Goal: Information Seeking & Learning: Check status

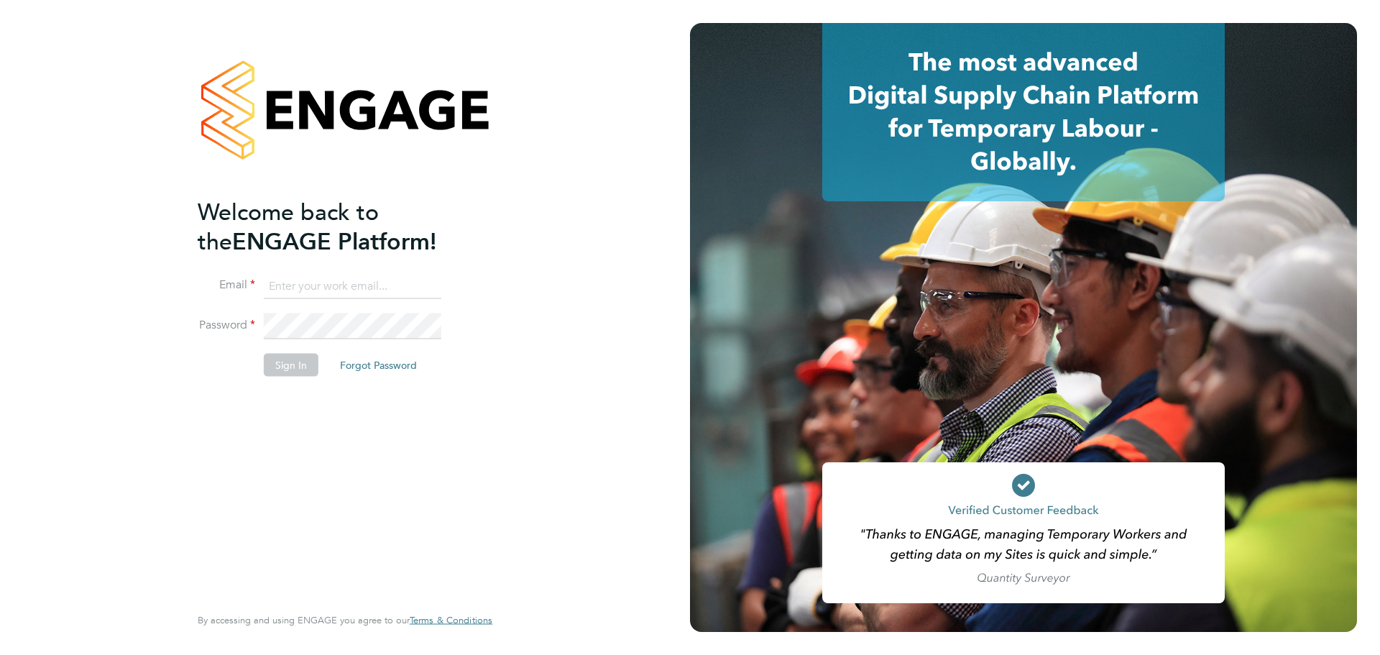
type input "[EMAIL_ADDRESS][DOMAIN_NAME]"
click at [281, 369] on button "Sign In" at bounding box center [291, 364] width 55 height 23
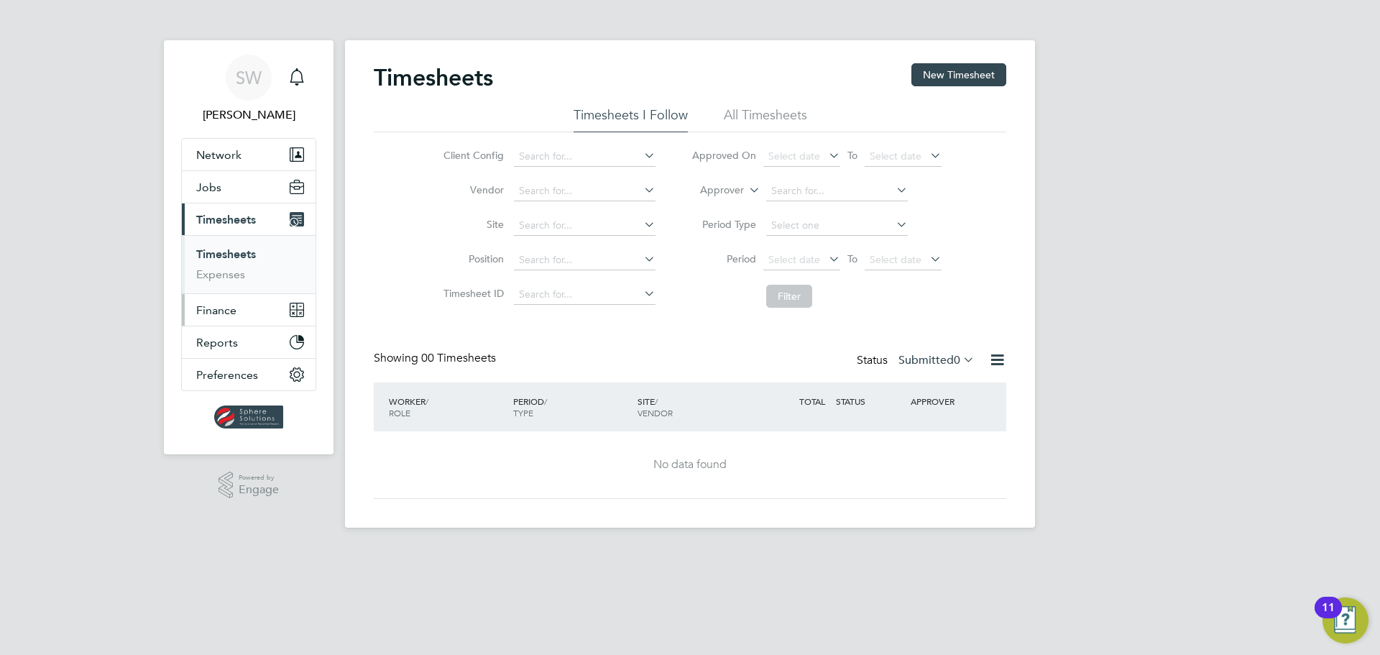
click at [226, 312] on span "Finance" at bounding box center [216, 310] width 40 height 14
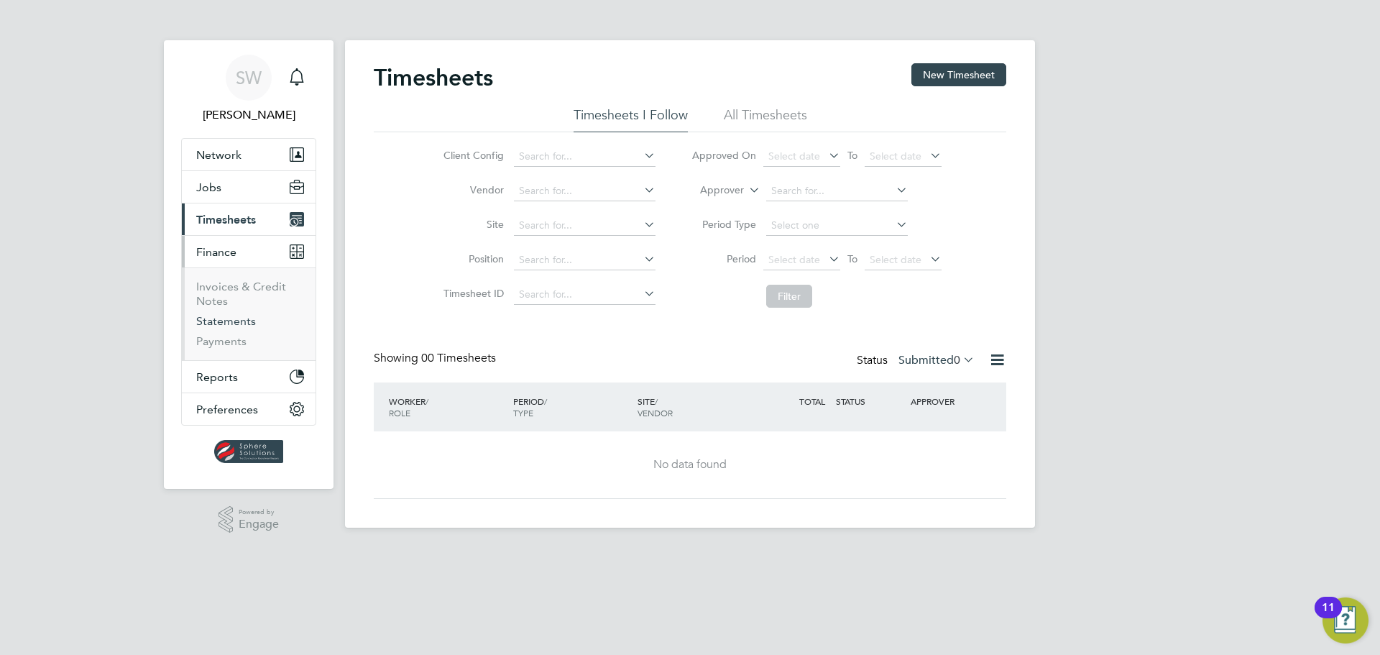
click at [220, 321] on link "Statements" at bounding box center [226, 321] width 60 height 14
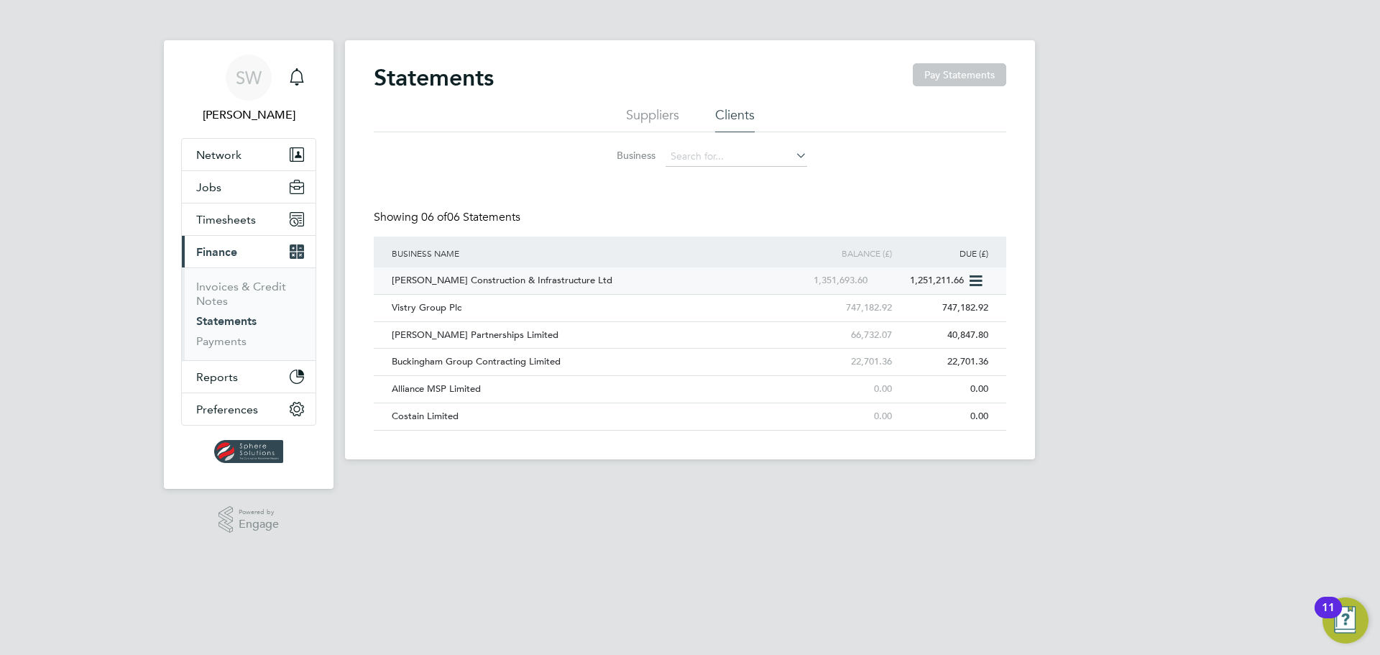
click at [418, 278] on div "Morgan Sindall Construction & Infrastructure Ltd" at bounding box center [581, 280] width 387 height 27
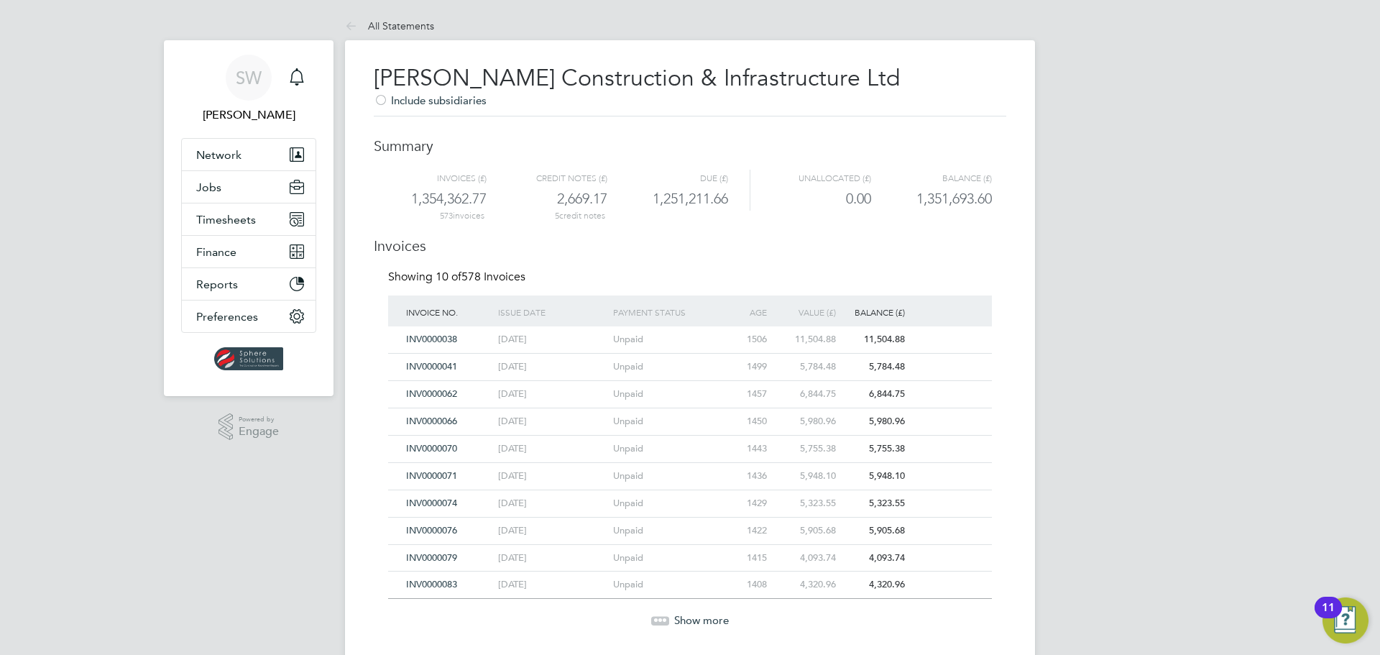
click at [712, 619] on span "Show more" at bounding box center [701, 620] width 55 height 14
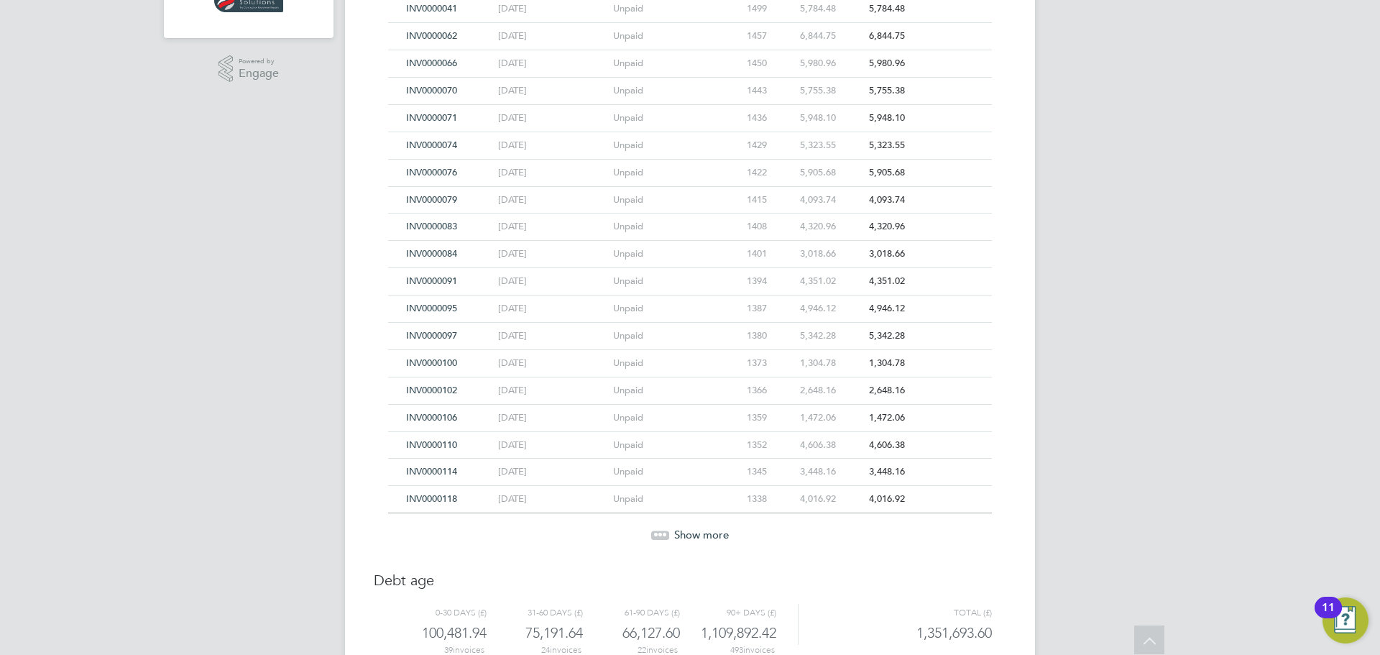
scroll to position [359, 0]
click at [704, 526] on span "Show more" at bounding box center [701, 533] width 55 height 14
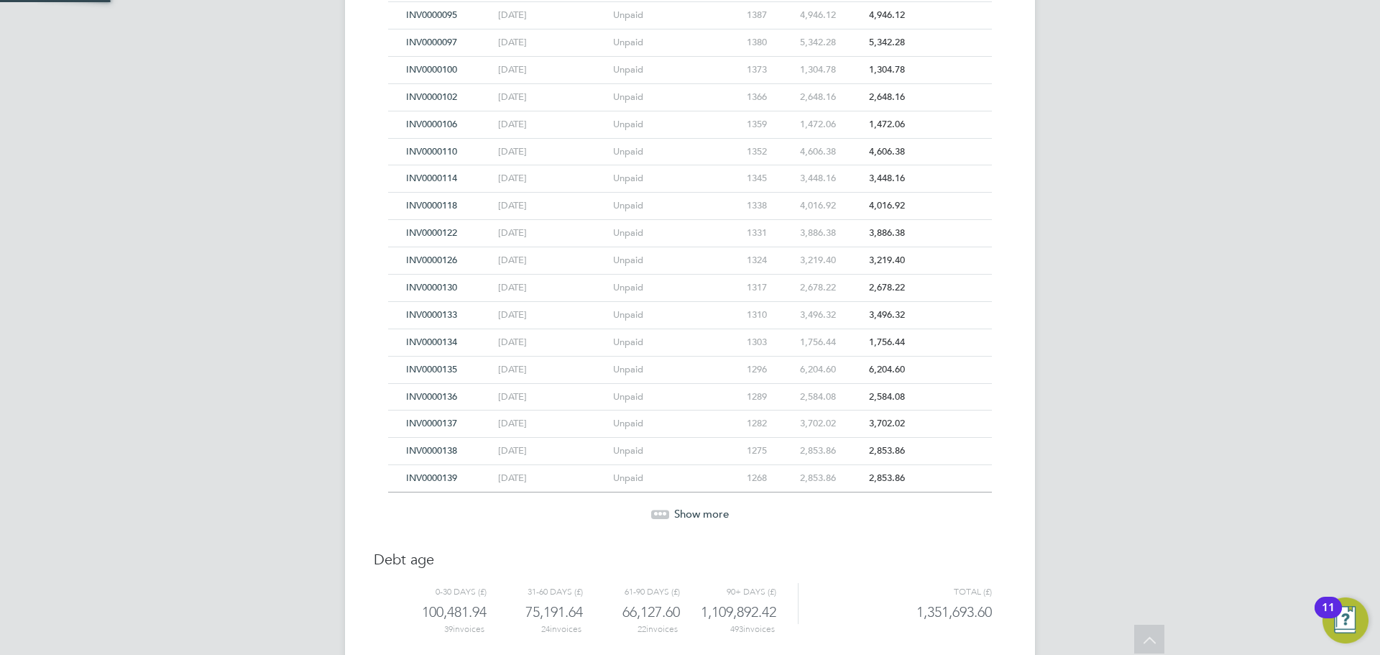
scroll to position [682, 0]
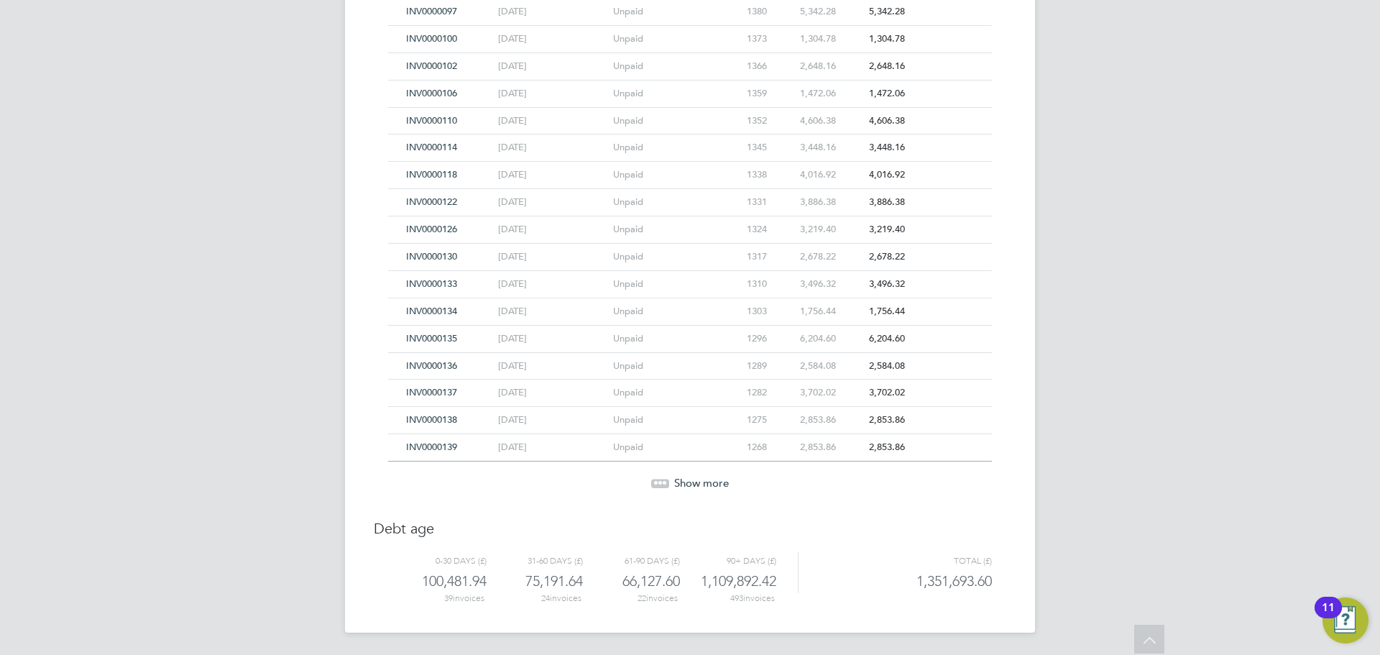
click at [695, 484] on span "Show more" at bounding box center [701, 483] width 55 height 14
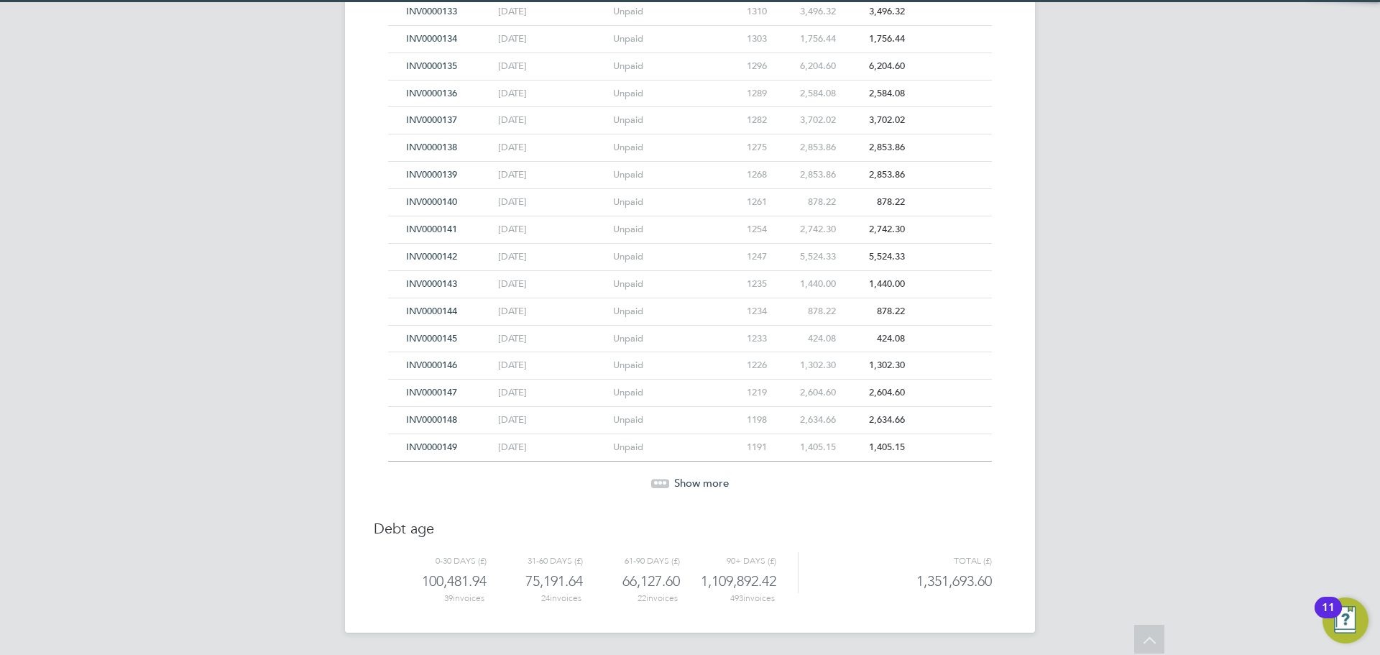
click at [695, 484] on span "Show more" at bounding box center [701, 483] width 55 height 14
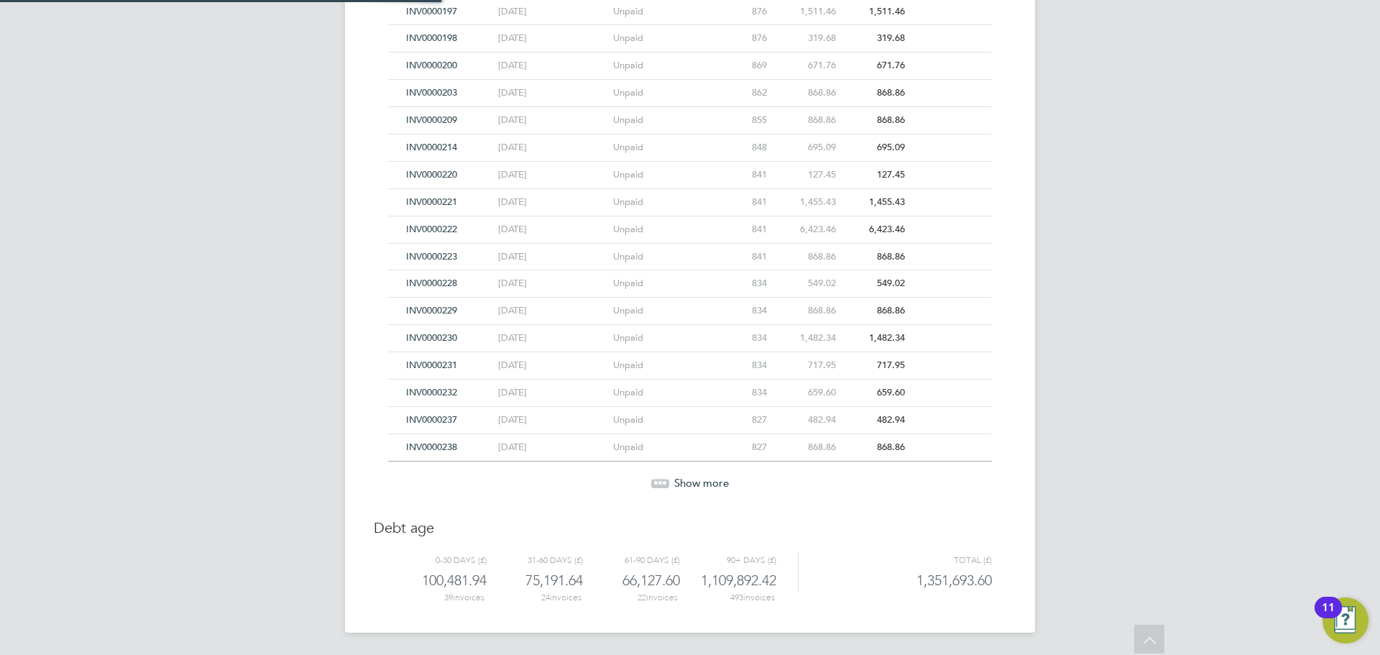
click at [695, 484] on span "Show more" at bounding box center [701, 483] width 55 height 14
click at [695, 484] on span "Show more" at bounding box center [701, 482] width 55 height 14
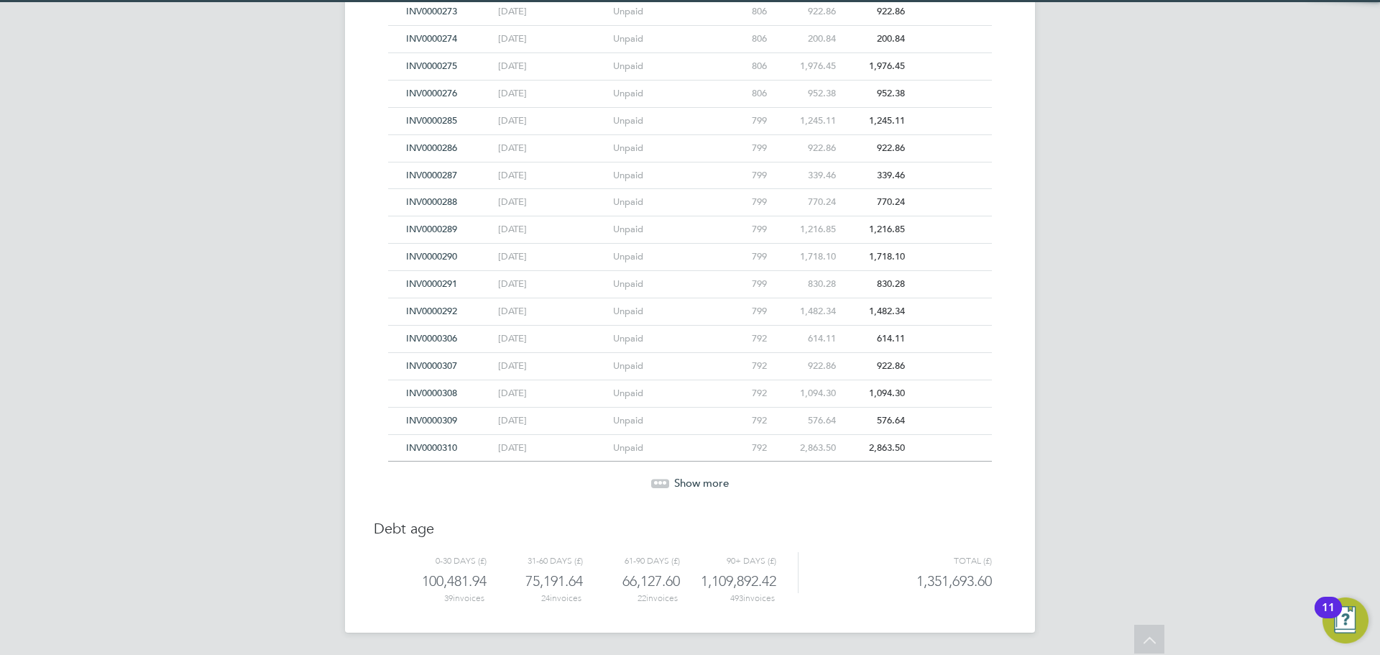
click at [695, 484] on span "Show more" at bounding box center [701, 483] width 55 height 14
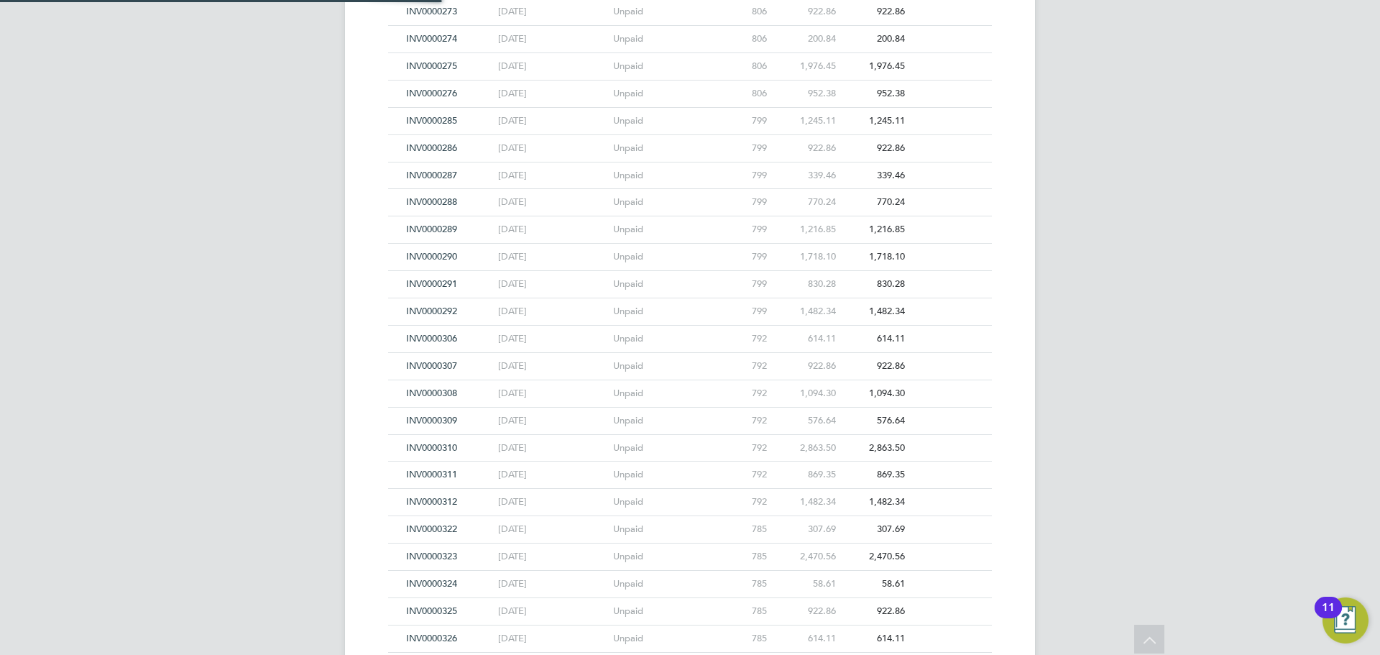
scroll to position [3077, 0]
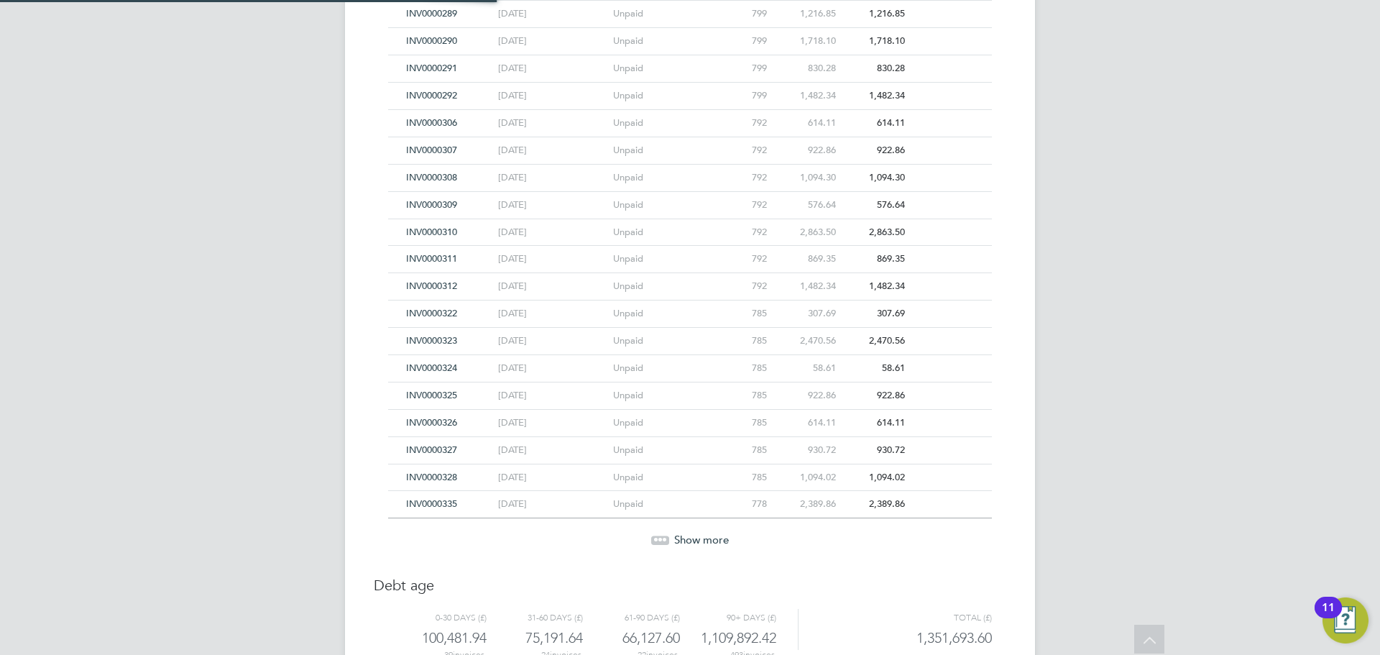
click at [695, 484] on div "Unpaid" at bounding box center [667, 477] width 115 height 27
click at [687, 539] on span "Show more" at bounding box center [701, 540] width 55 height 14
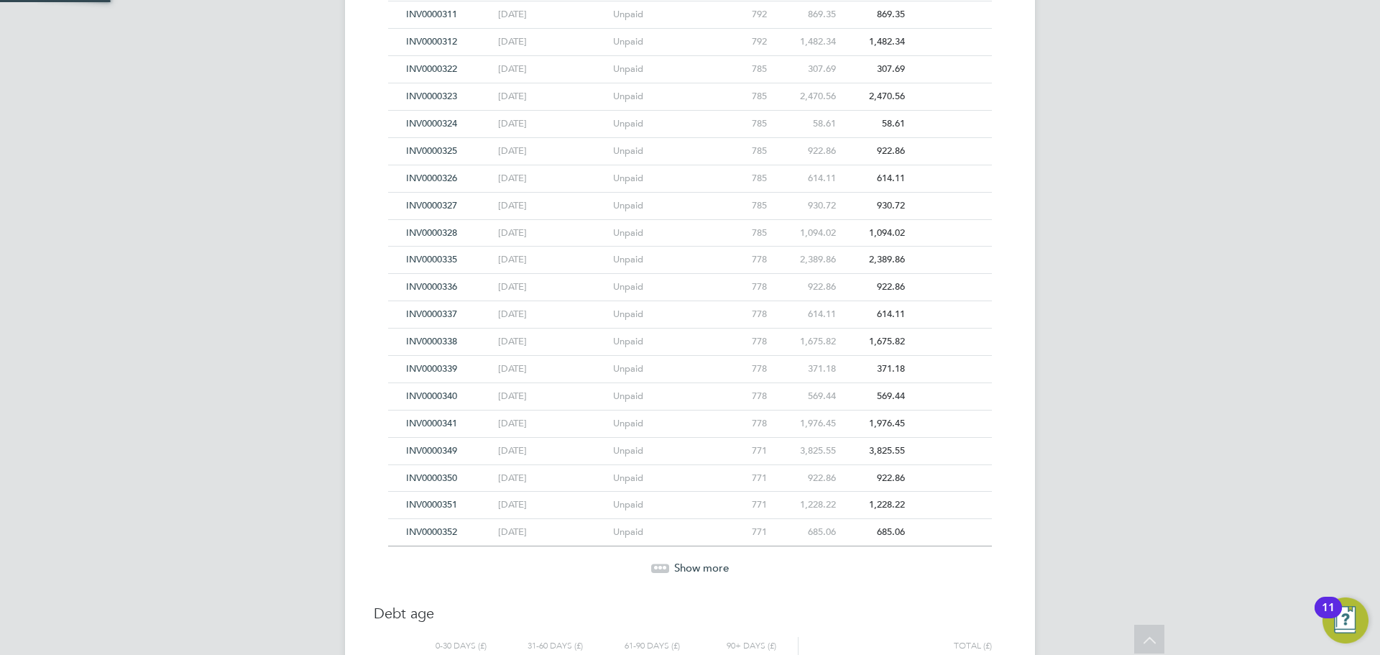
scroll to position [3365, 0]
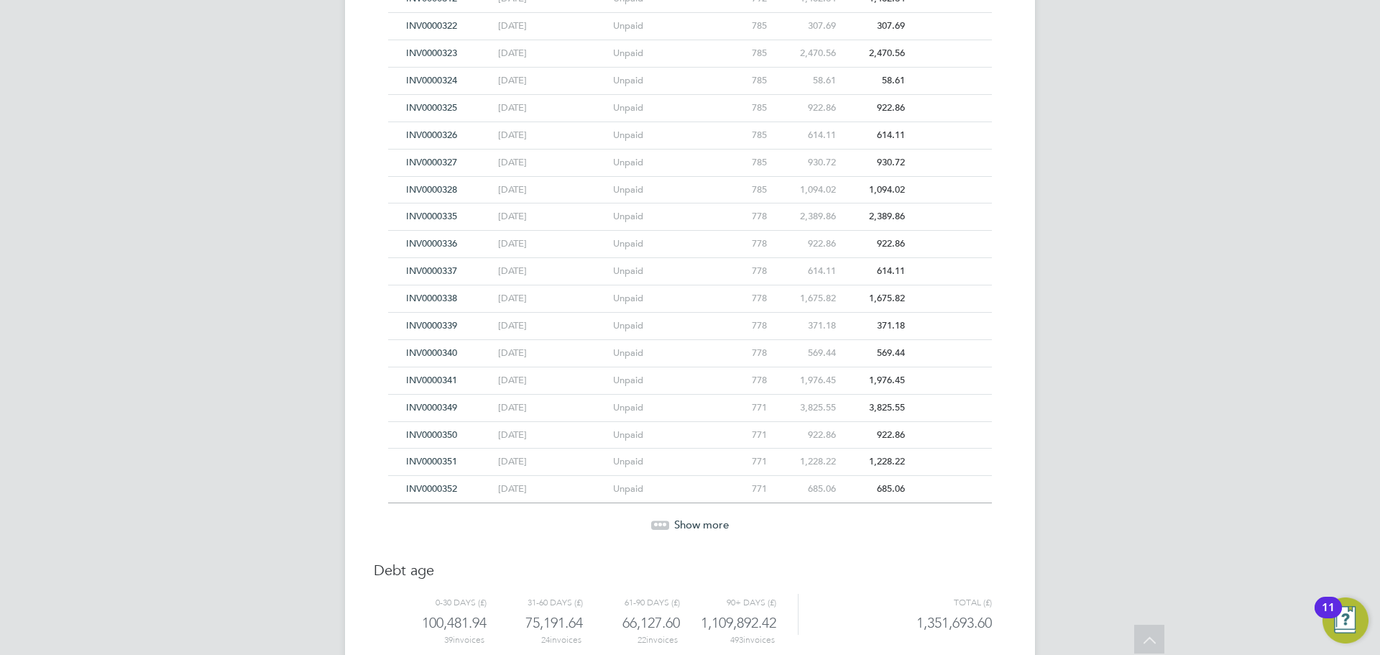
click at [692, 523] on span "Show more" at bounding box center [701, 525] width 55 height 14
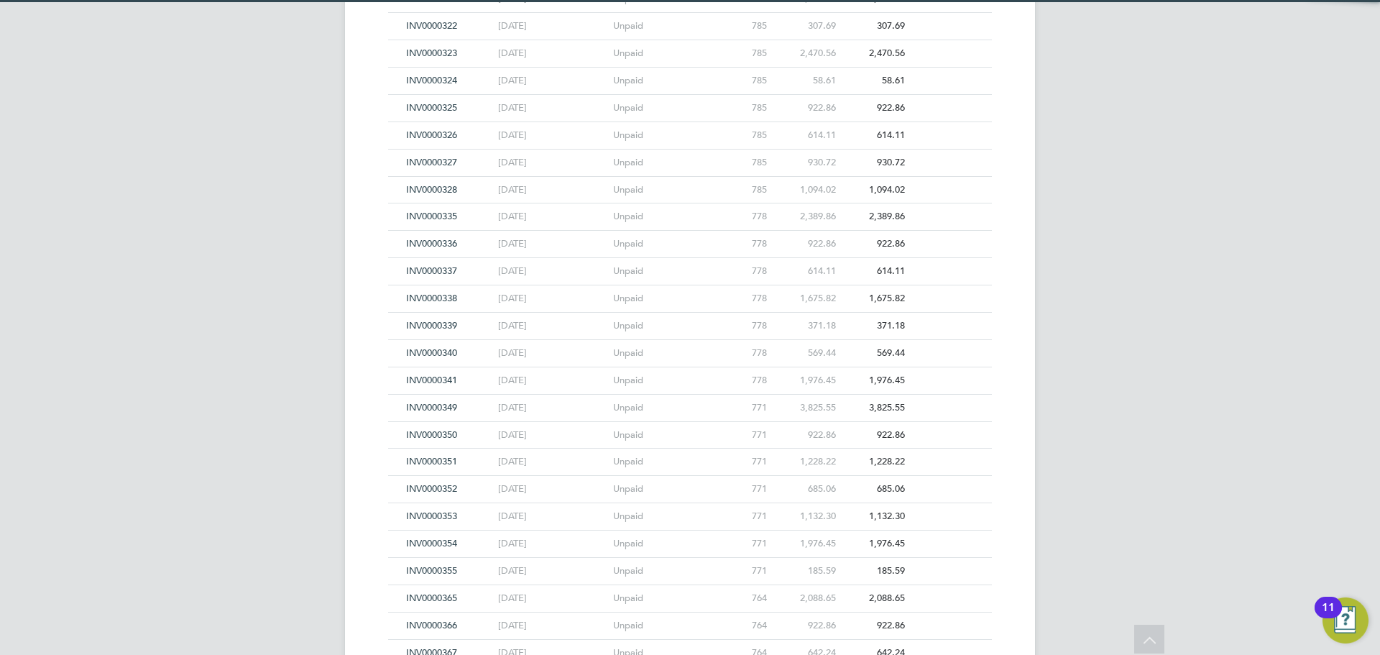
scroll to position [3679, 0]
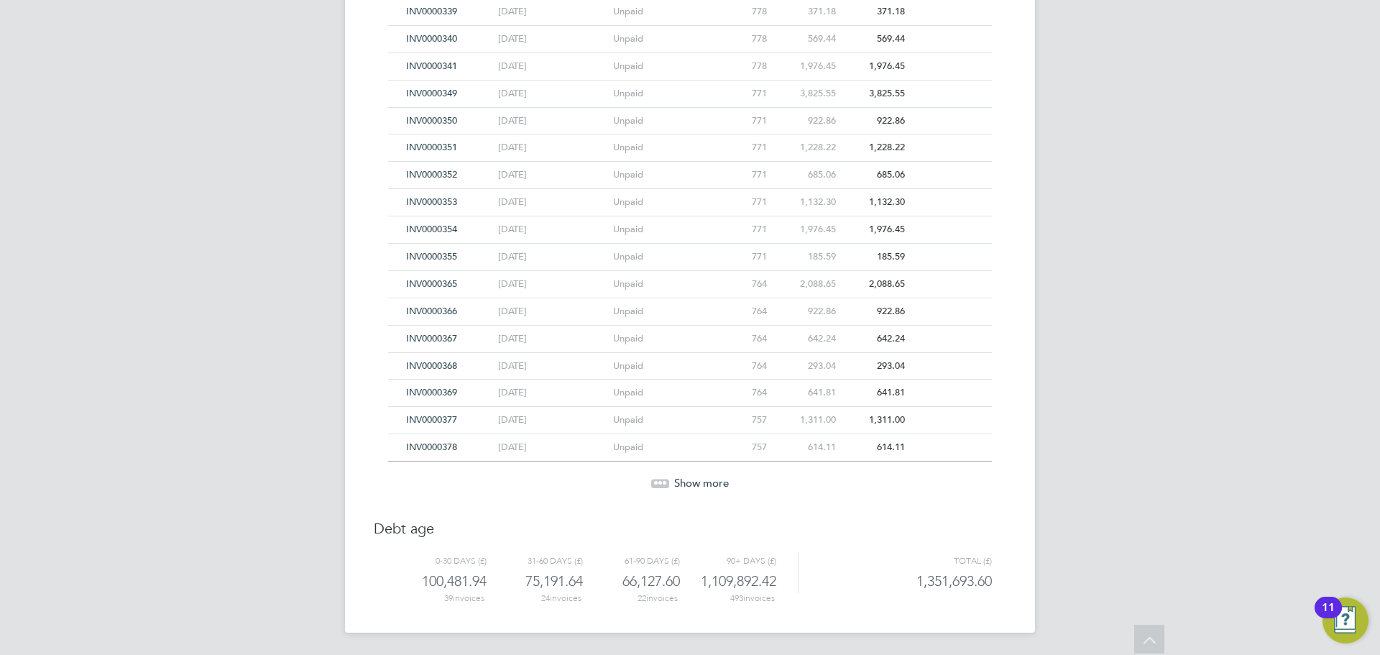
click at [695, 485] on span "Show more" at bounding box center [701, 483] width 55 height 14
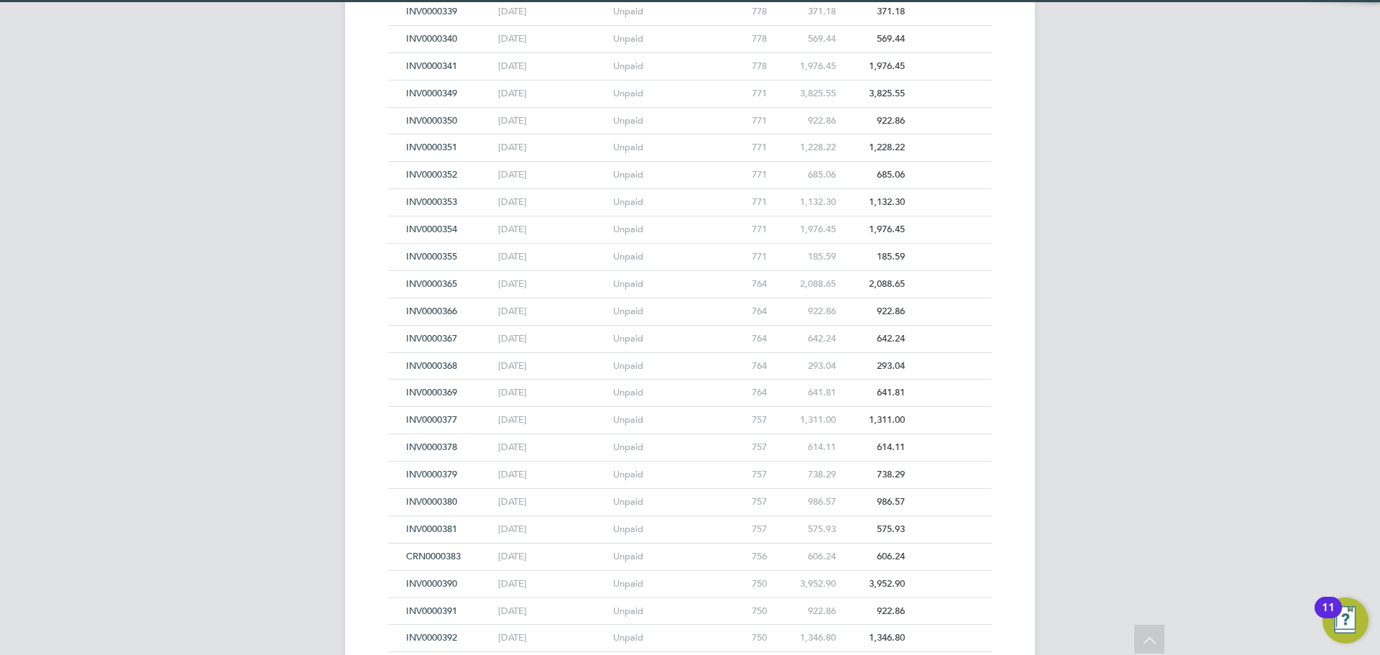
scroll to position [3951, 0]
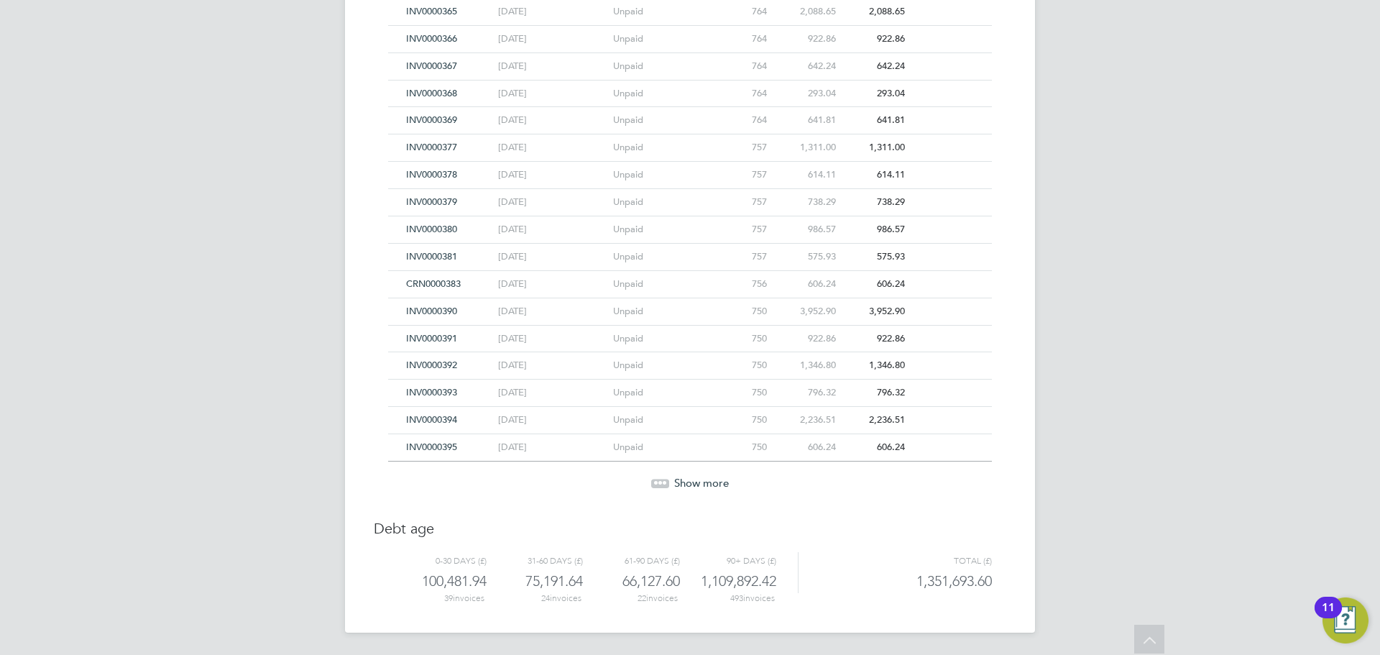
click at [695, 485] on span "Show more" at bounding box center [701, 483] width 55 height 14
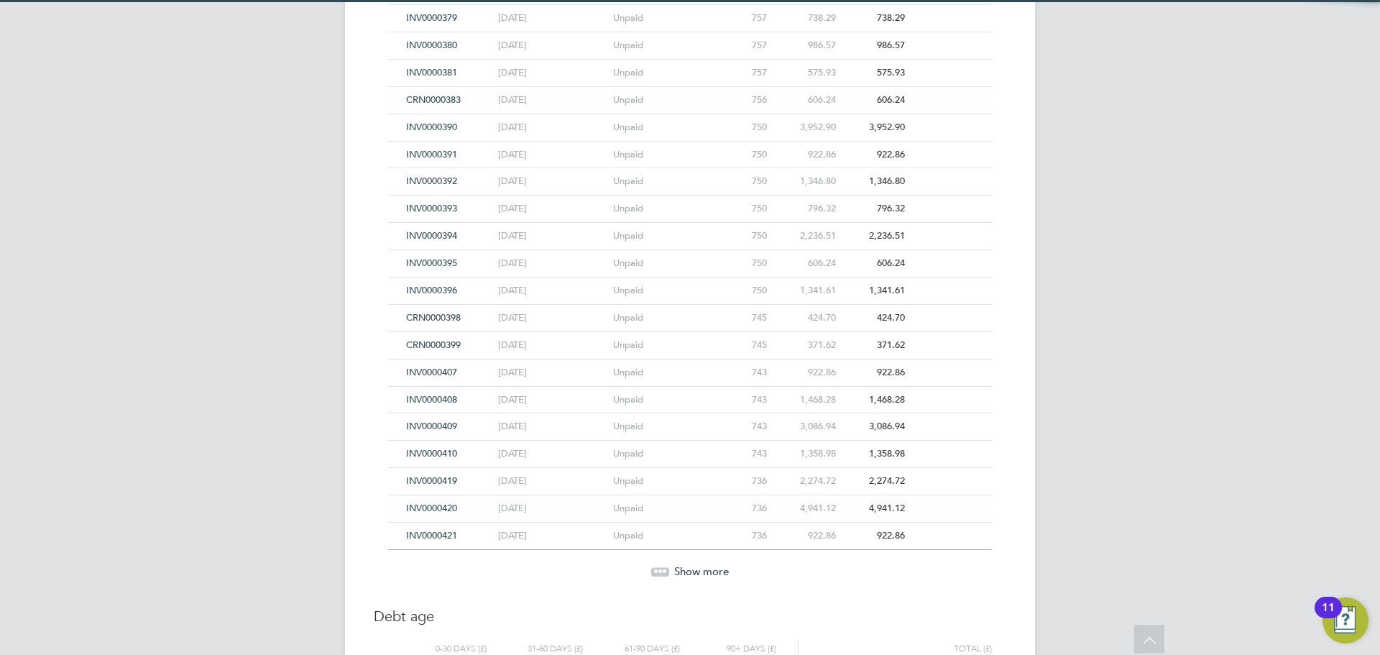
scroll to position [4224, 0]
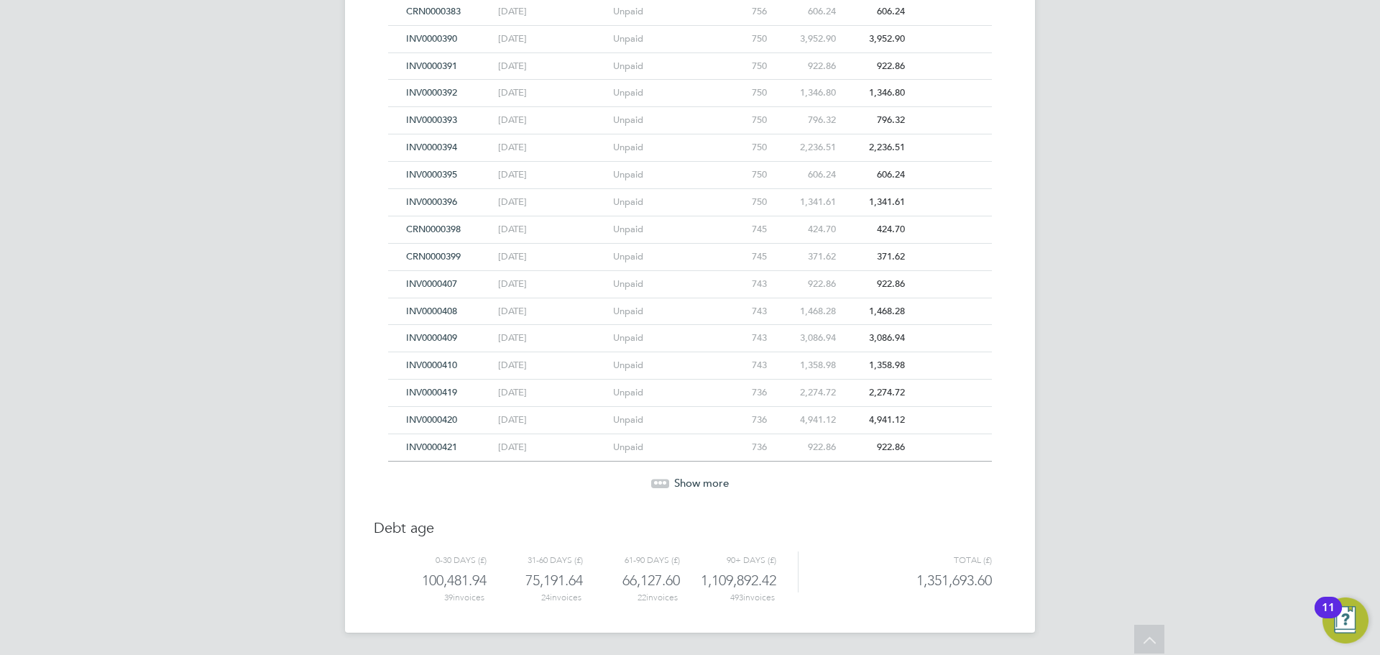
click at [695, 485] on span "Show more" at bounding box center [701, 483] width 55 height 14
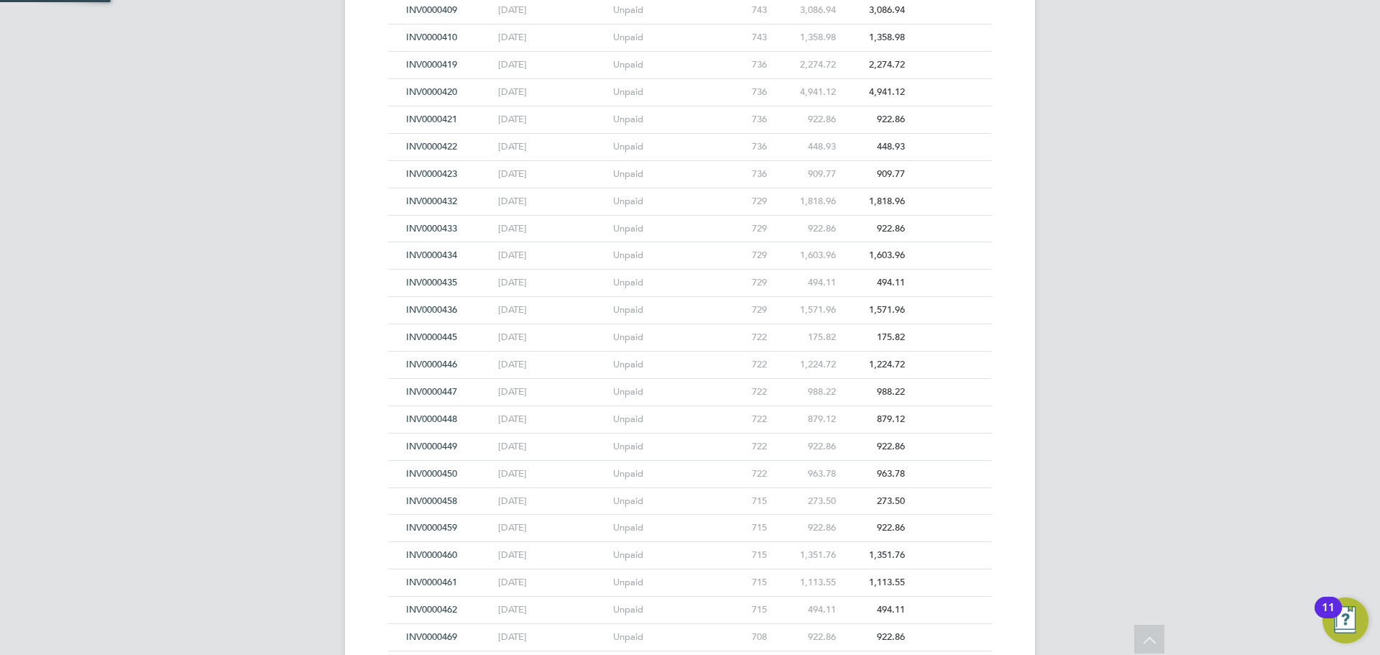
scroll to position [4769, 0]
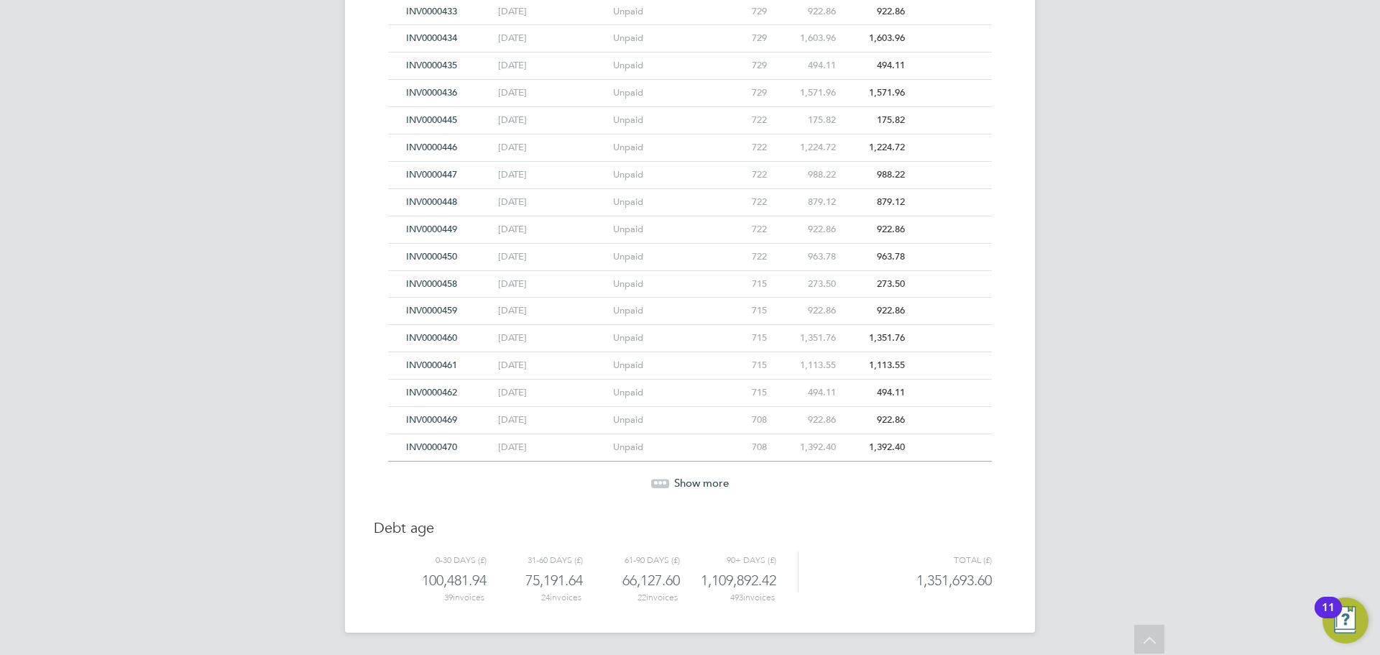
click at [695, 485] on span "Show more" at bounding box center [701, 483] width 55 height 14
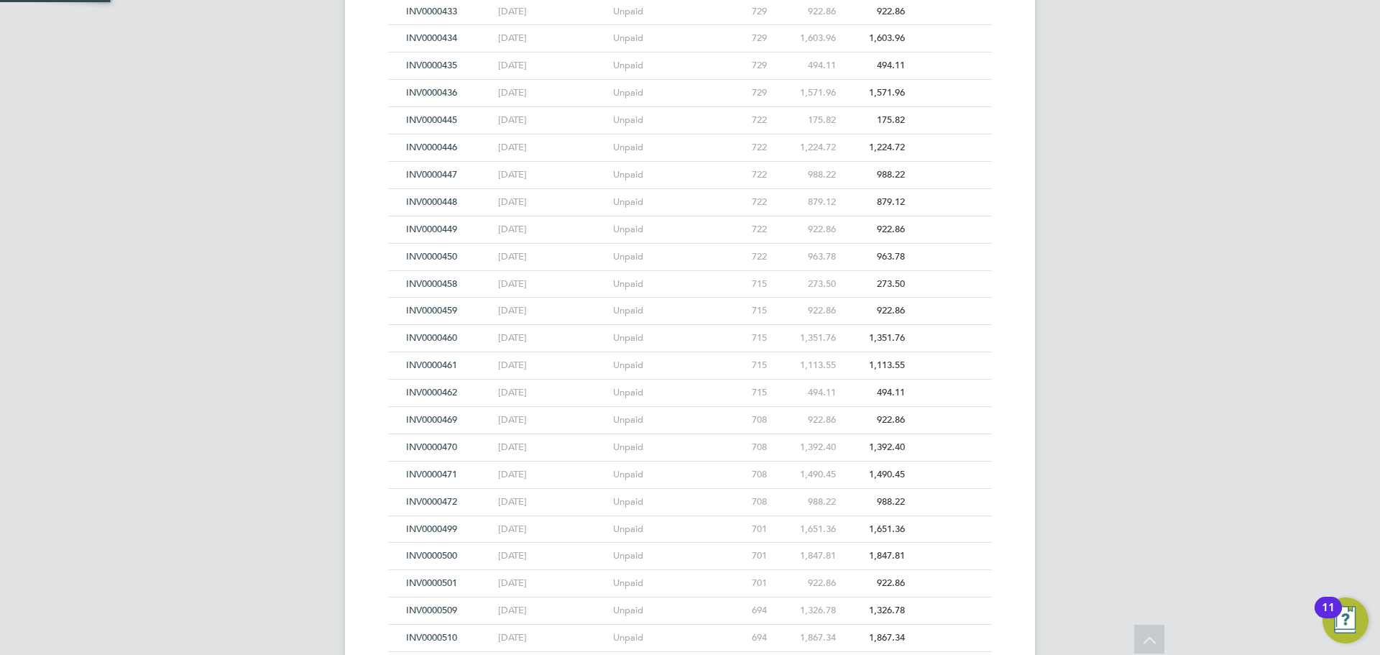
scroll to position [5041, 0]
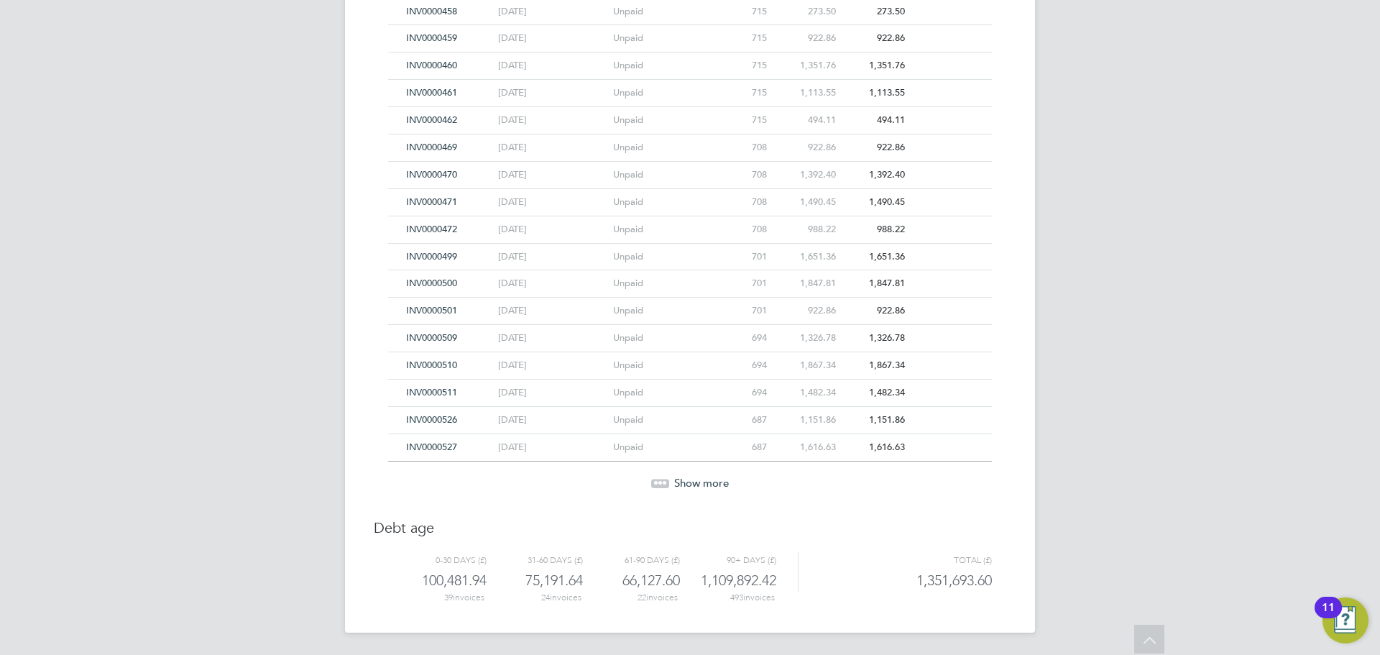
click at [695, 485] on span "Show more" at bounding box center [701, 483] width 55 height 14
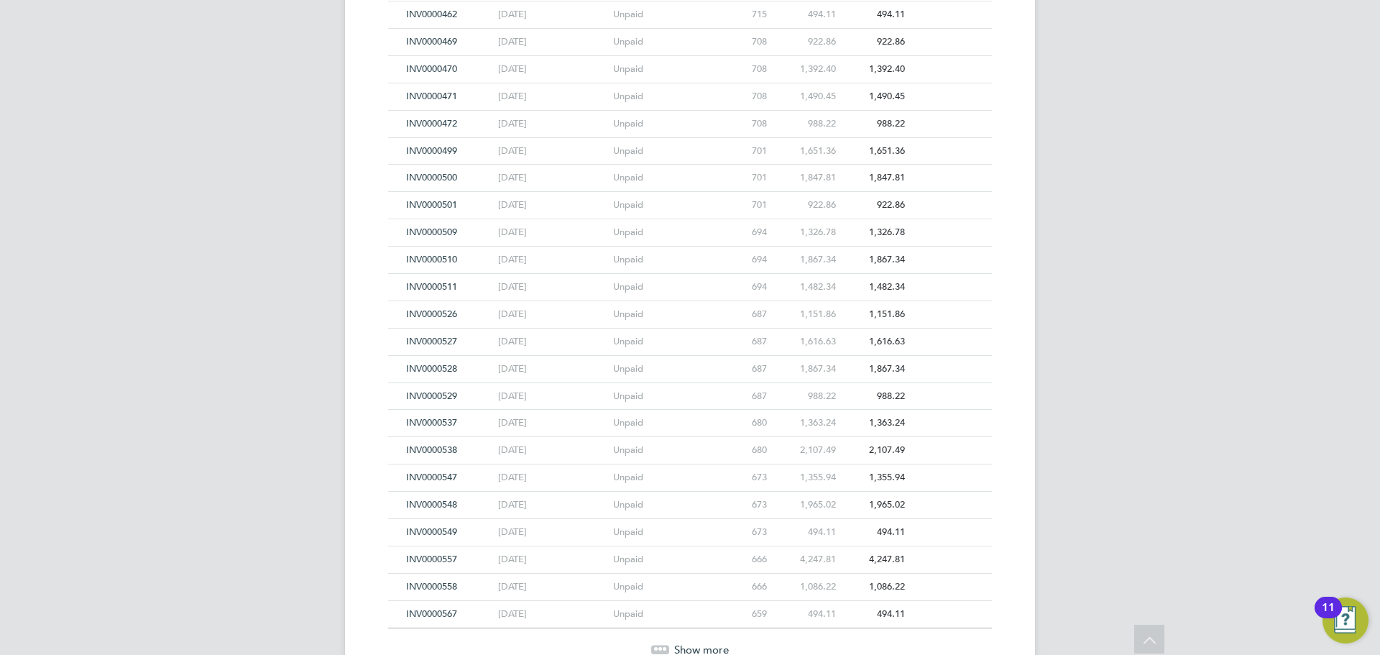
scroll to position [5314, 0]
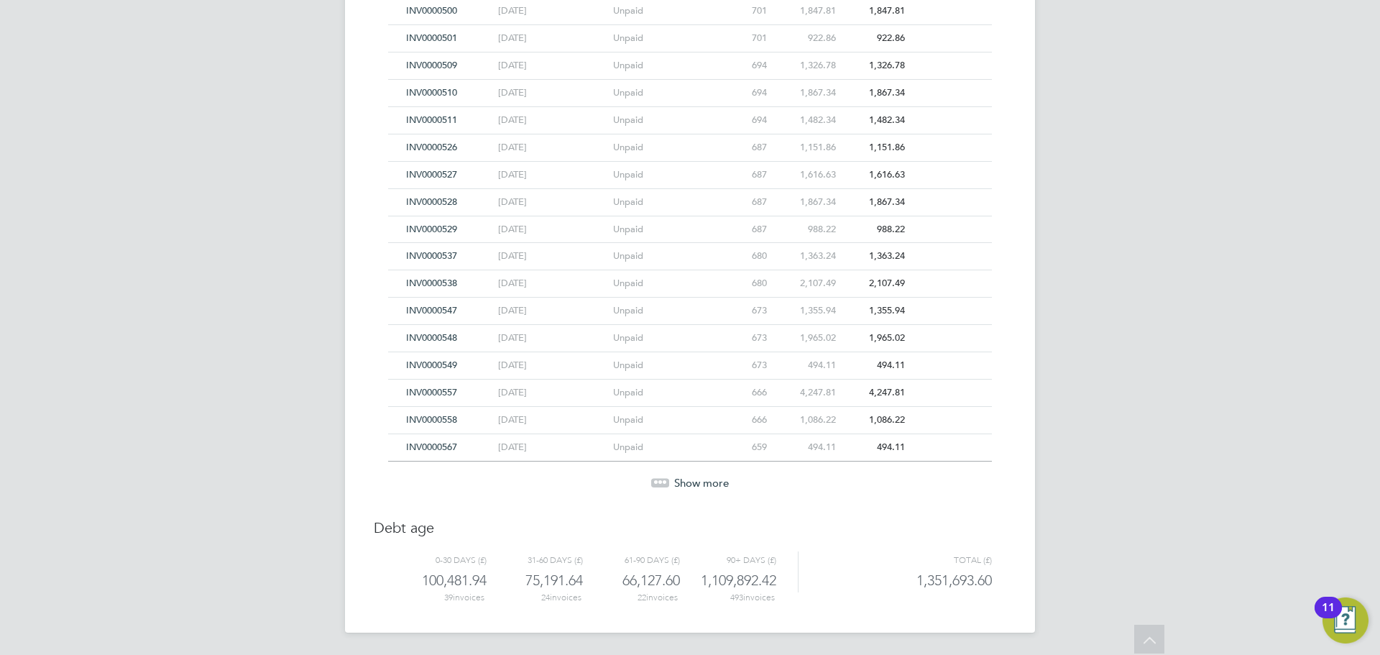
click at [695, 485] on span "Show more" at bounding box center [701, 483] width 55 height 14
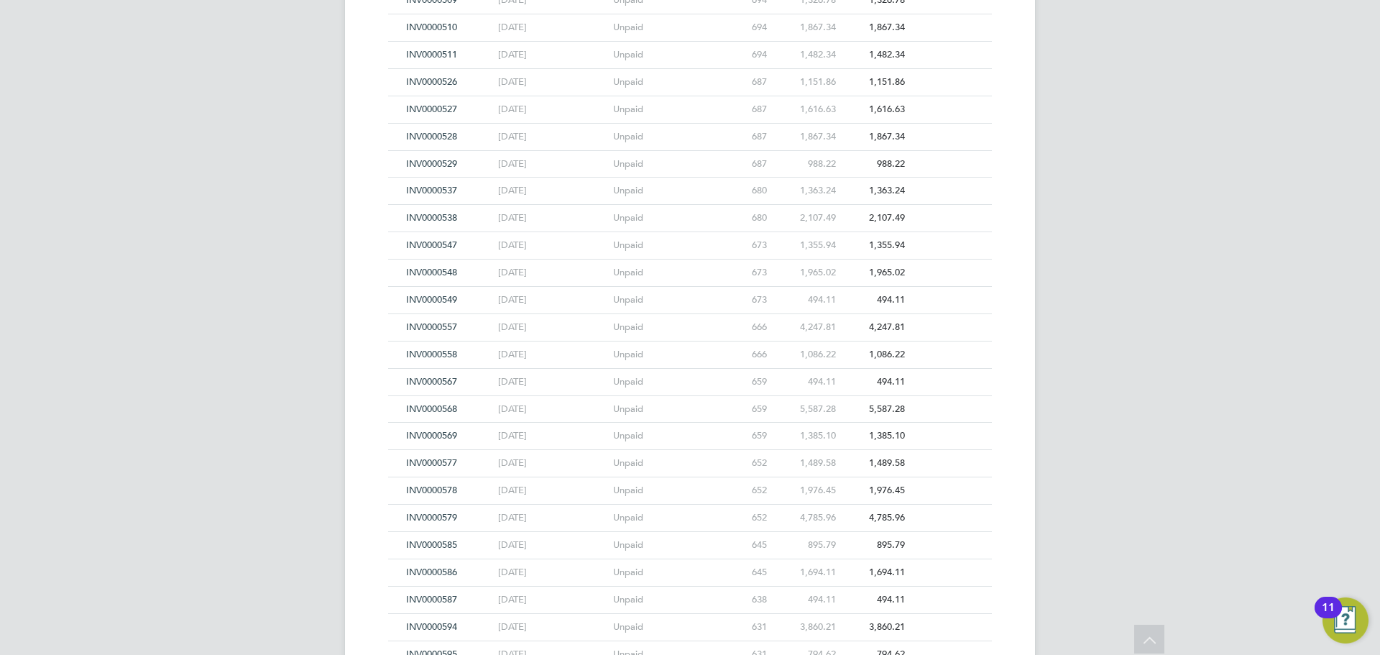
scroll to position [5529, 0]
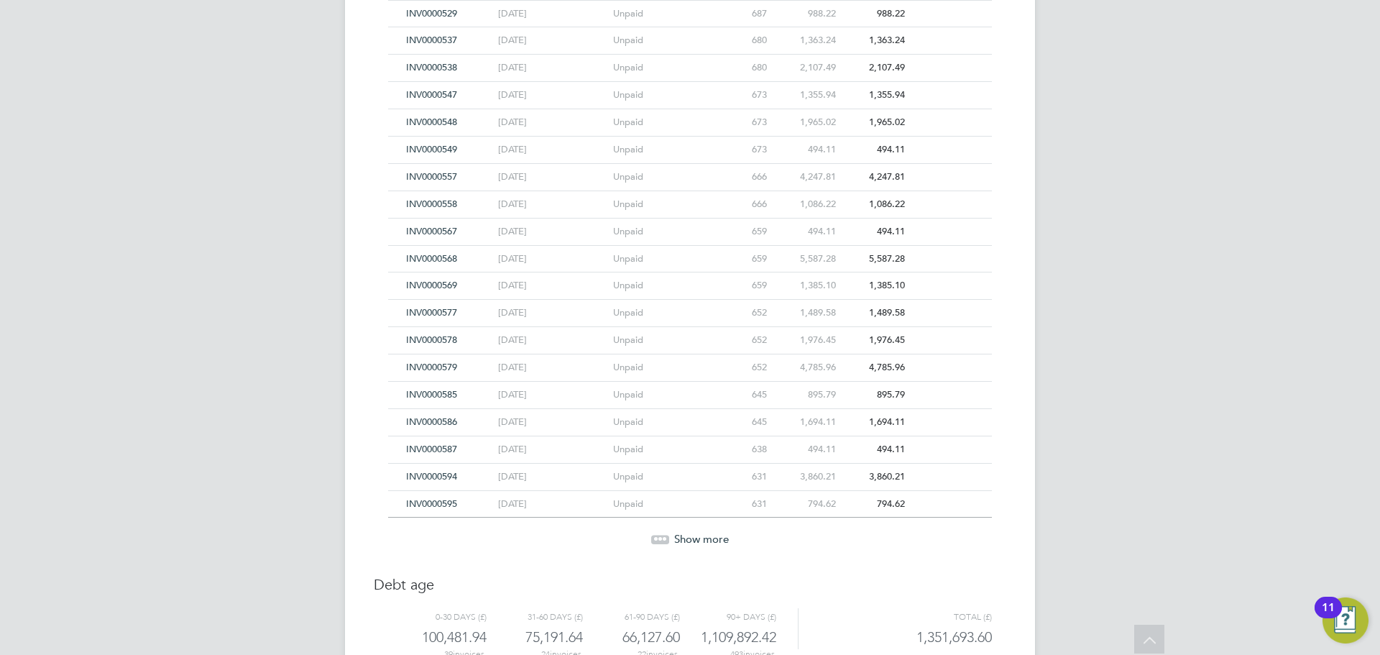
click at [698, 535] on span "Show more" at bounding box center [701, 539] width 55 height 14
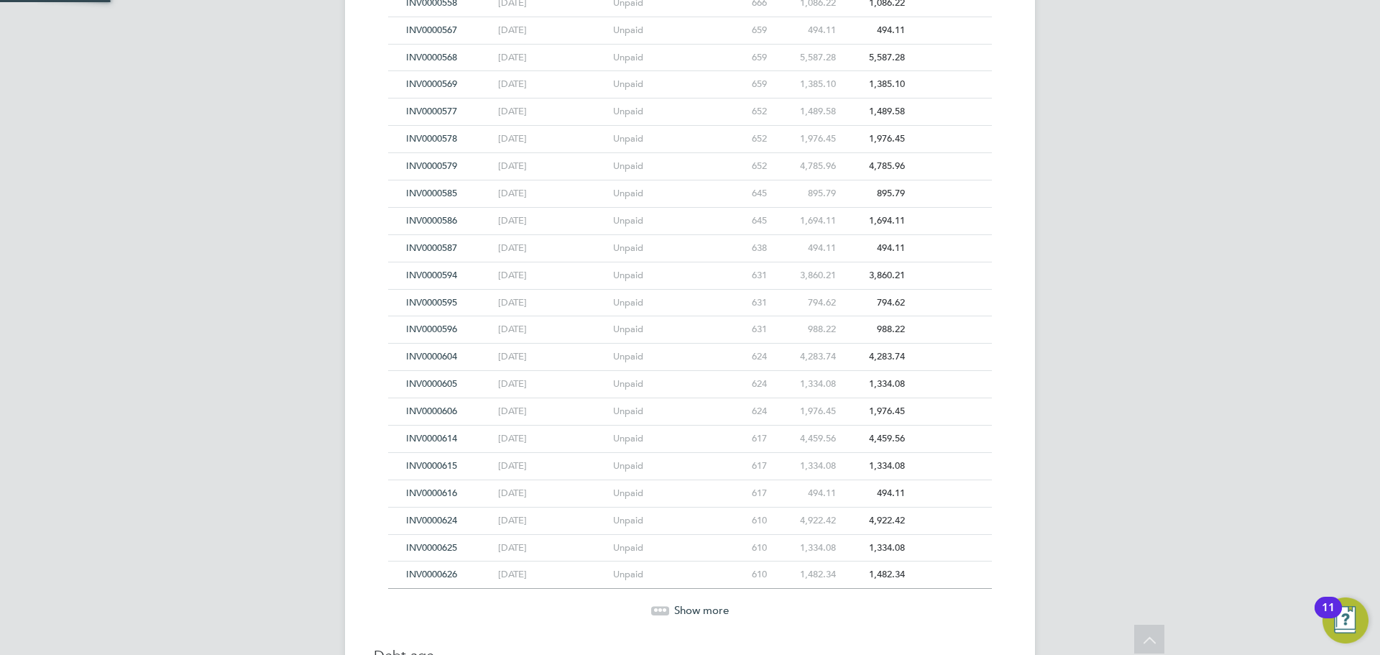
scroll to position [5745, 0]
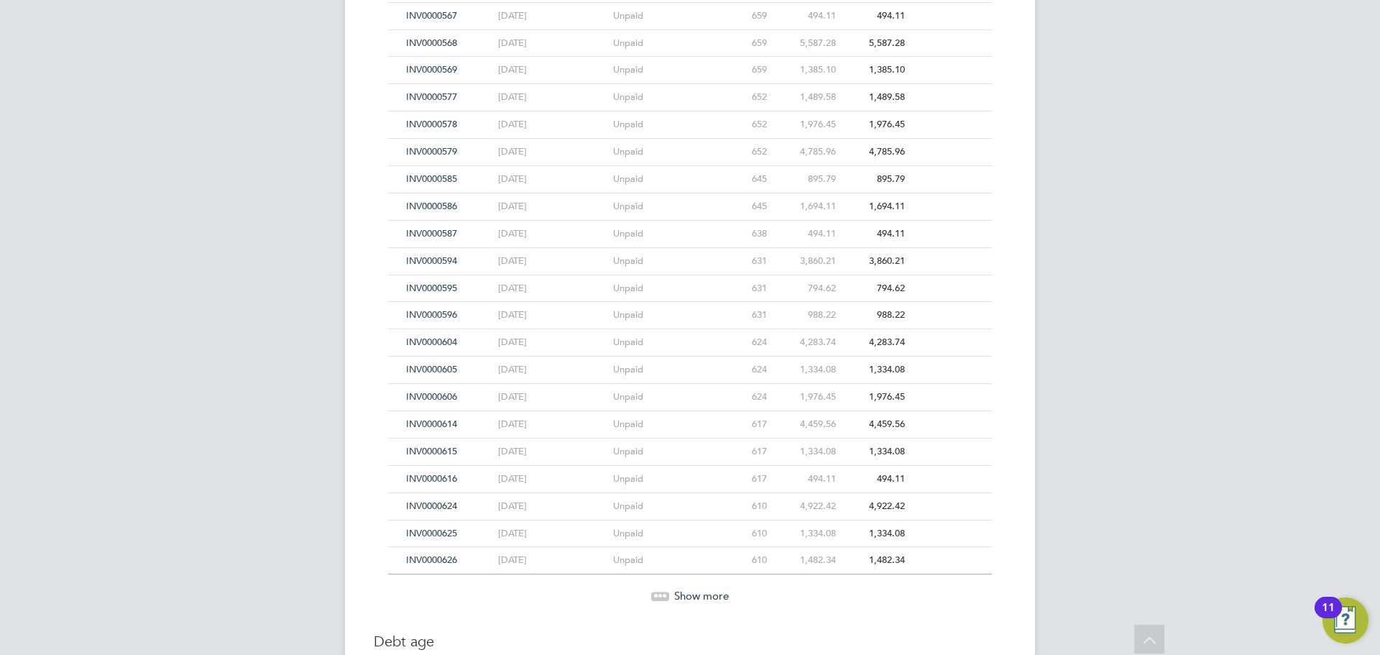
click at [696, 598] on span "Show more" at bounding box center [701, 596] width 55 height 14
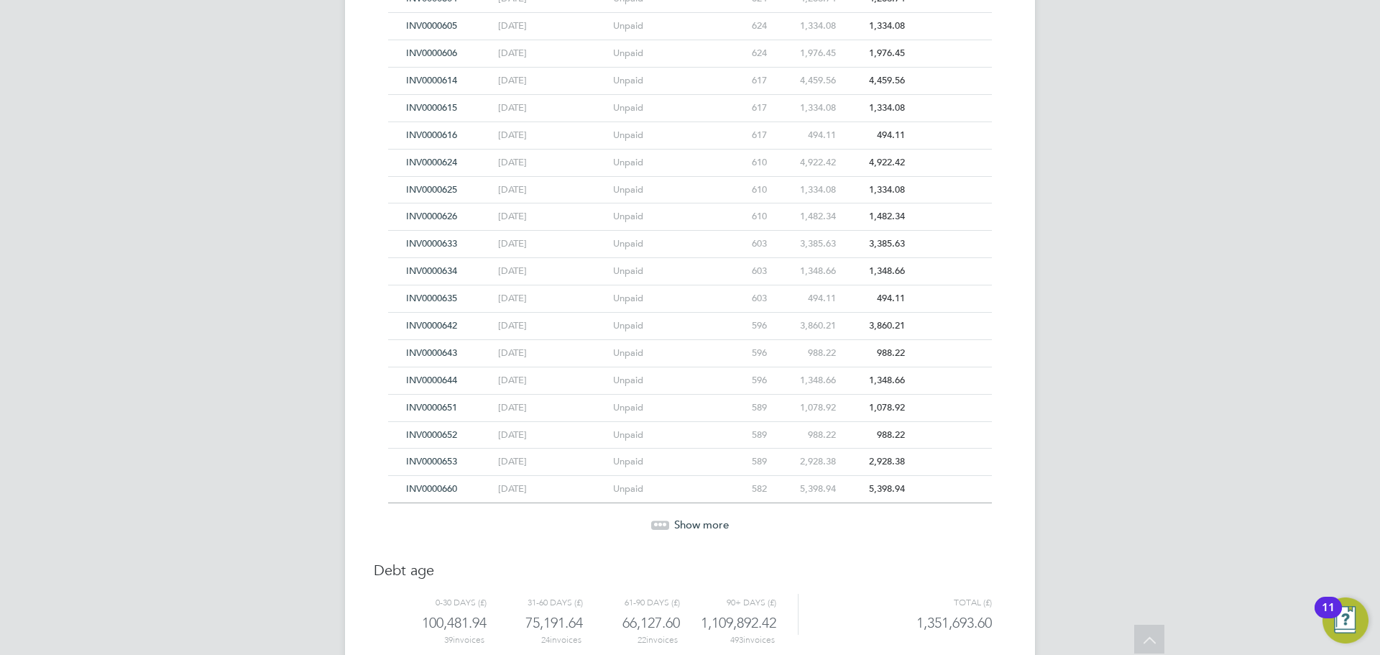
scroll to position [6105, 0]
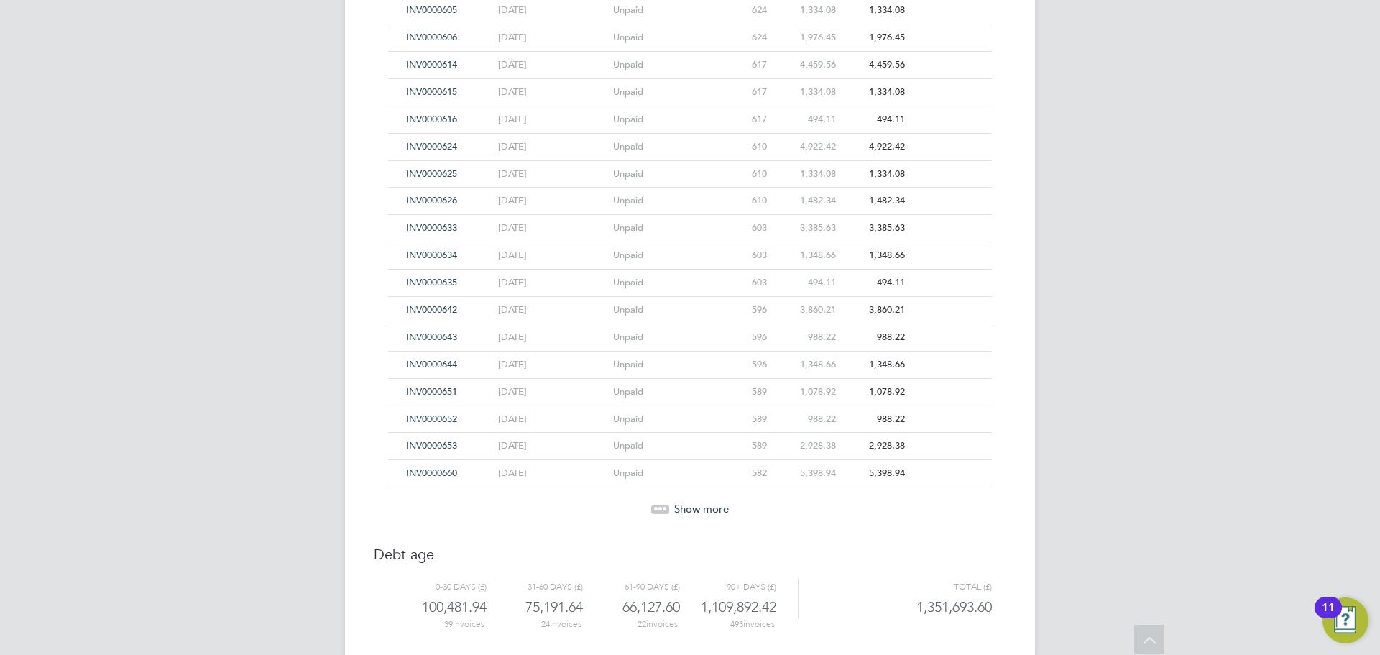
click at [679, 510] on span "Show more" at bounding box center [701, 509] width 55 height 14
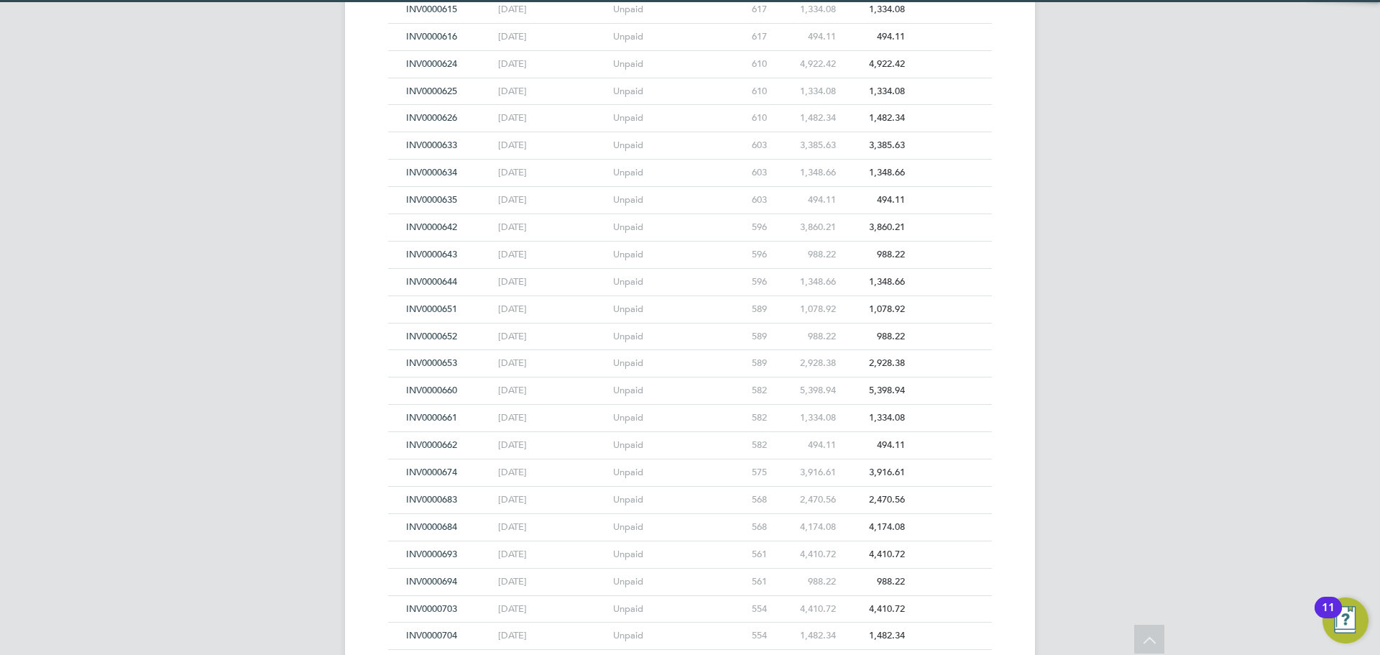
scroll to position [6392, 0]
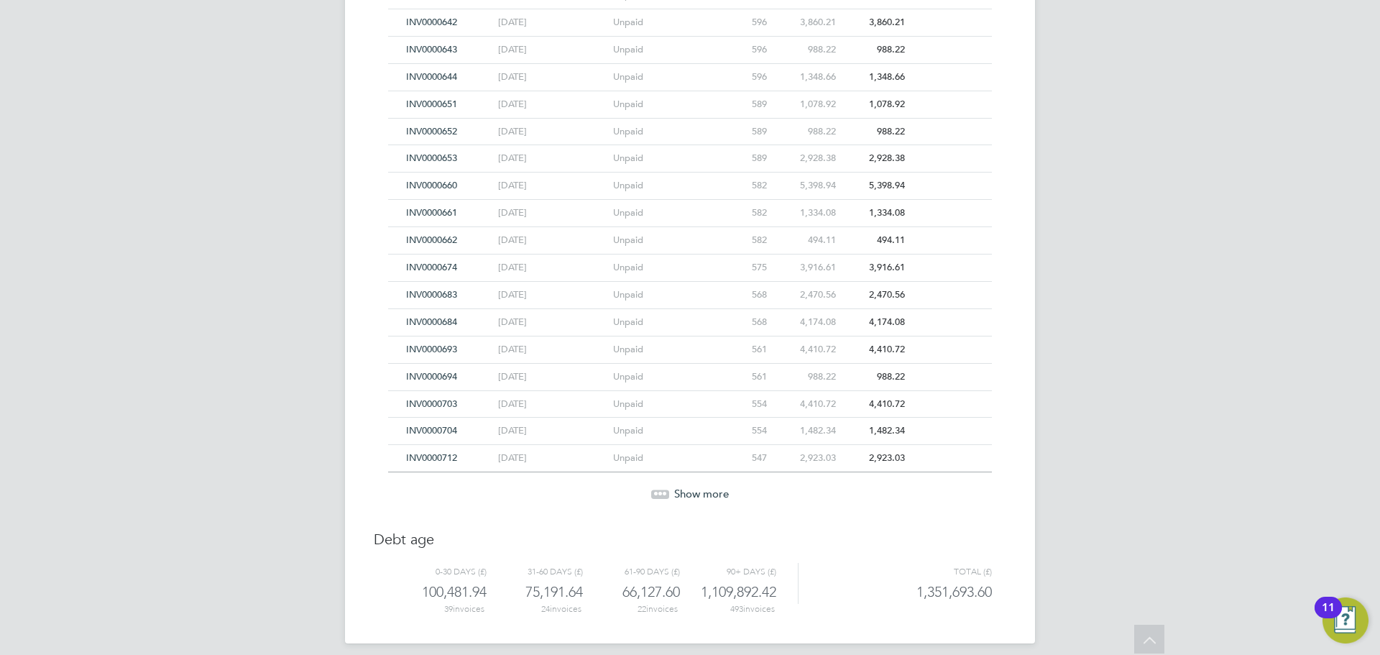
click at [677, 488] on span "Show more" at bounding box center [701, 494] width 55 height 14
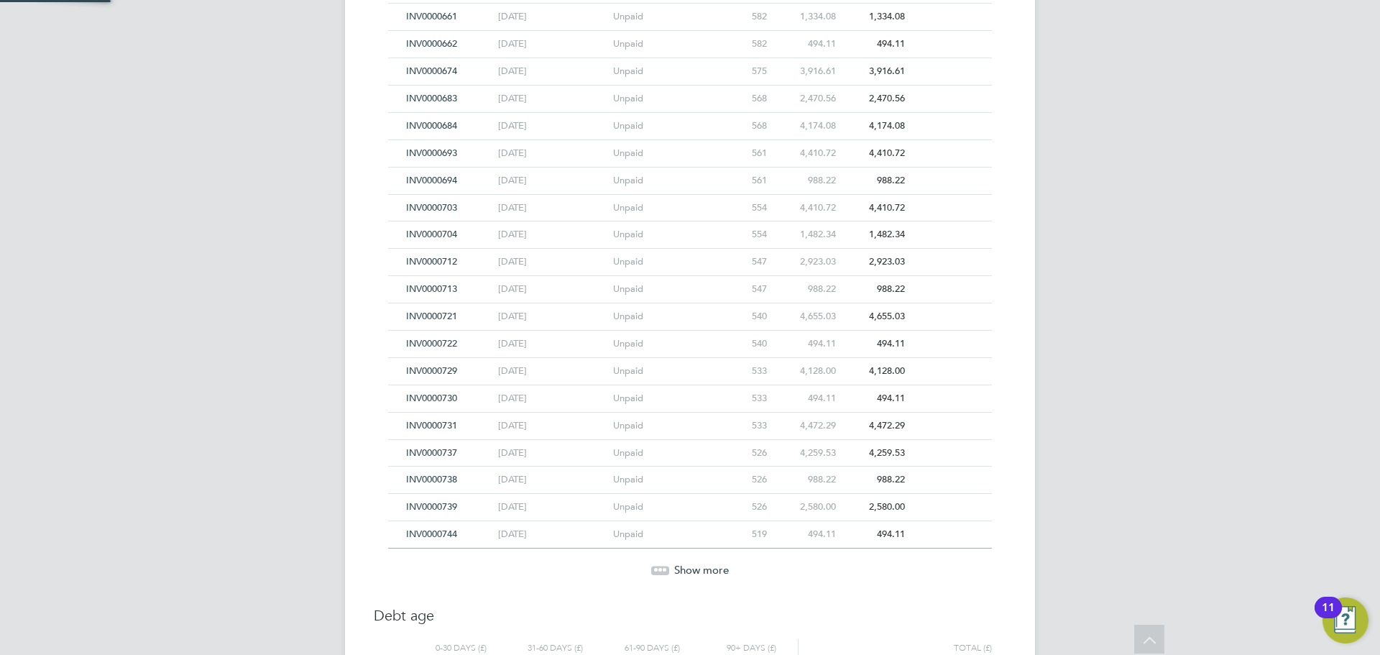
scroll to position [6608, 0]
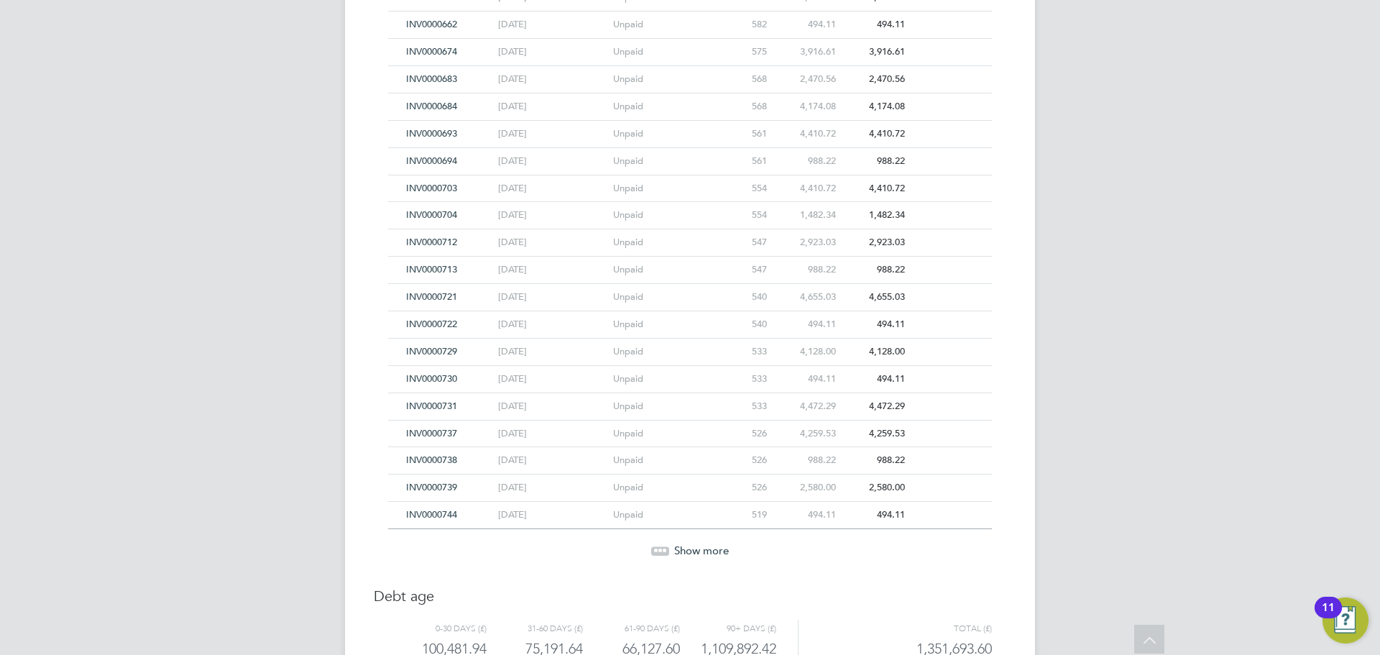
click at [672, 551] on div "Show more" at bounding box center [690, 551] width 618 height 14
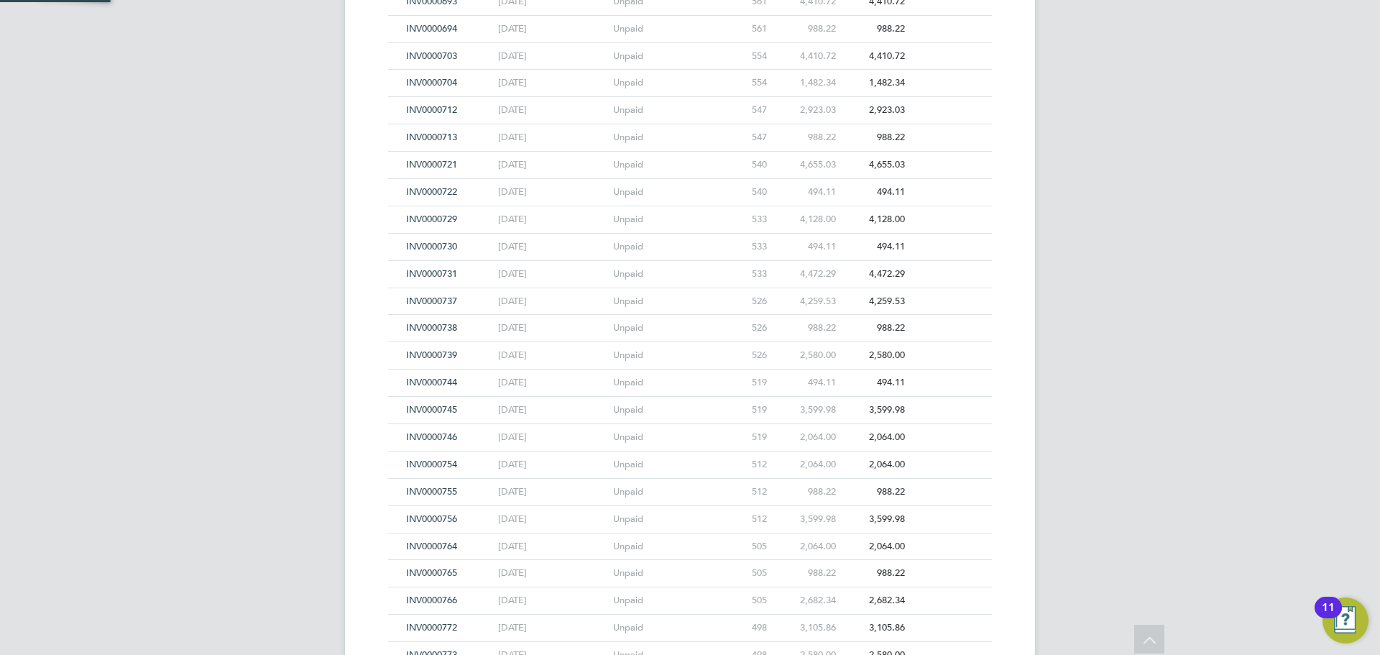
scroll to position [6948, 0]
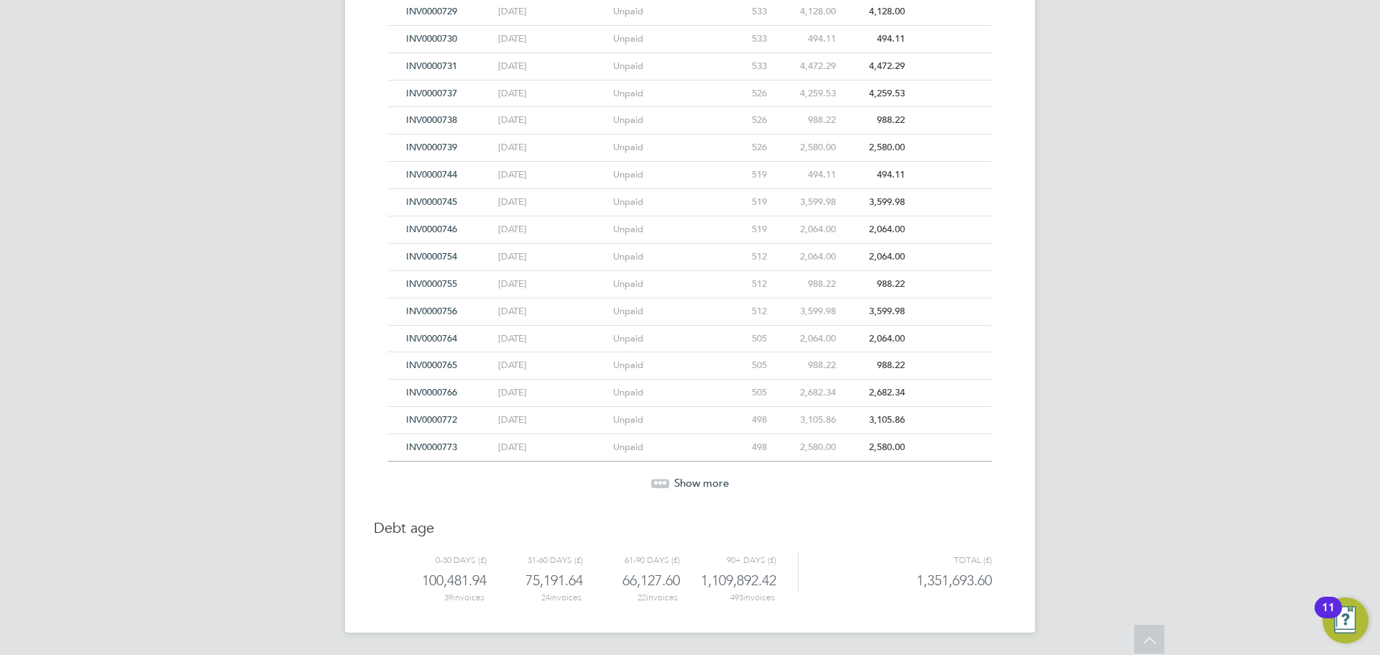
click at [673, 482] on div "Show more" at bounding box center [690, 483] width 618 height 14
click at [674, 483] on span "Show more" at bounding box center [701, 483] width 55 height 14
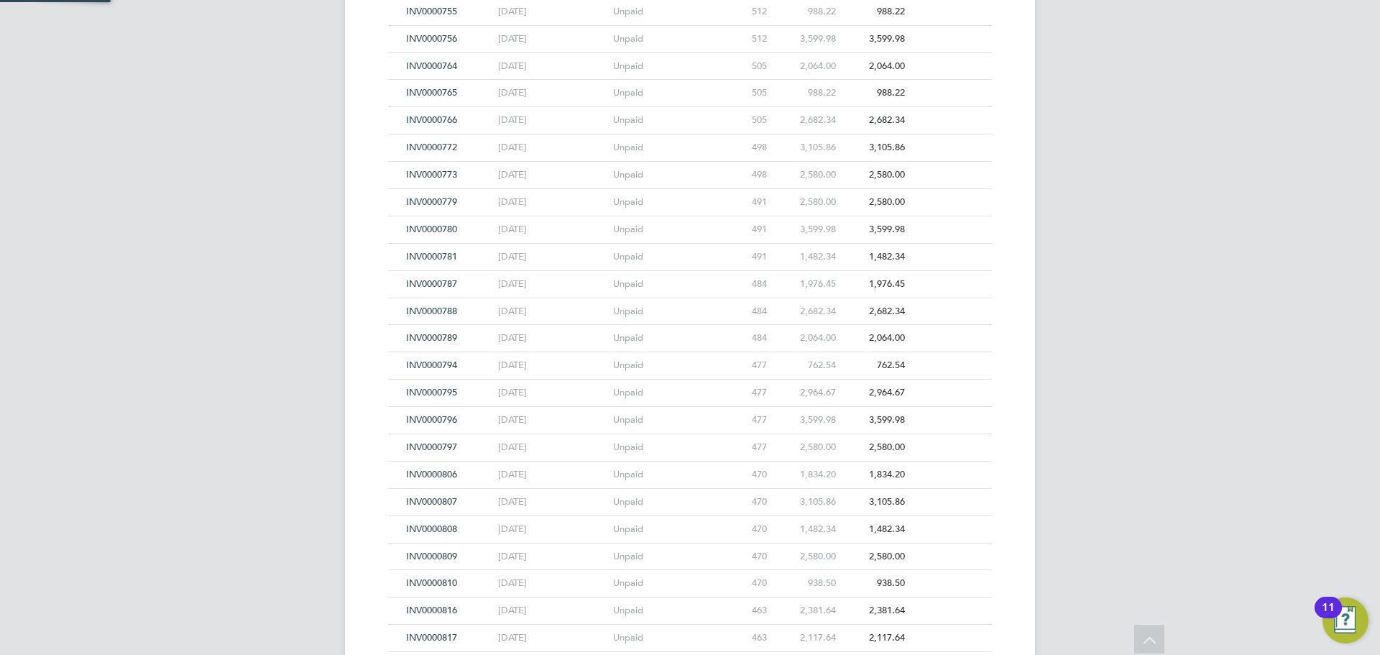
scroll to position [7493, 0]
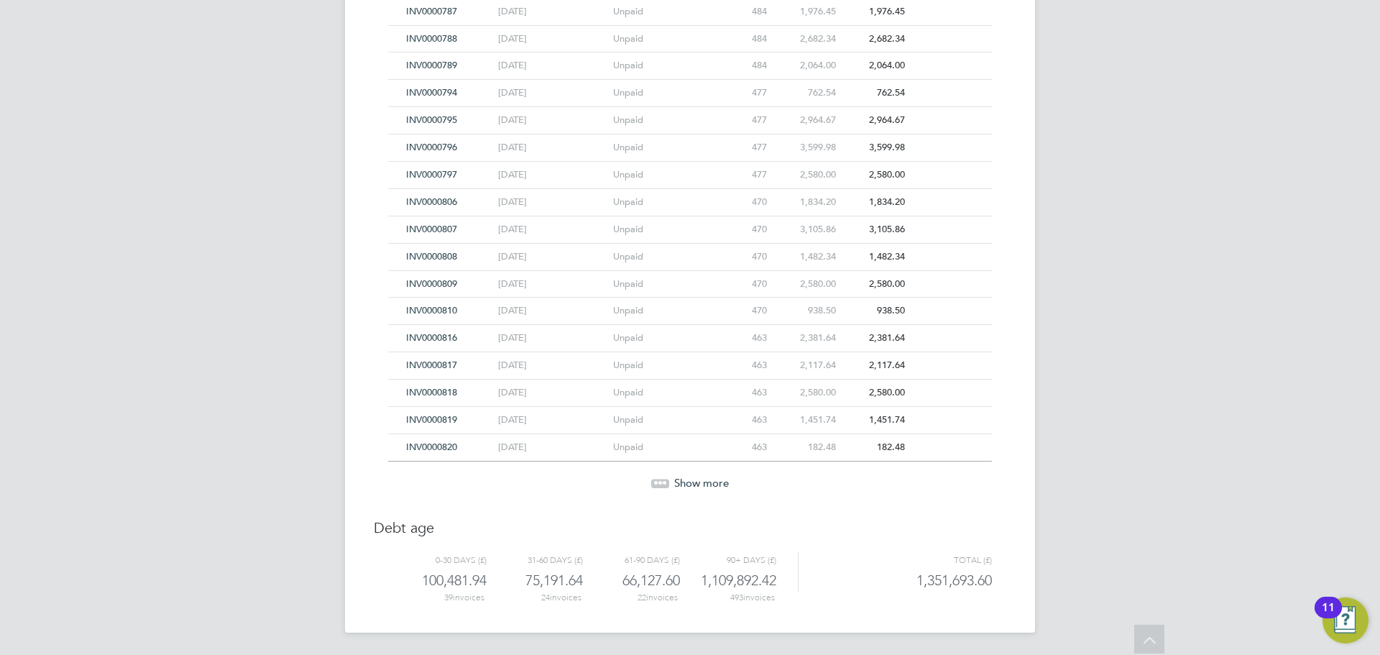
click at [674, 483] on span "Show more" at bounding box center [701, 483] width 55 height 14
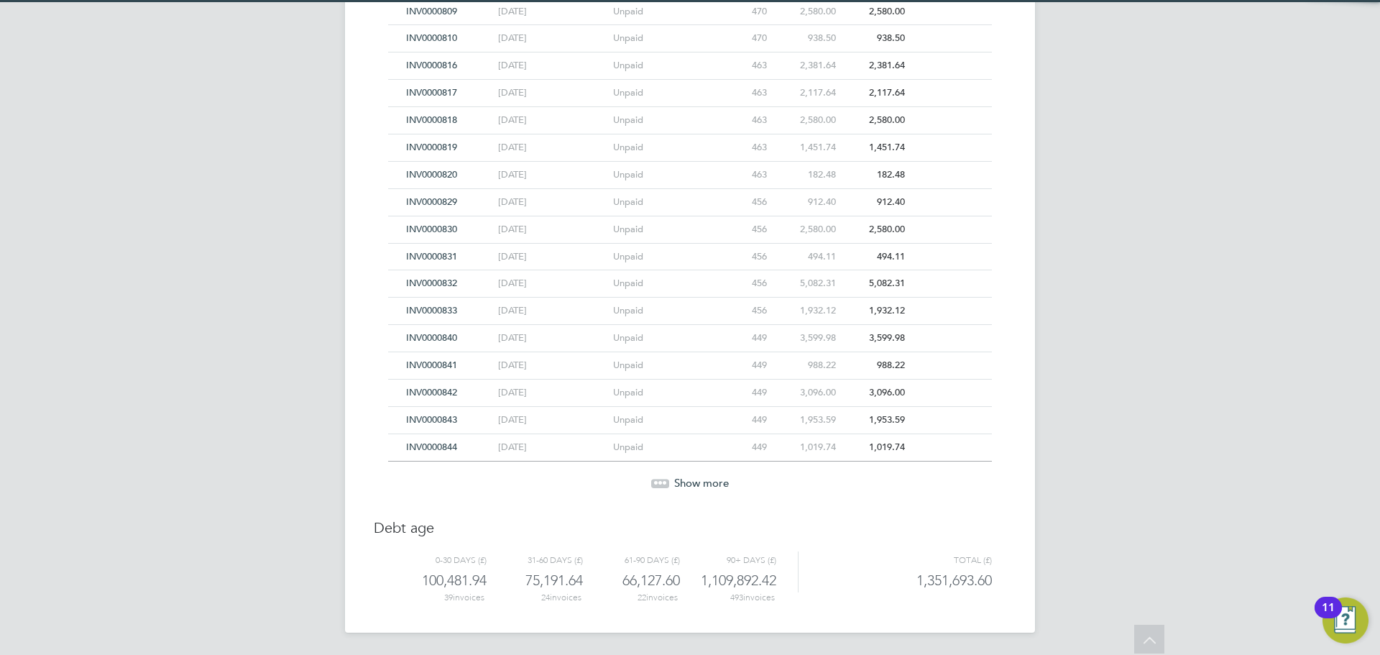
click at [674, 483] on span "Show more" at bounding box center [701, 483] width 55 height 14
click at [674, 483] on span "Show more" at bounding box center [701, 482] width 55 height 14
click at [674, 483] on span "Show more" at bounding box center [701, 483] width 55 height 14
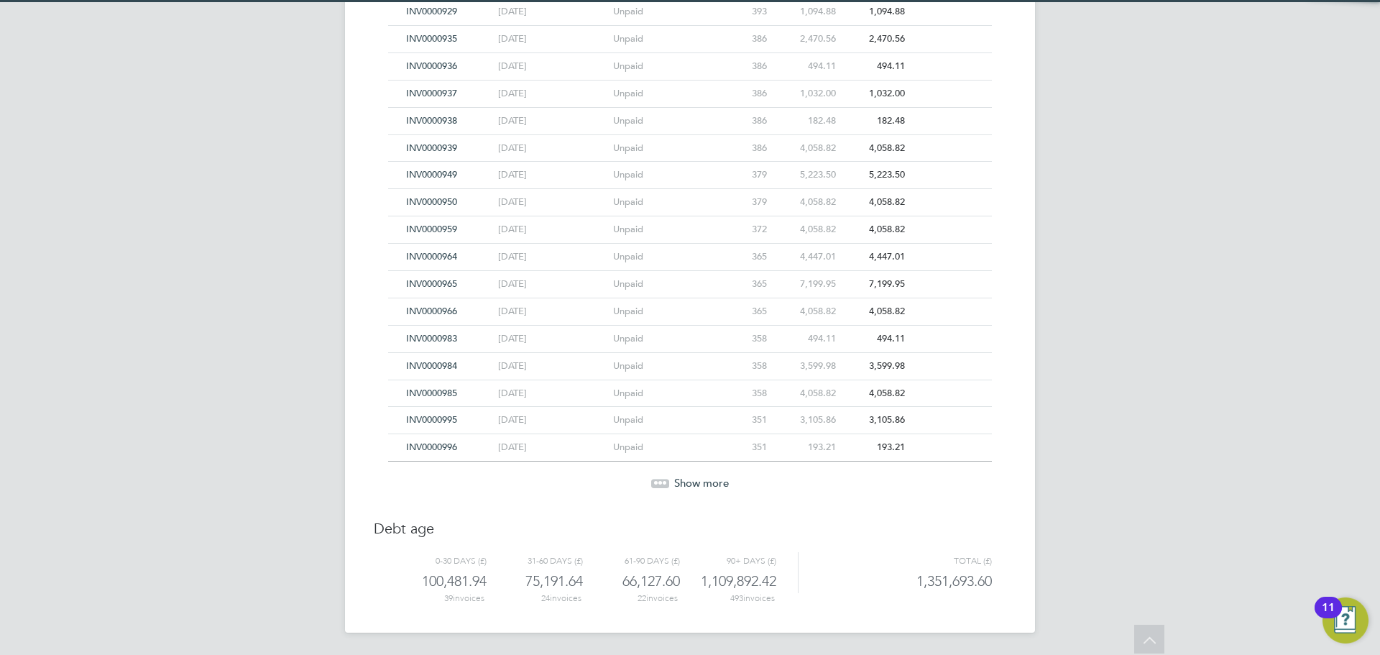
click at [674, 483] on span "Show more" at bounding box center [701, 483] width 55 height 14
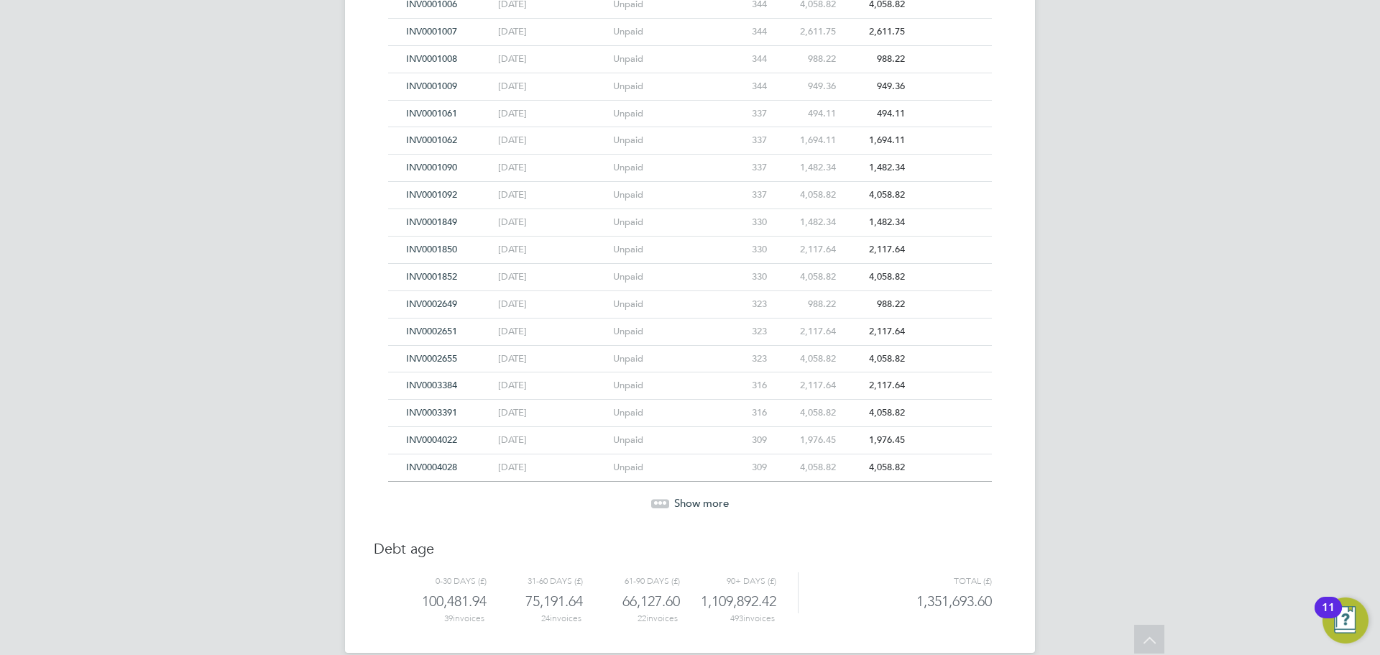
scroll to position [9672, 0]
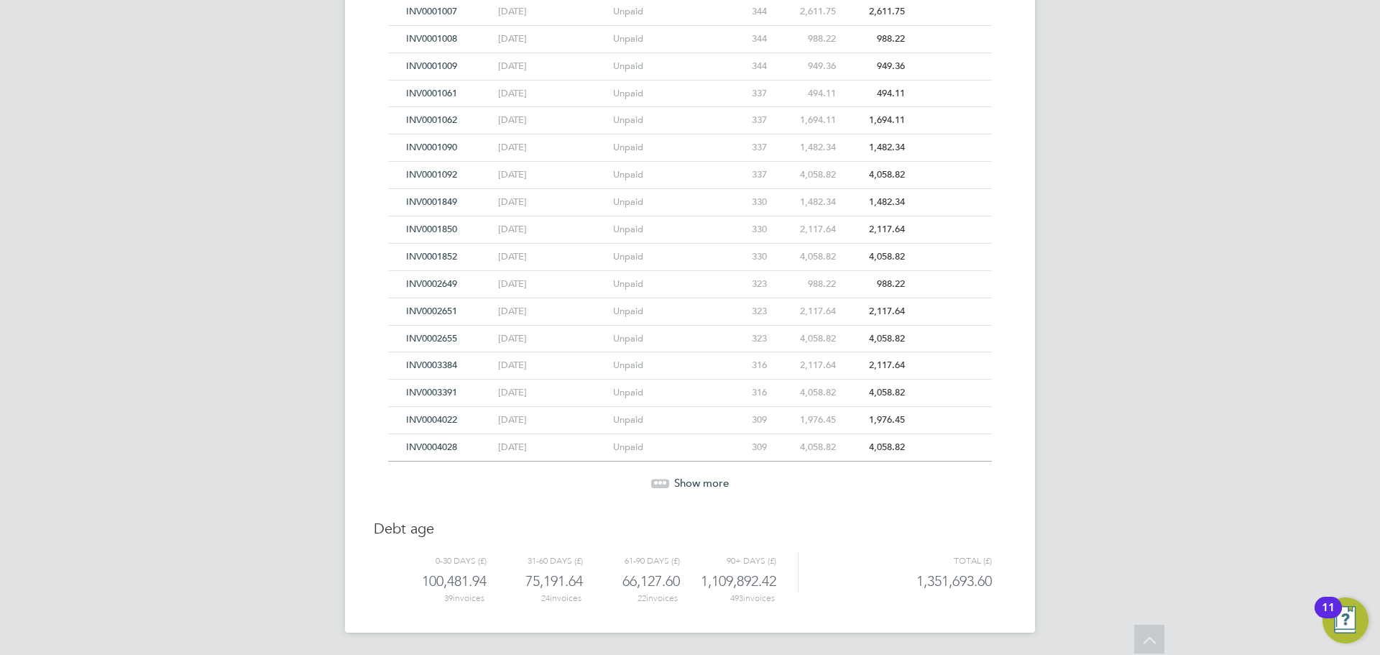
click at [674, 483] on span "Show more" at bounding box center [701, 483] width 55 height 14
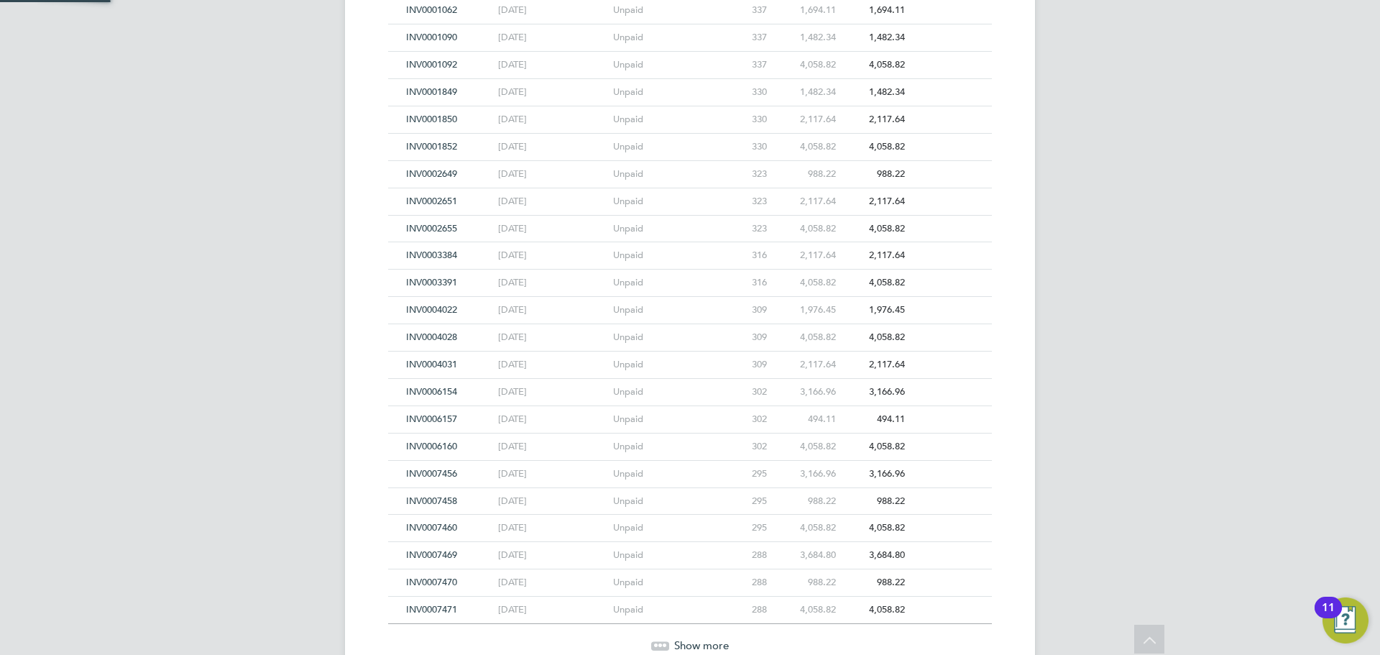
scroll to position [9945, 0]
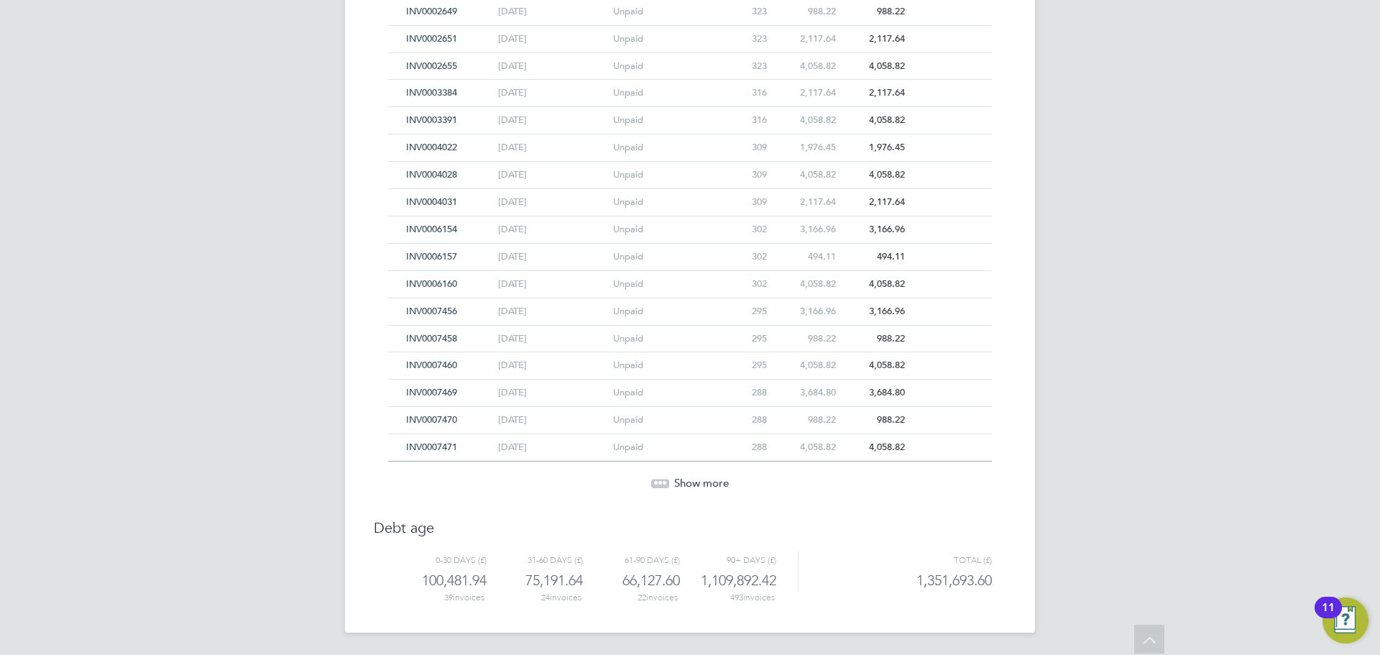
click at [674, 483] on span "Show more" at bounding box center [701, 483] width 55 height 14
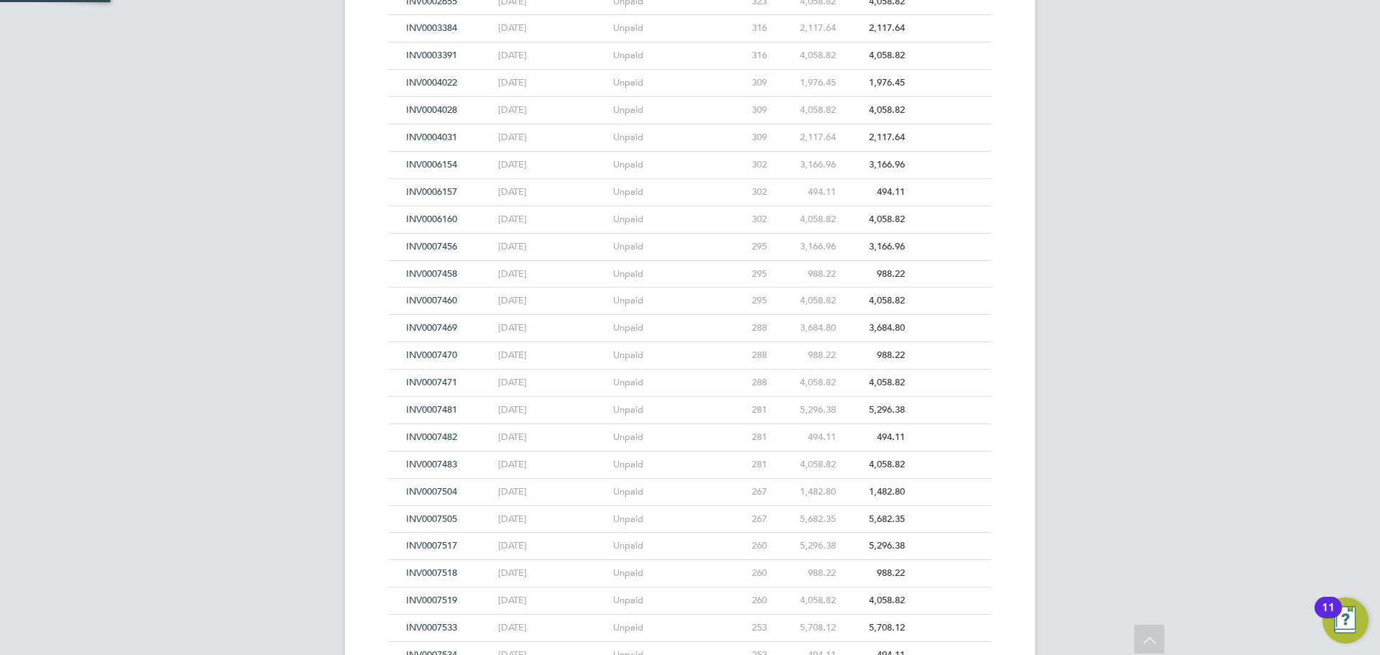
scroll to position [10160, 0]
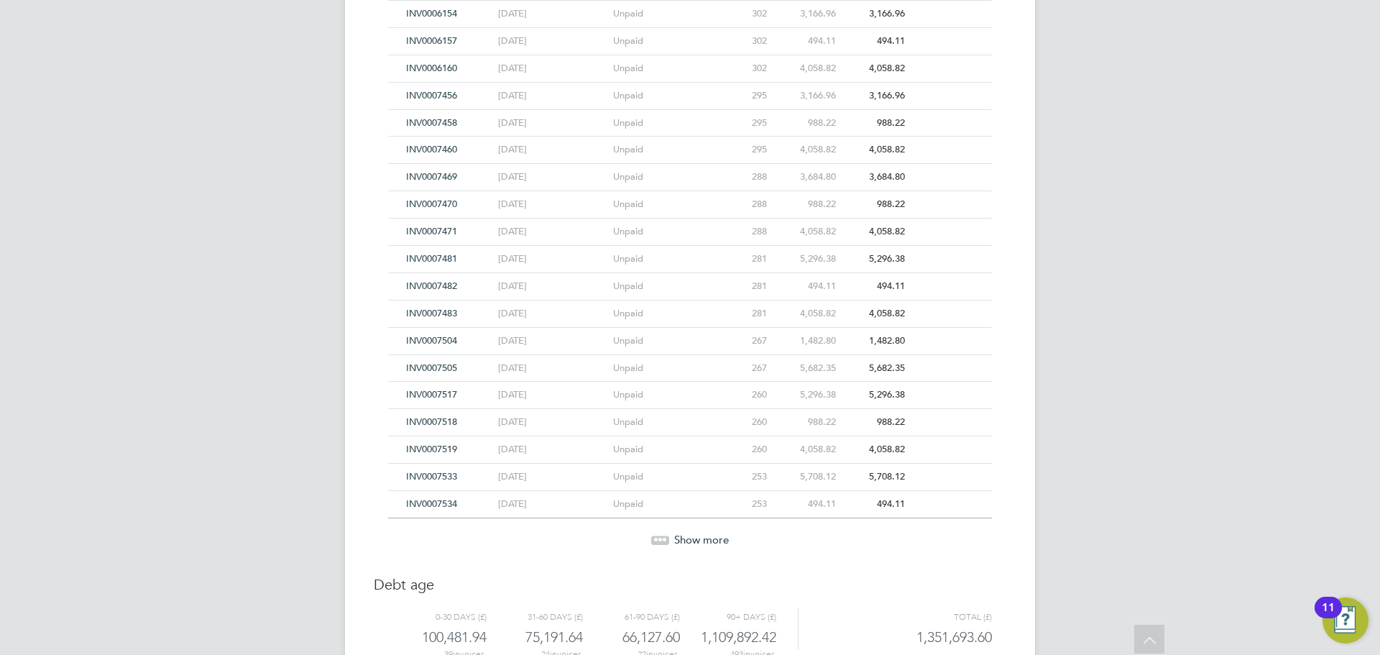
click at [693, 541] on span "Show more" at bounding box center [701, 540] width 55 height 14
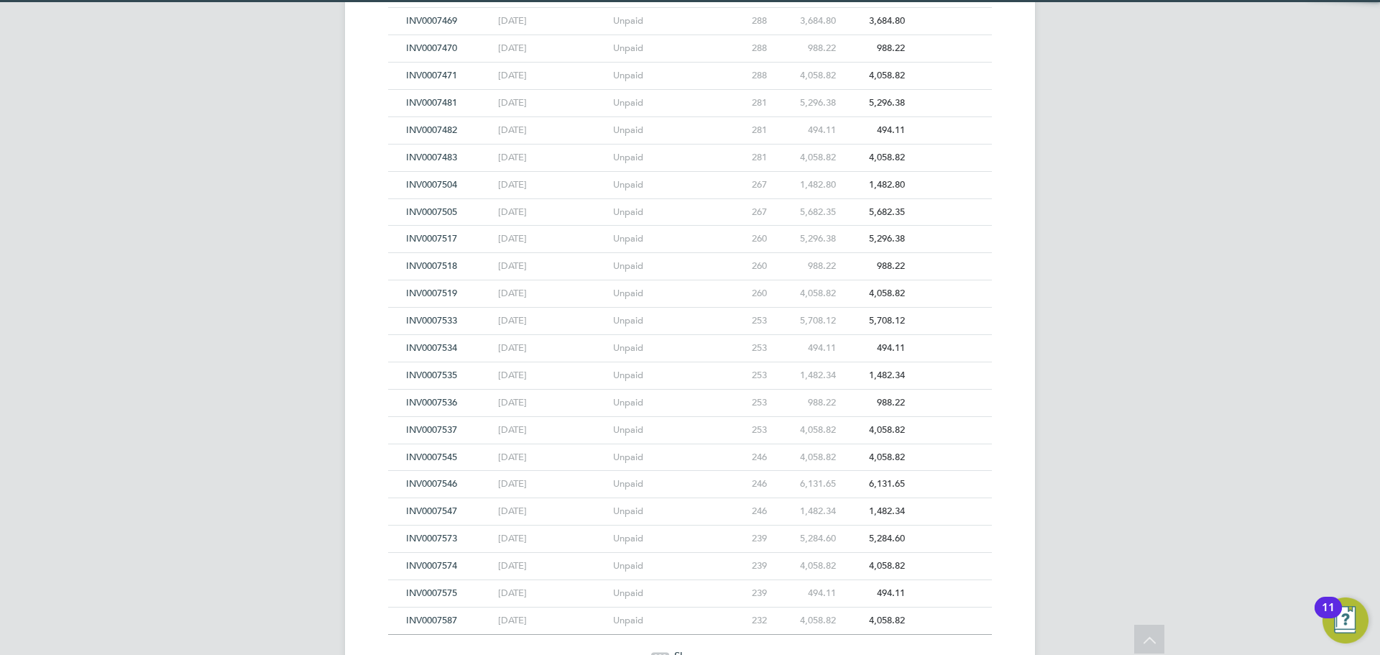
scroll to position [10490, 0]
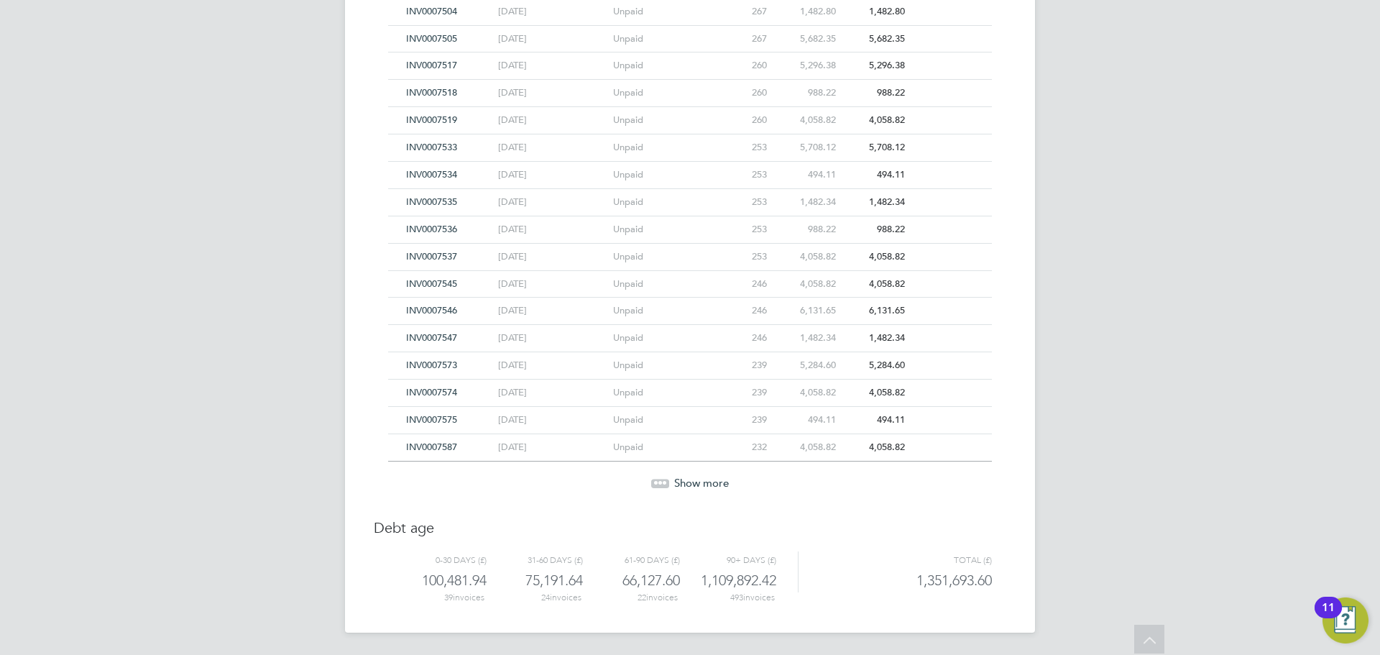
click at [702, 478] on span "Show more" at bounding box center [701, 483] width 55 height 14
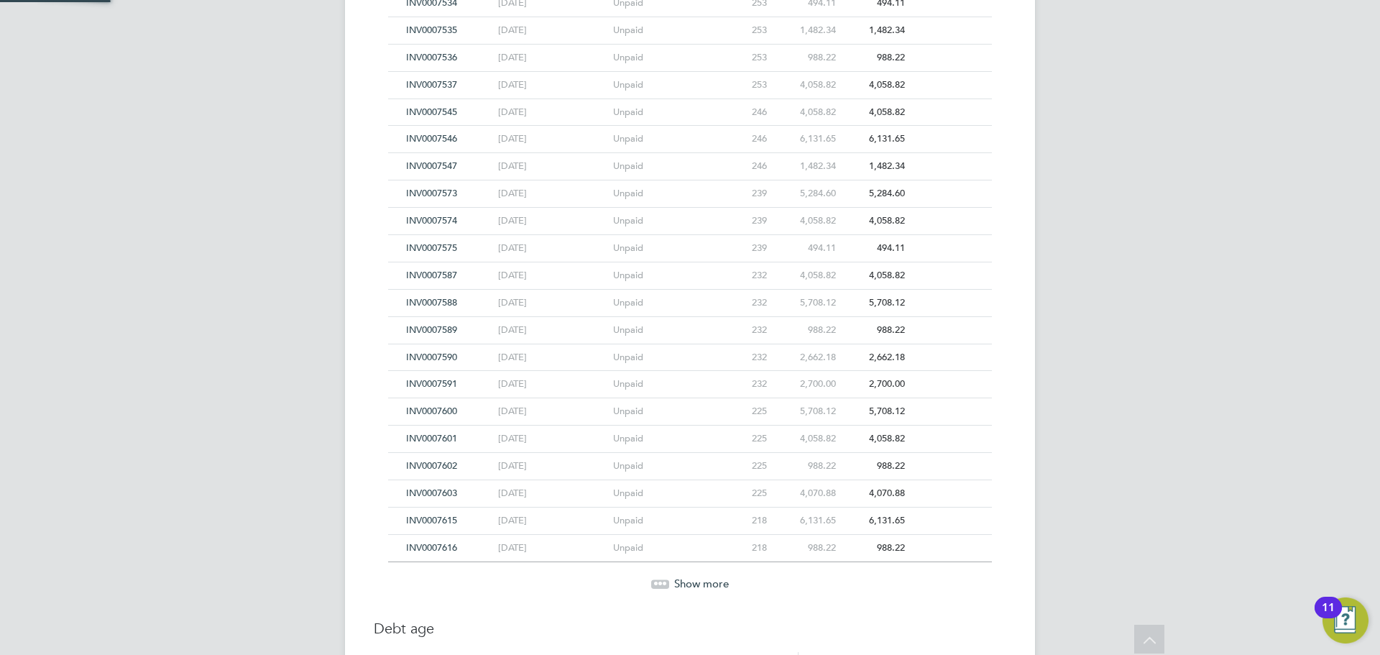
scroll to position [10762, 0]
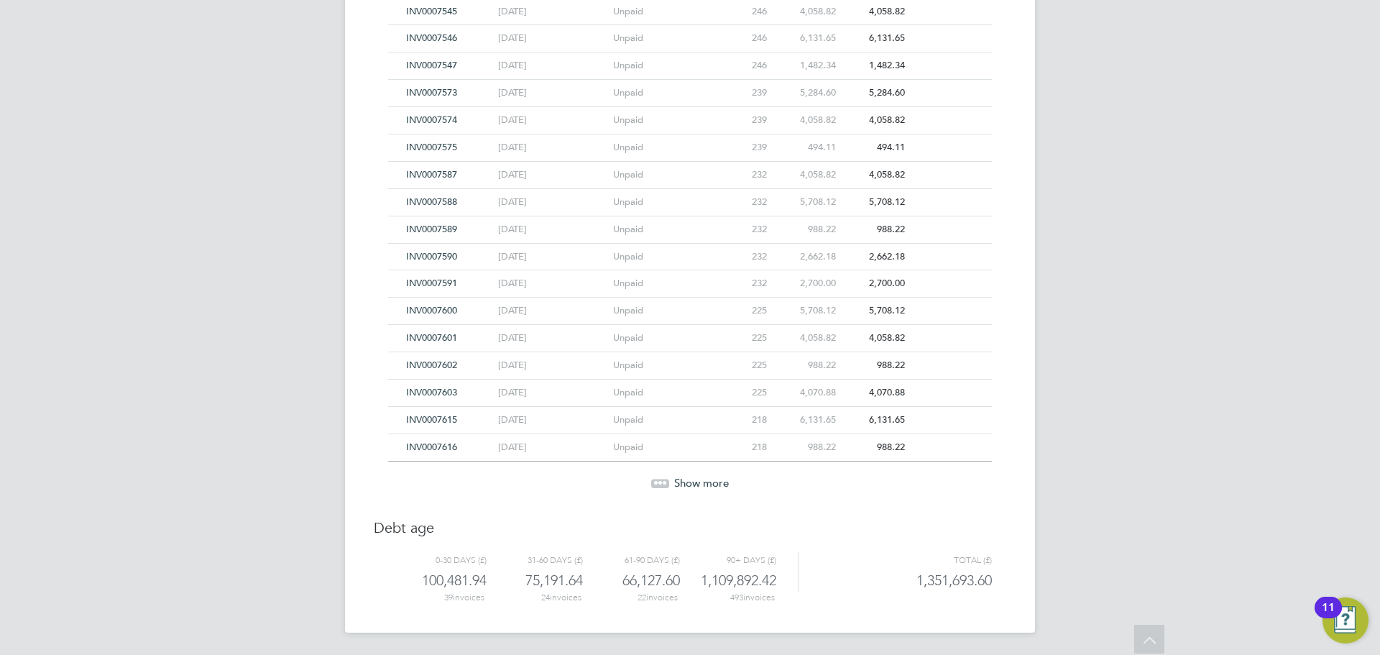
click at [701, 478] on span "Show more" at bounding box center [701, 483] width 55 height 14
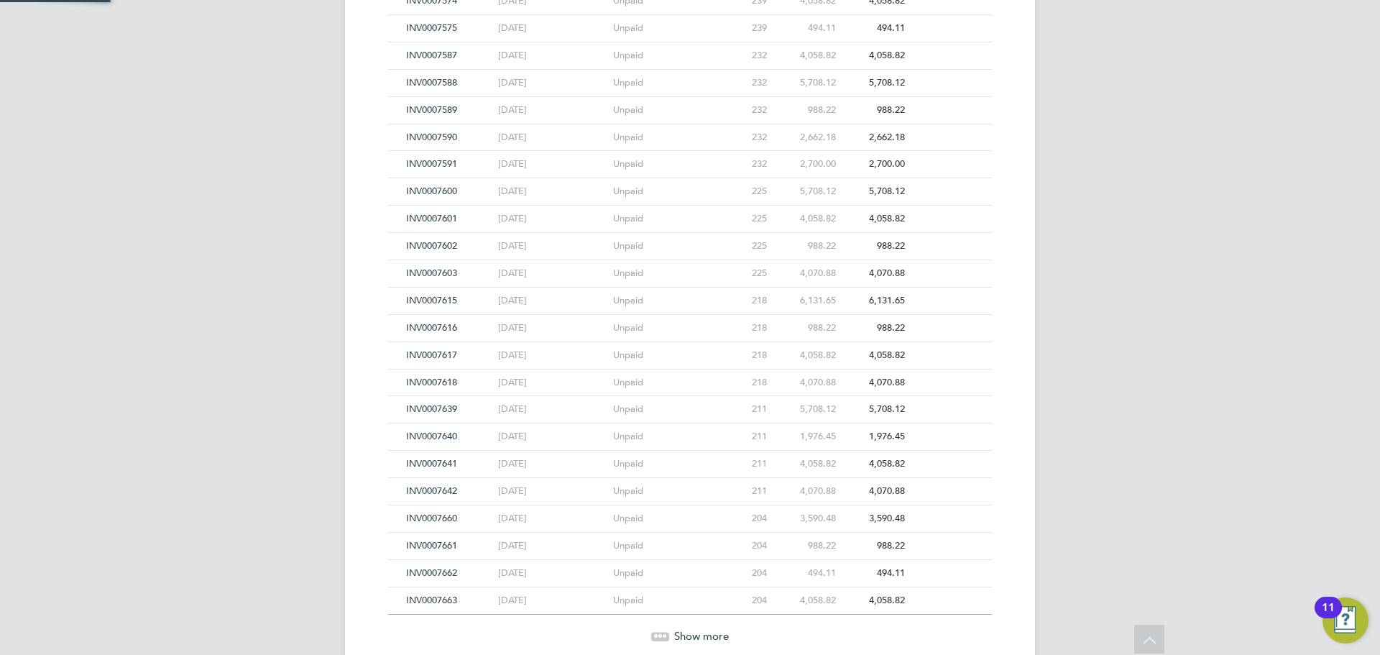
scroll to position [11035, 0]
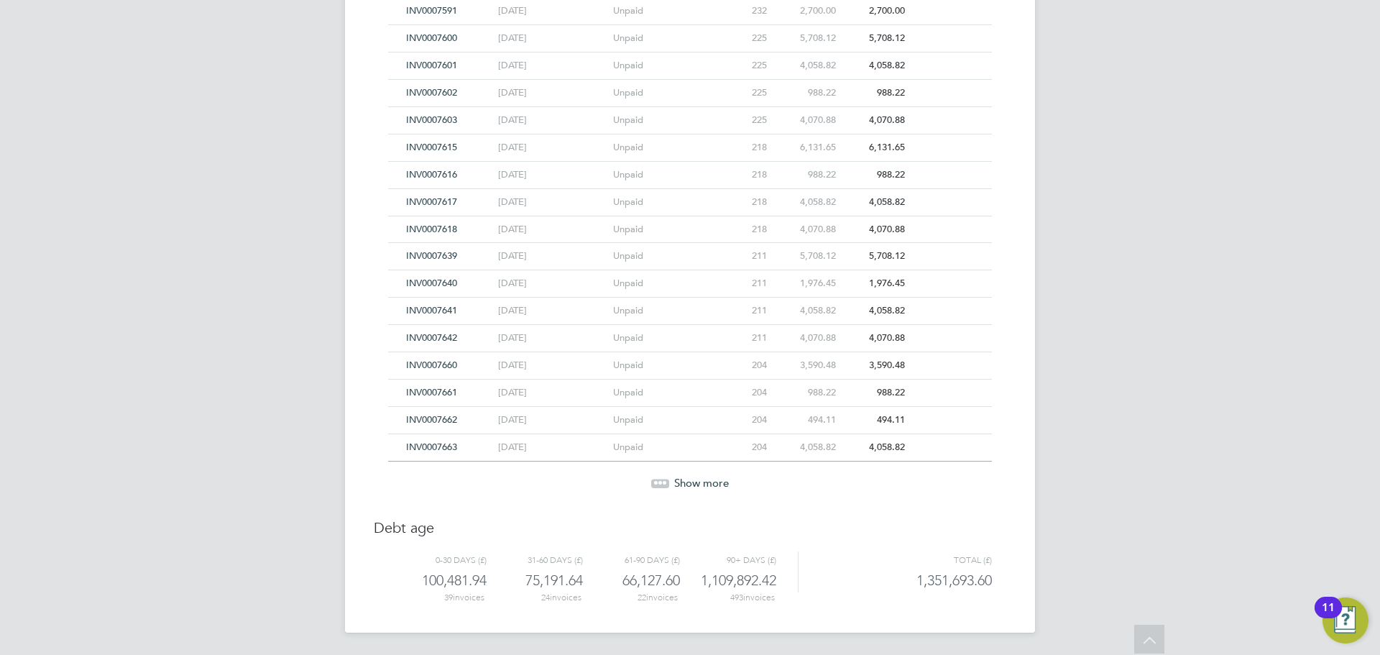
click at [701, 478] on span "Show more" at bounding box center [701, 483] width 55 height 14
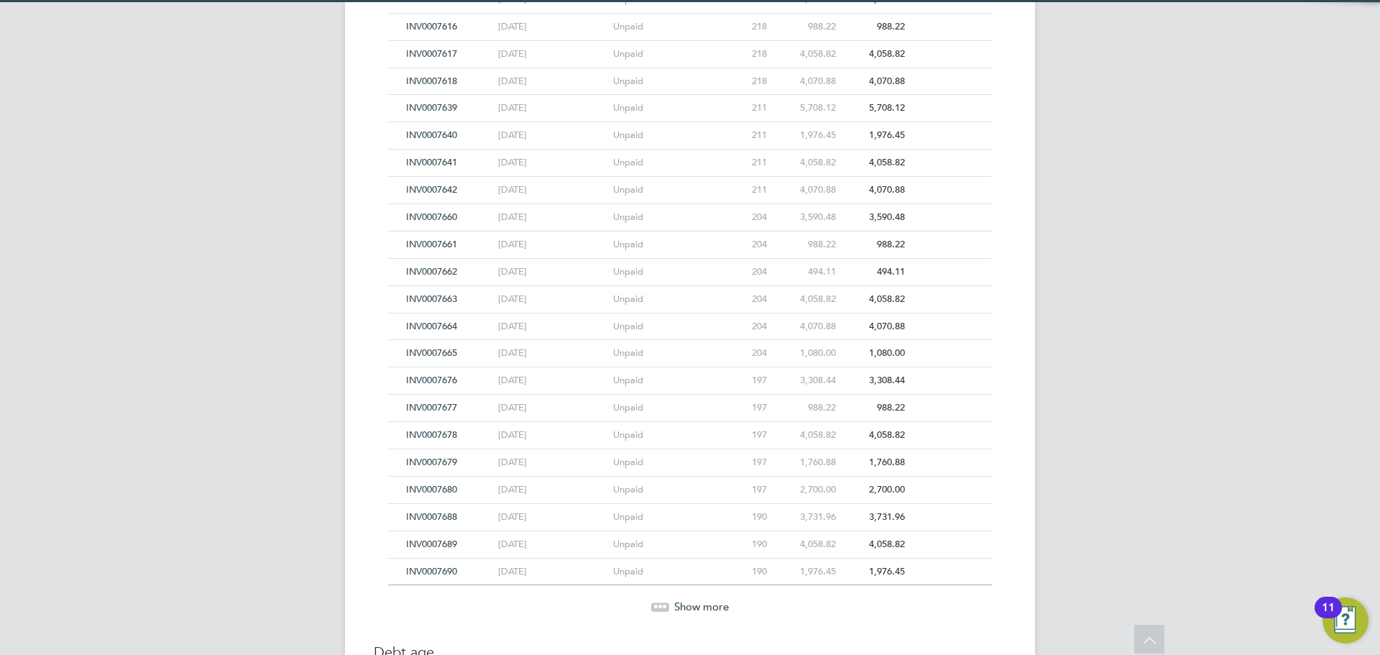
scroll to position [11307, 0]
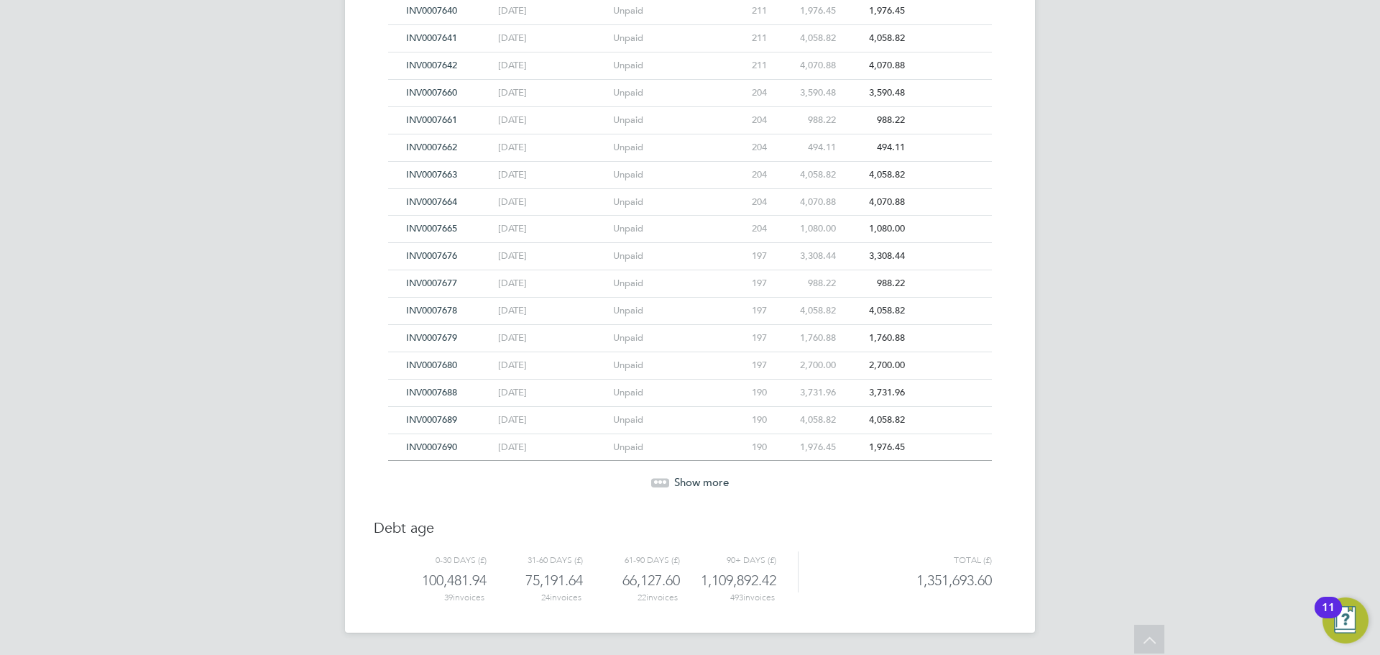
click at [708, 484] on span "Show more" at bounding box center [701, 482] width 55 height 14
click at [708, 484] on span "Show more" at bounding box center [701, 483] width 55 height 14
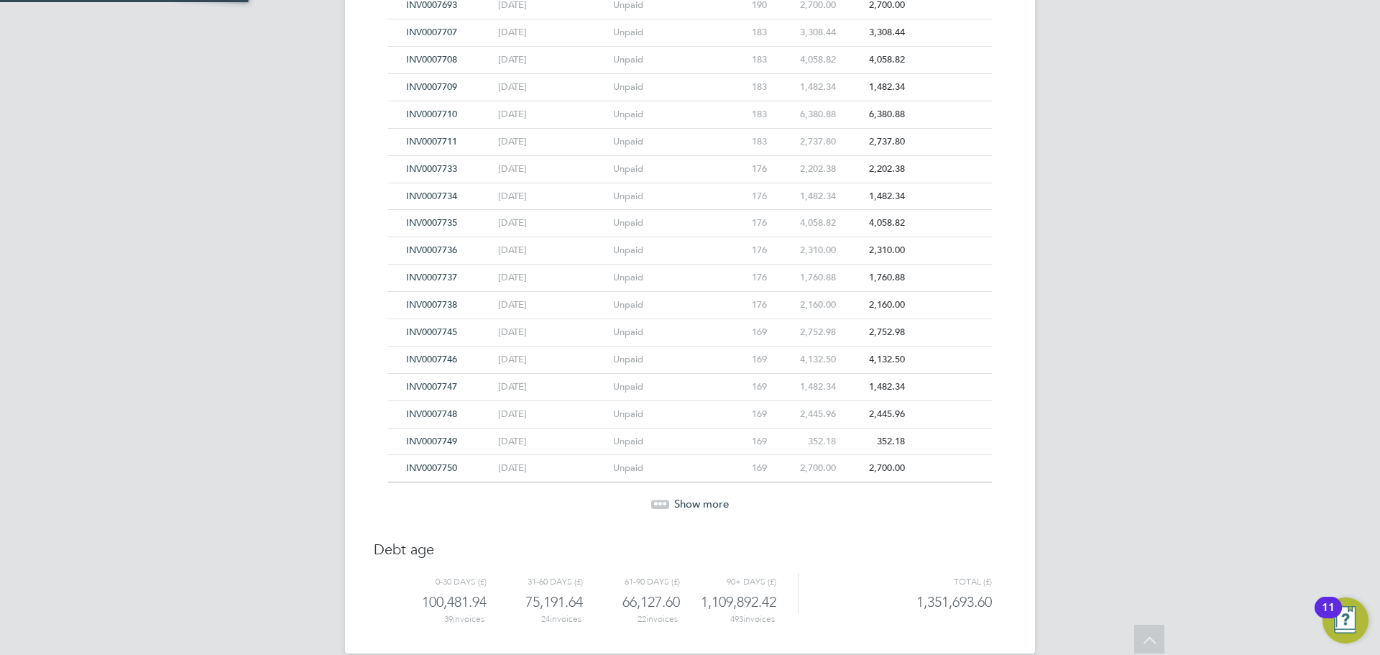
scroll to position [11851, 0]
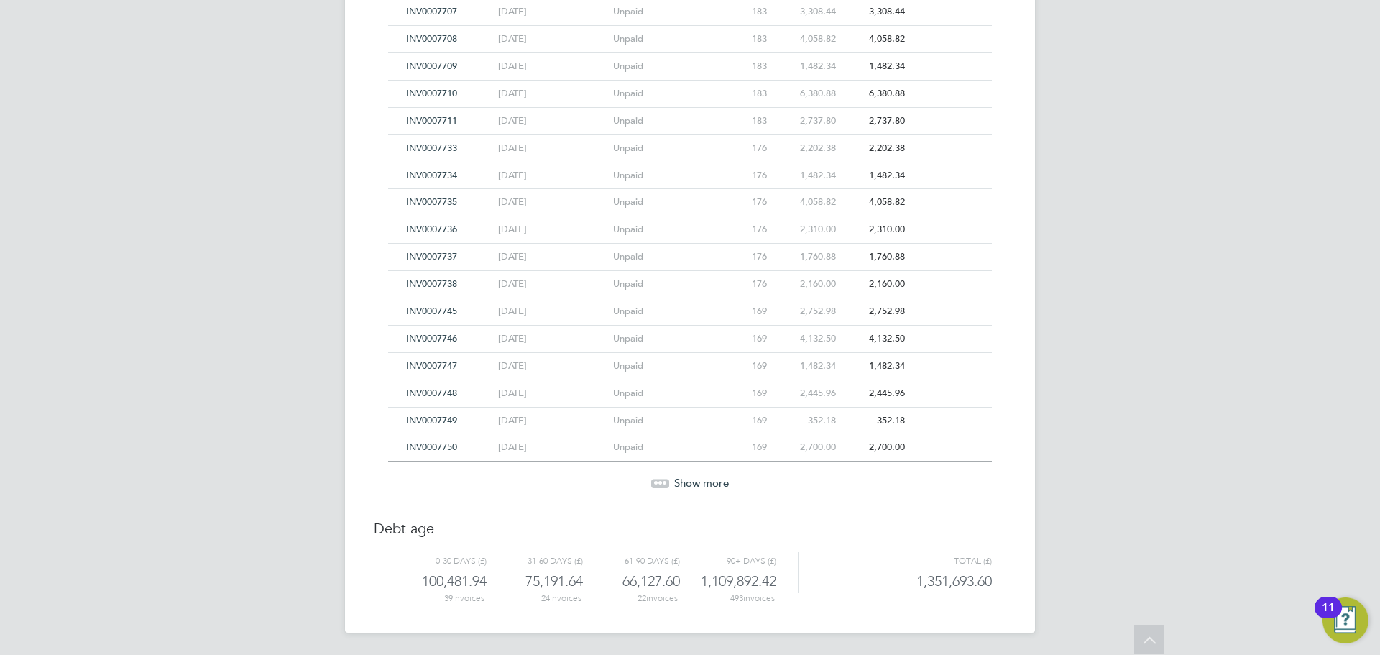
click at [708, 484] on span "Show more" at bounding box center [701, 483] width 55 height 14
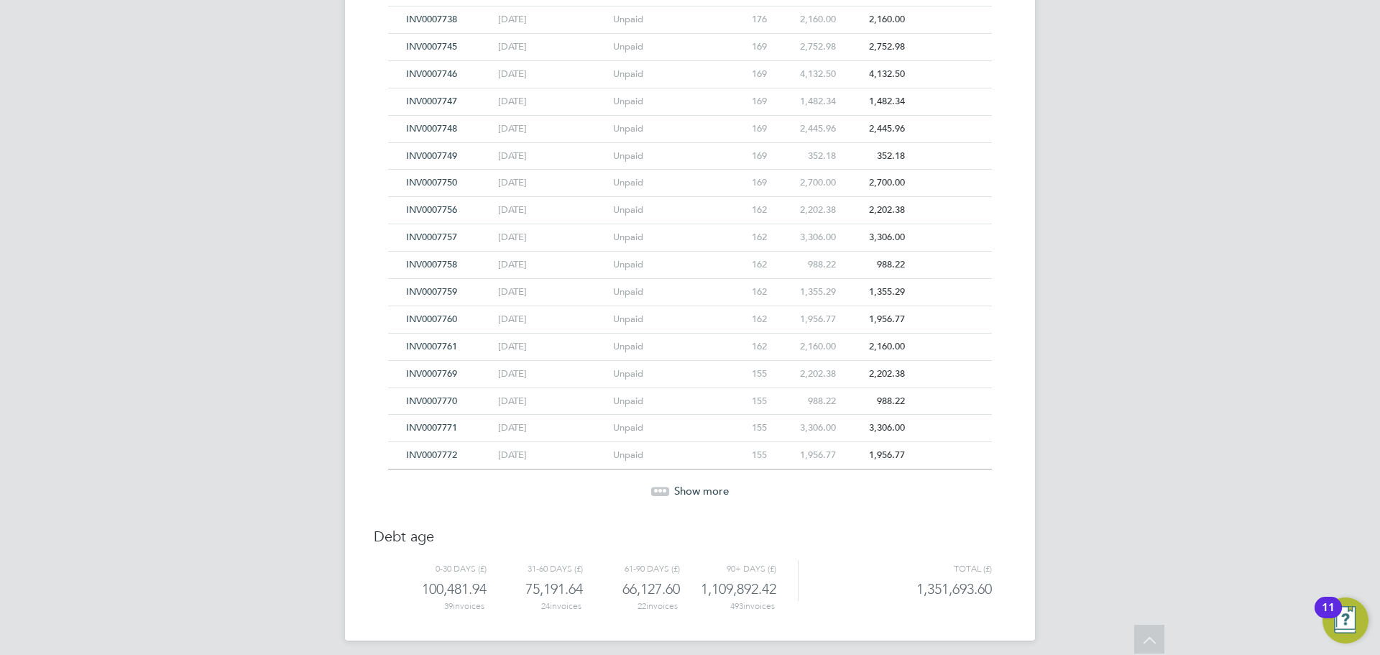
scroll to position [12124, 0]
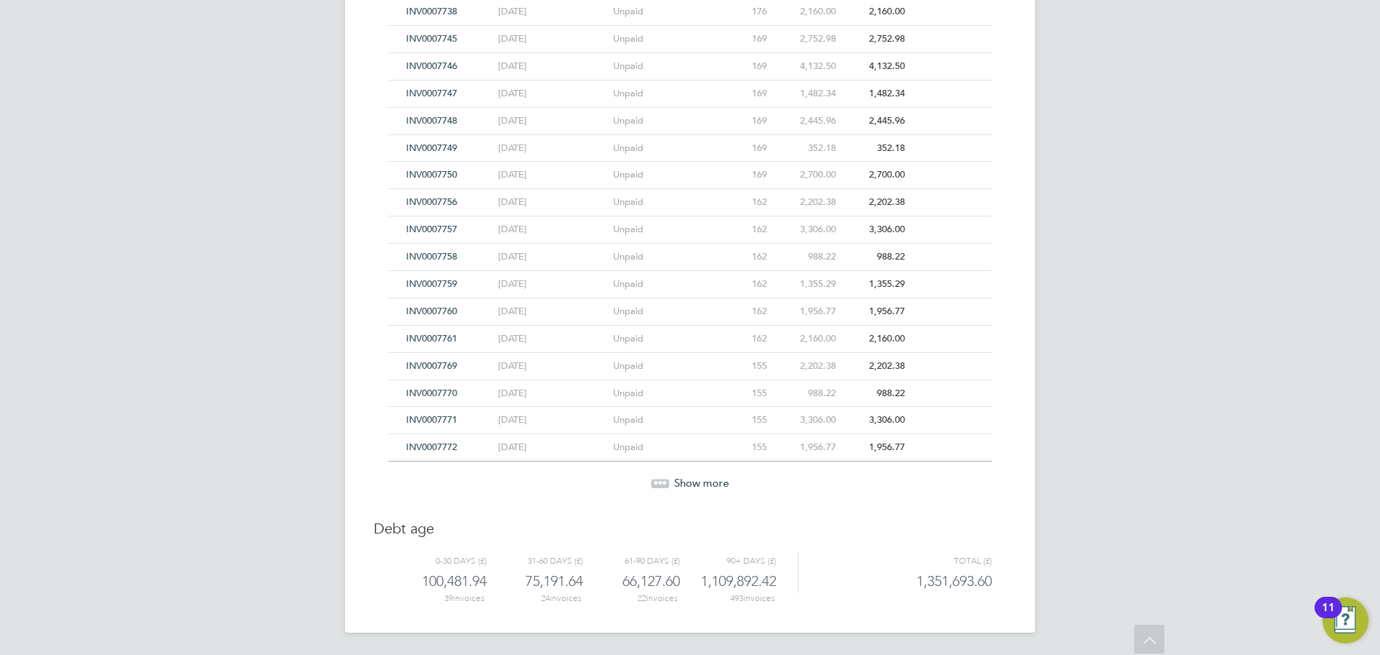
click at [708, 484] on span "Show more" at bounding box center [701, 483] width 55 height 14
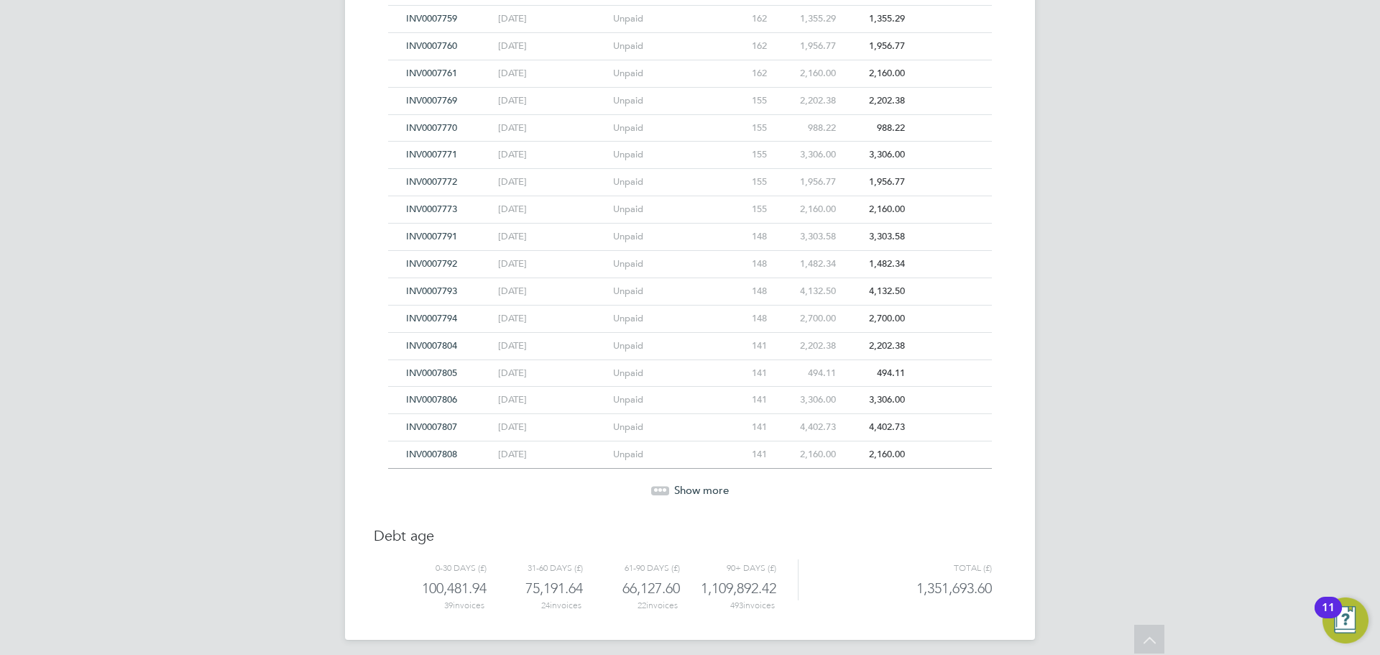
scroll to position [12396, 0]
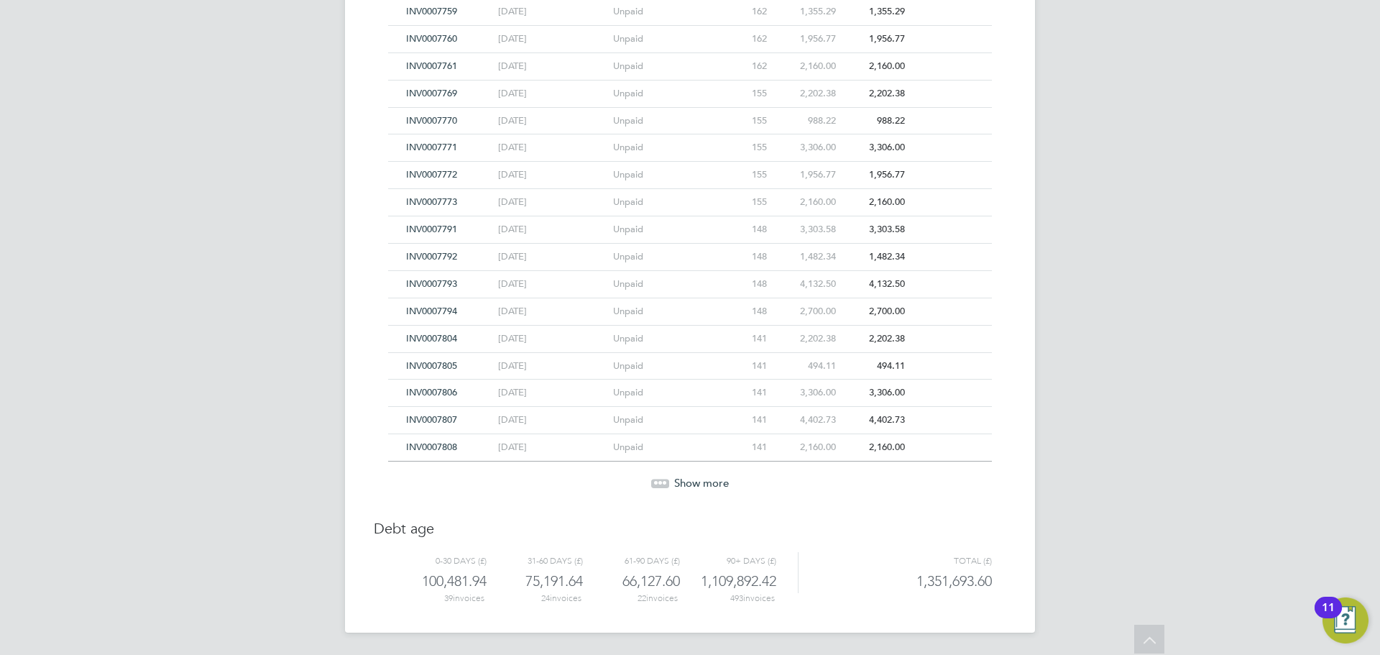
click at [708, 484] on span "Show more" at bounding box center [701, 483] width 55 height 14
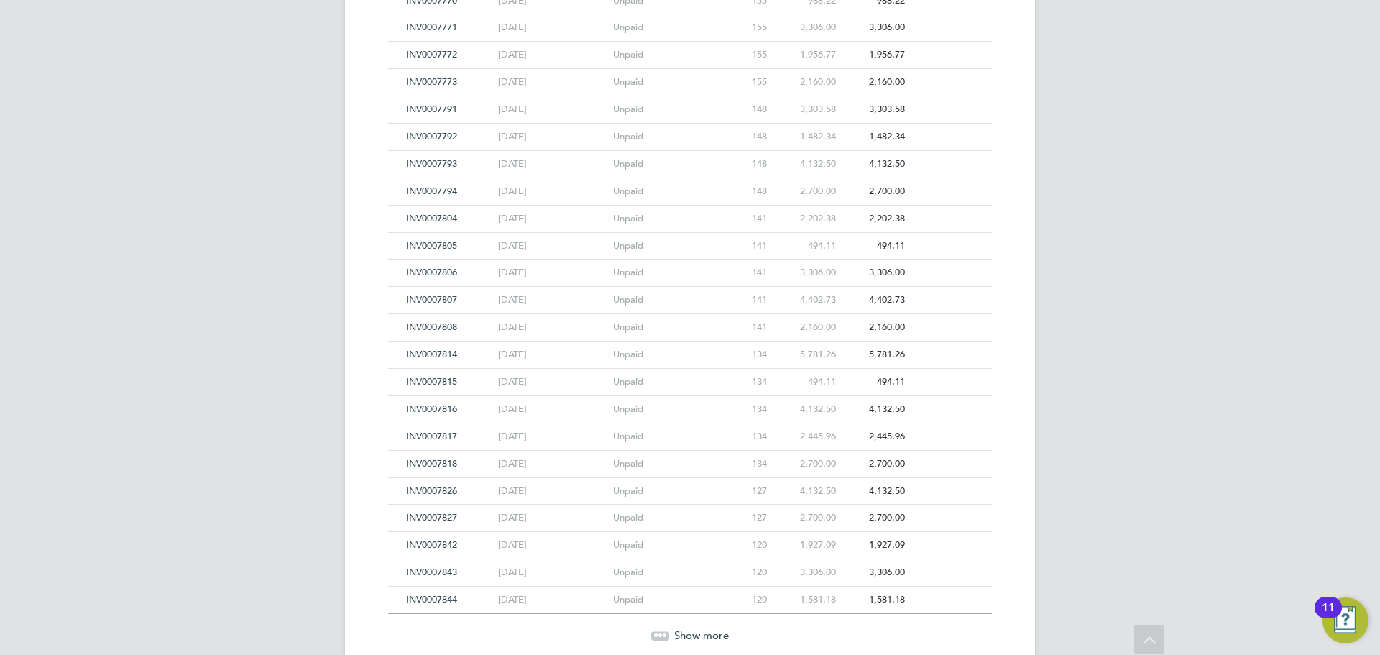
scroll to position [12612, 0]
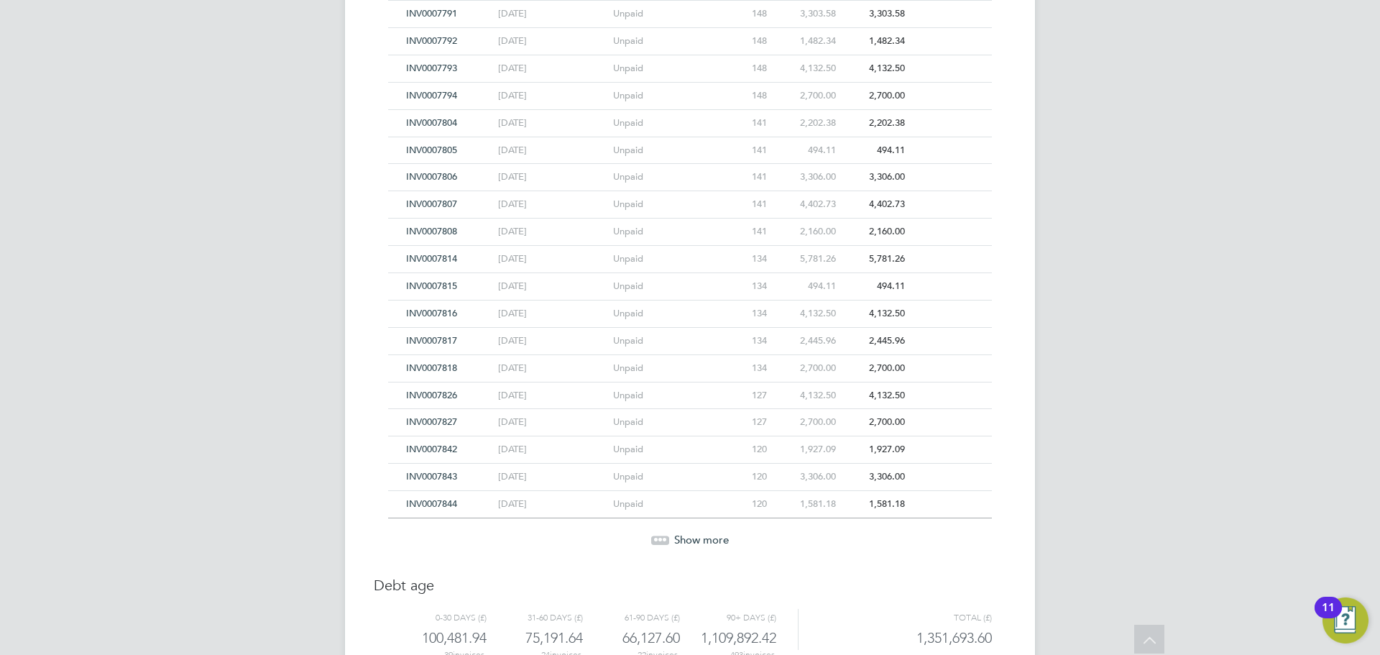
click at [672, 544] on div "Show more" at bounding box center [690, 540] width 618 height 14
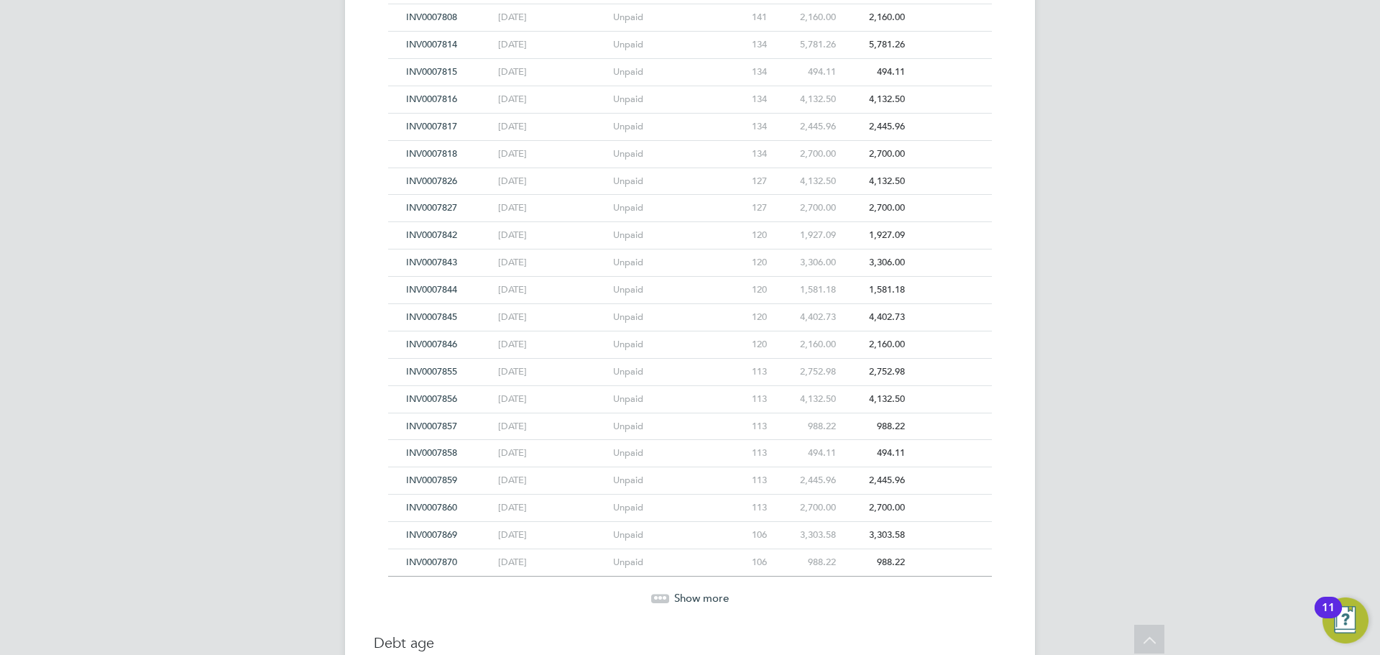
scroll to position [12828, 0]
click at [670, 593] on div "Show more" at bounding box center [690, 597] width 618 height 14
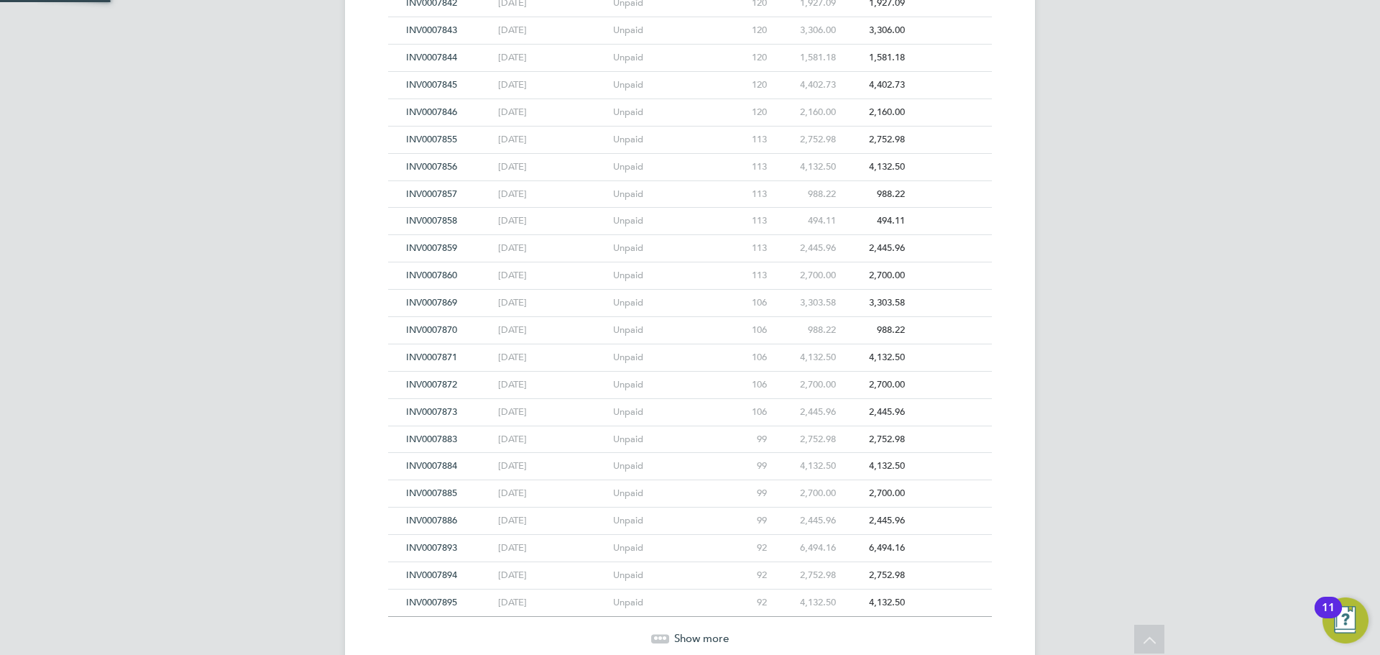
scroll to position [13115, 0]
click at [669, 587] on div "Show more" at bounding box center [690, 581] width 618 height 14
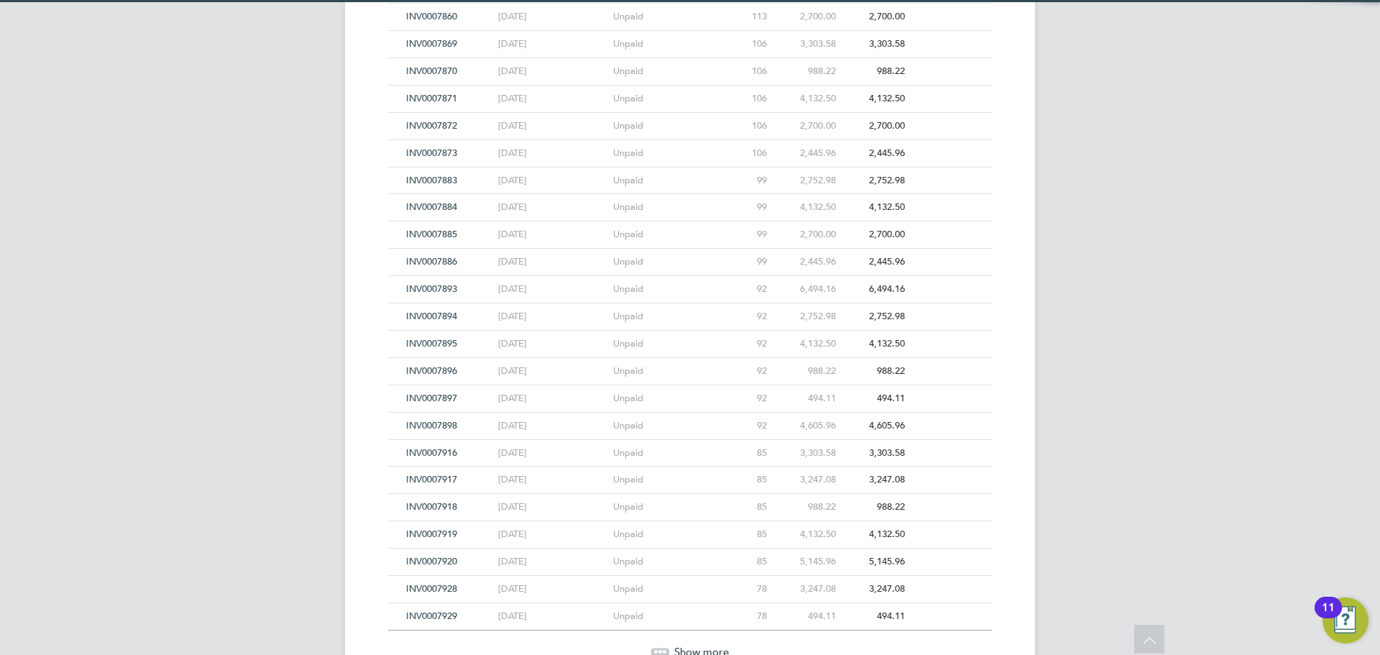
scroll to position [13331, 0]
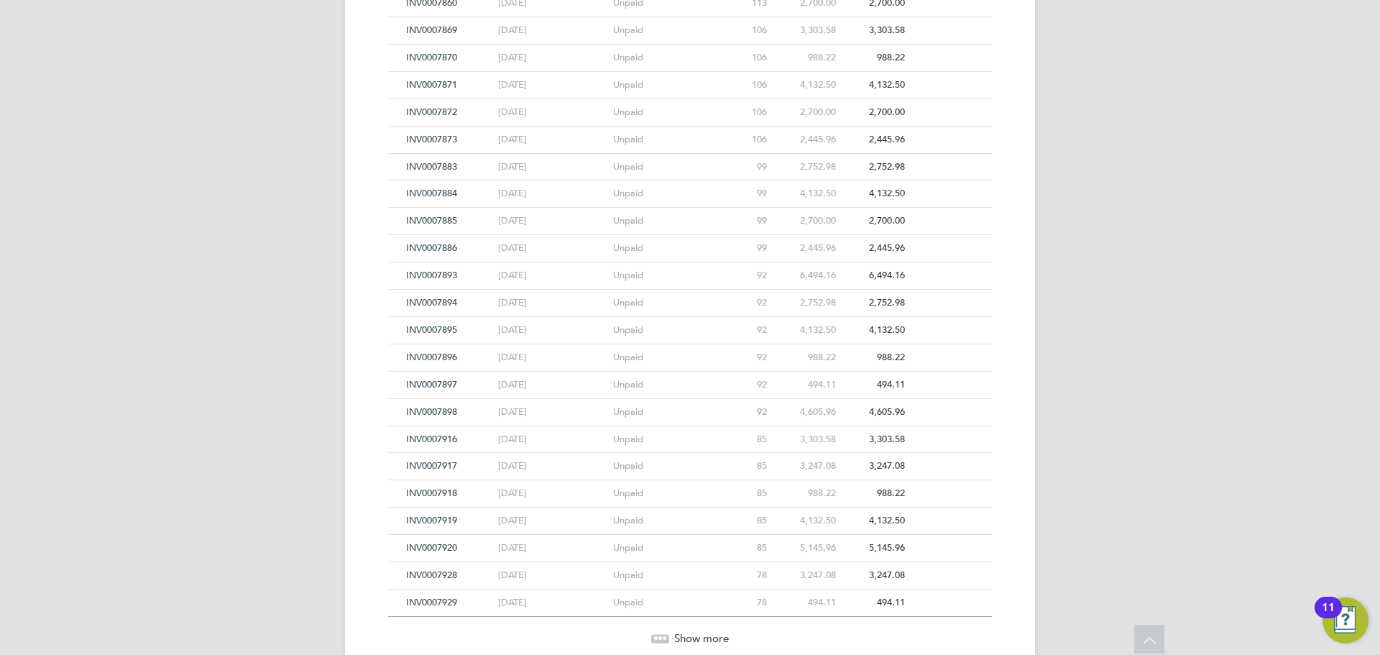
click at [672, 639] on div "Show more" at bounding box center [690, 638] width 618 height 14
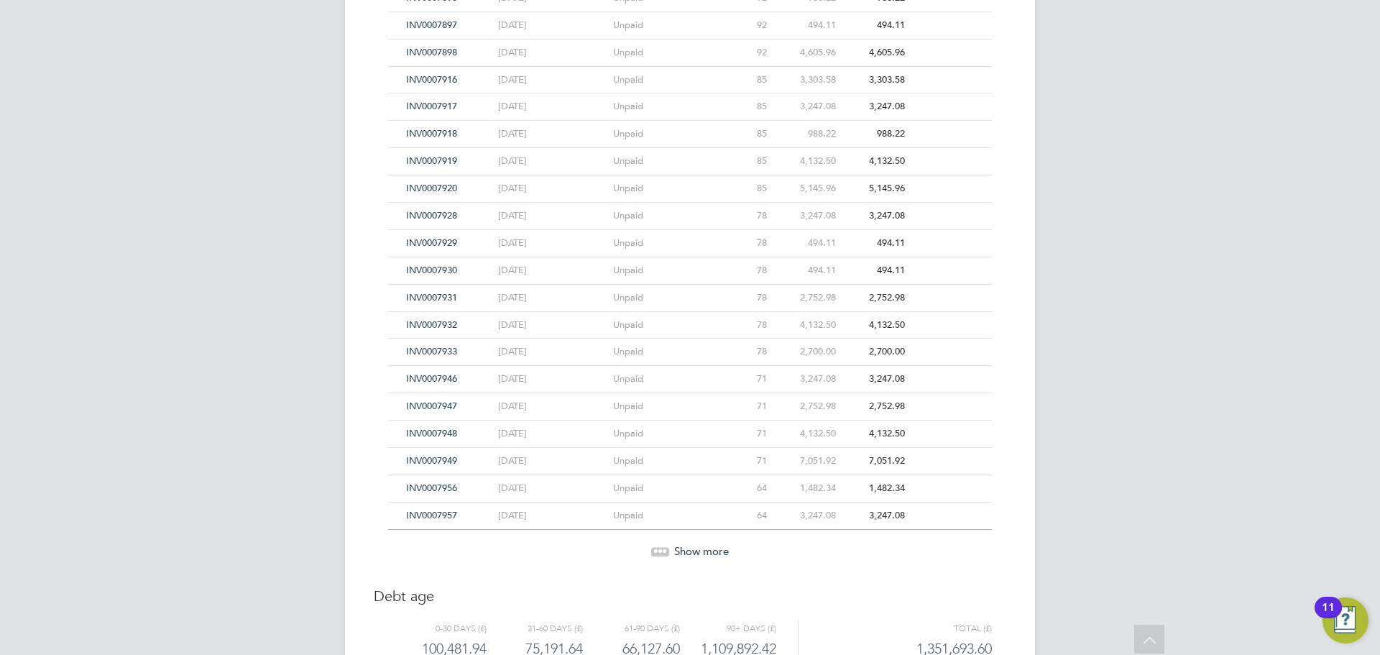
click at [685, 549] on span "Show more" at bounding box center [701, 551] width 55 height 14
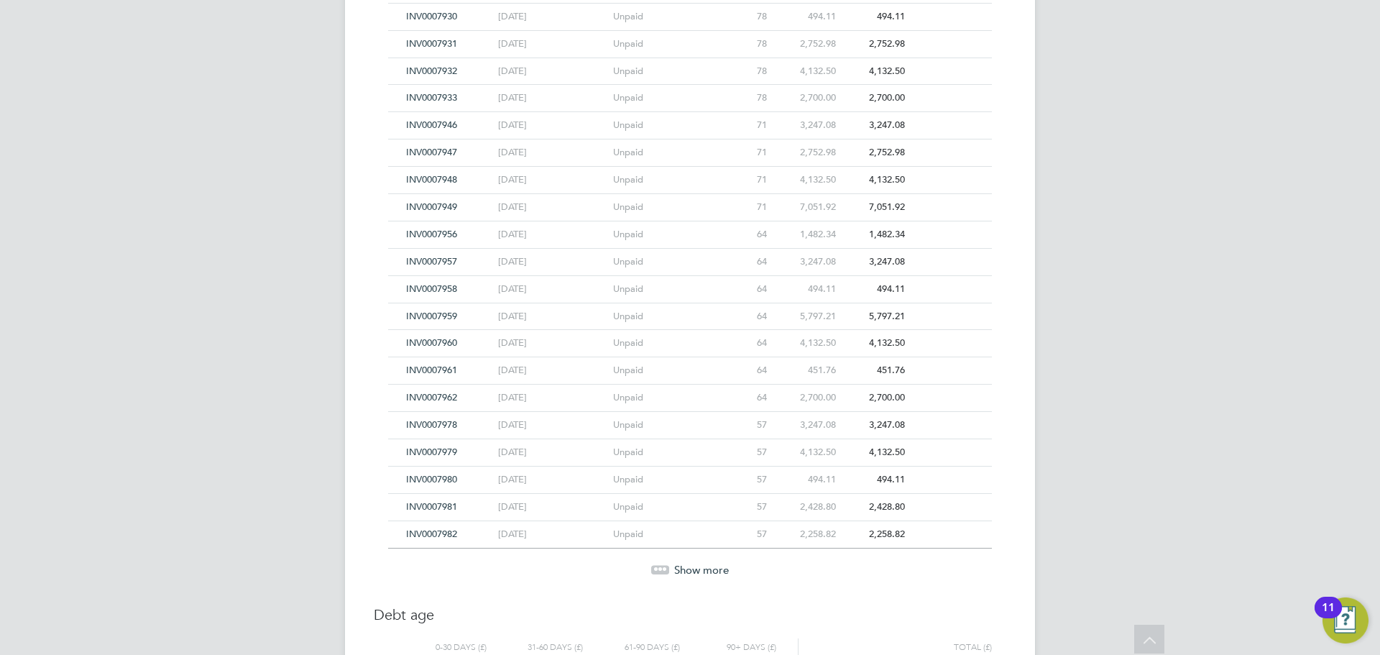
scroll to position [13978, 0]
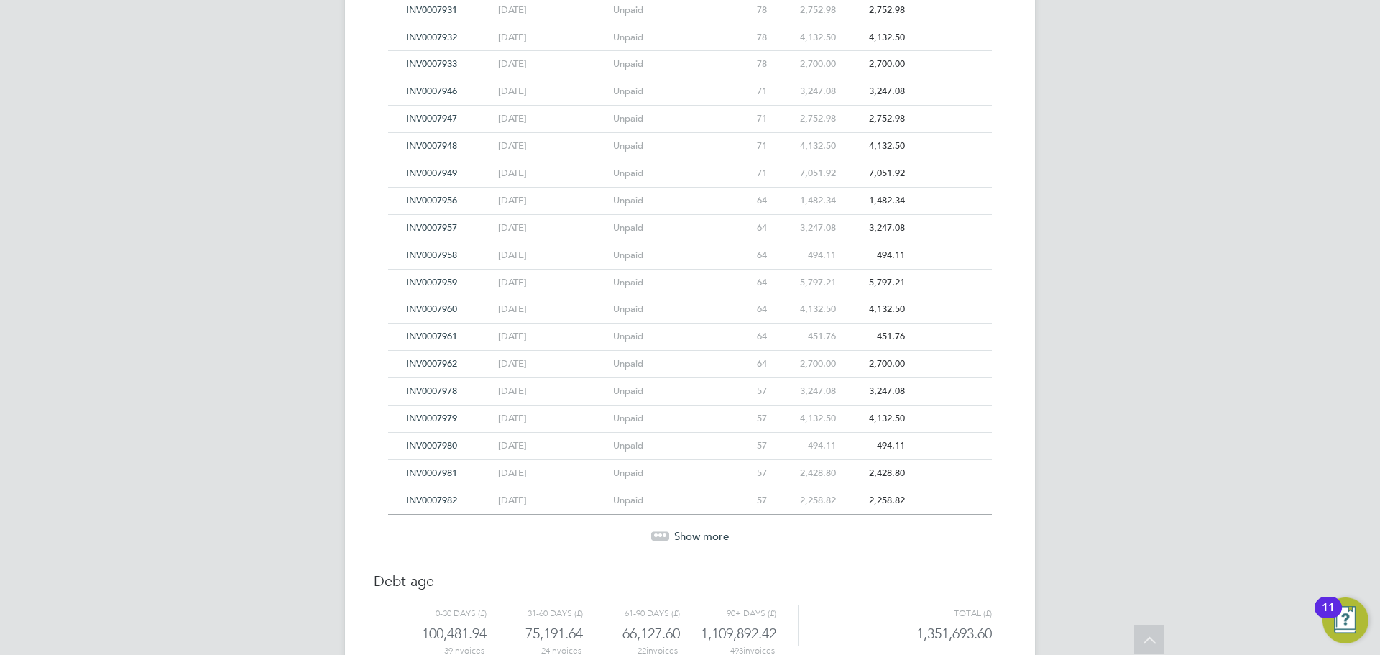
click at [689, 537] on span "Show more" at bounding box center [701, 536] width 55 height 14
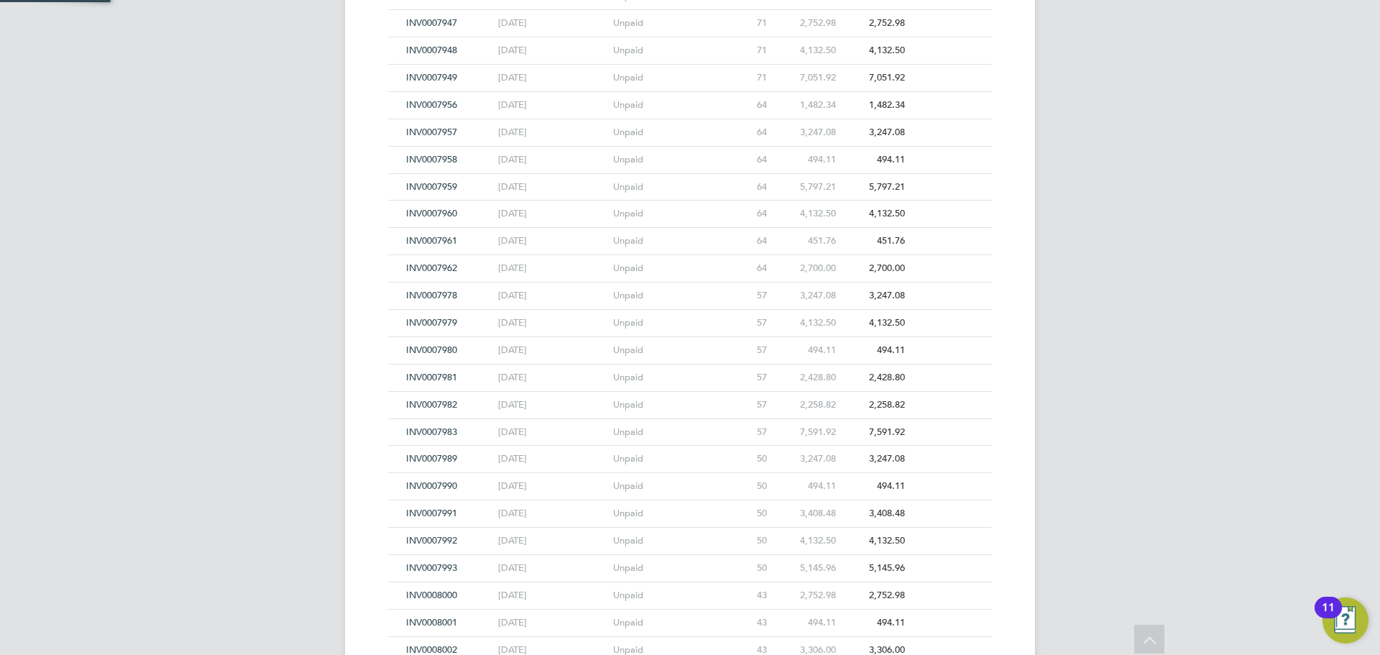
scroll to position [14266, 0]
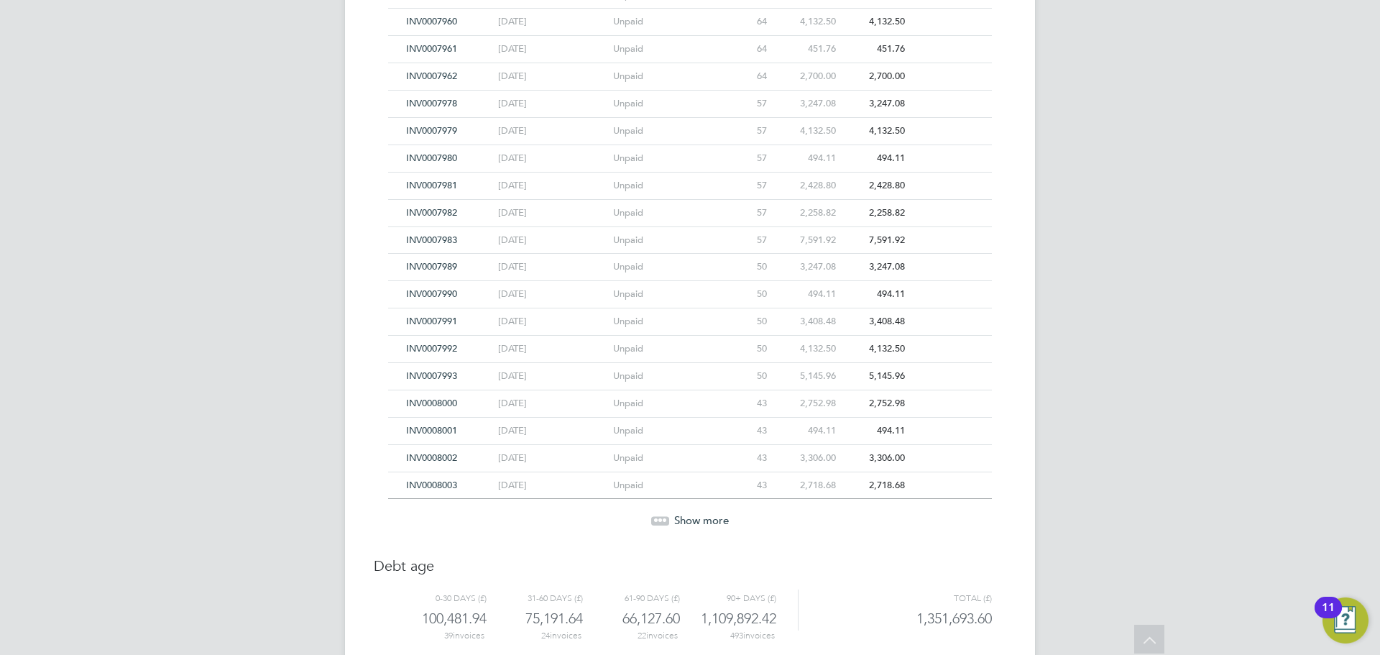
click at [689, 522] on span "Show more" at bounding box center [701, 520] width 55 height 14
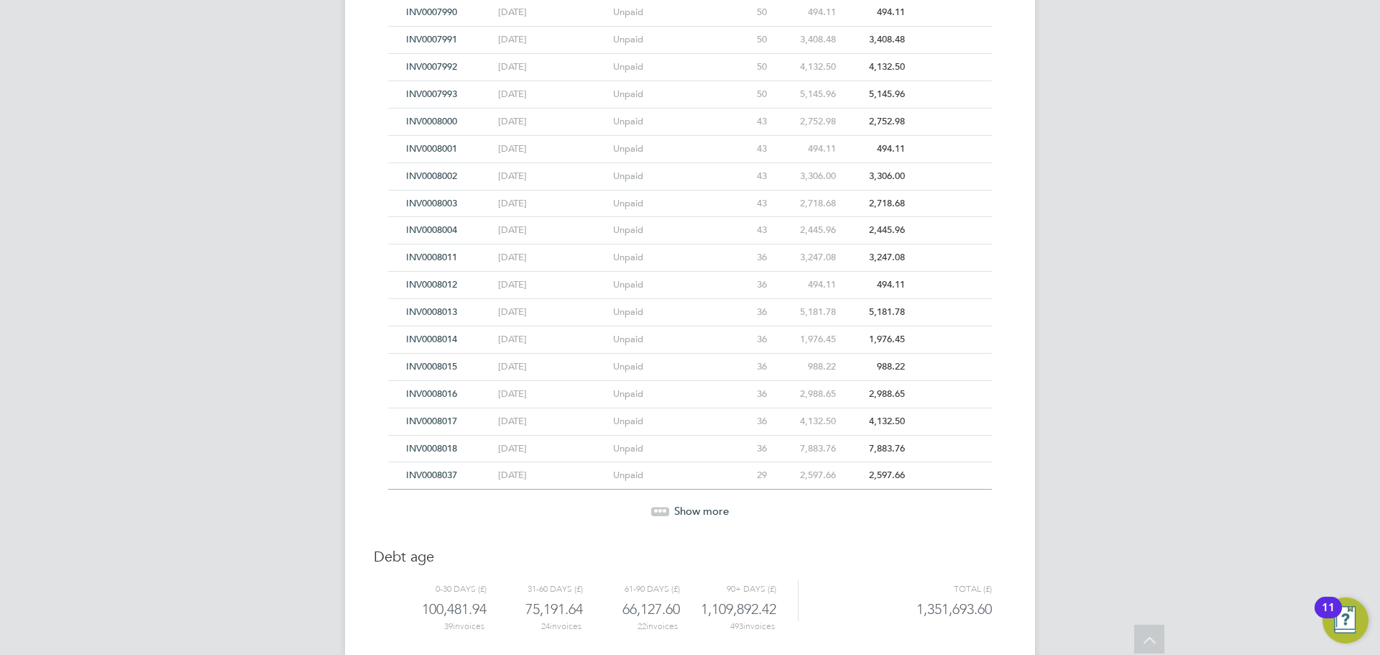
scroll to position [14553, 0]
click at [688, 505] on span "Show more" at bounding box center [701, 505] width 55 height 14
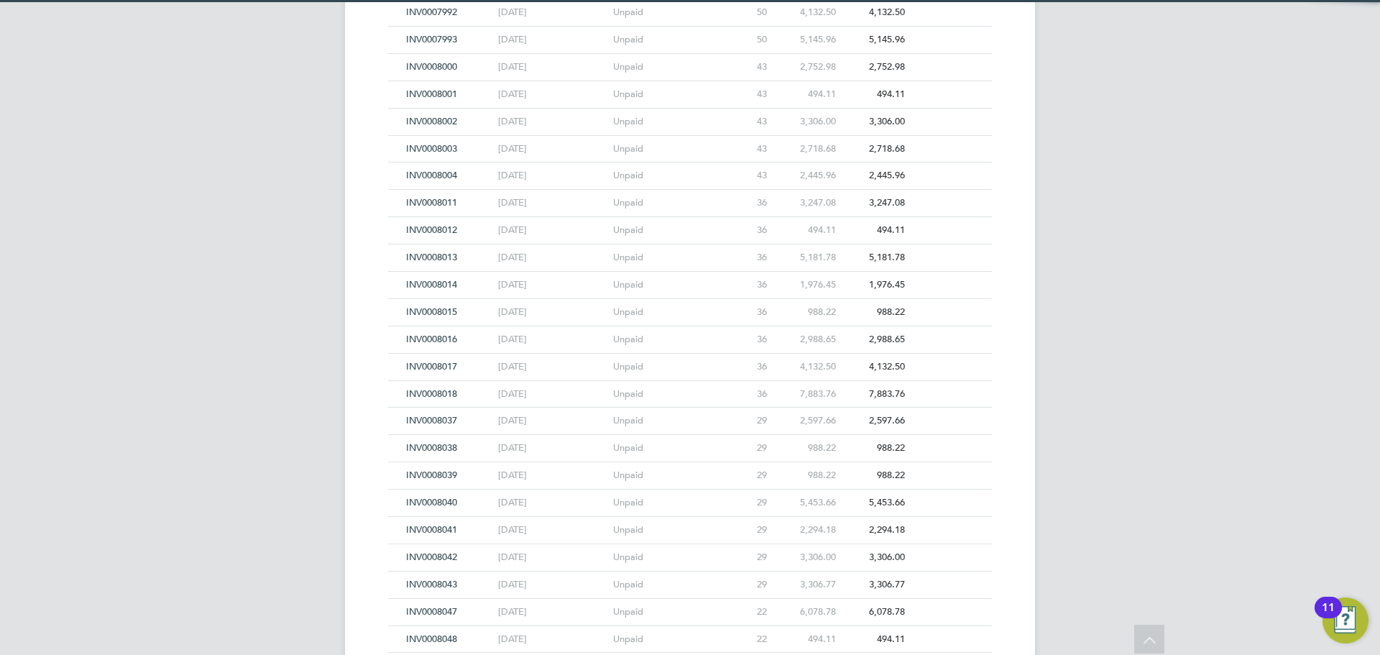
scroll to position [14697, 0]
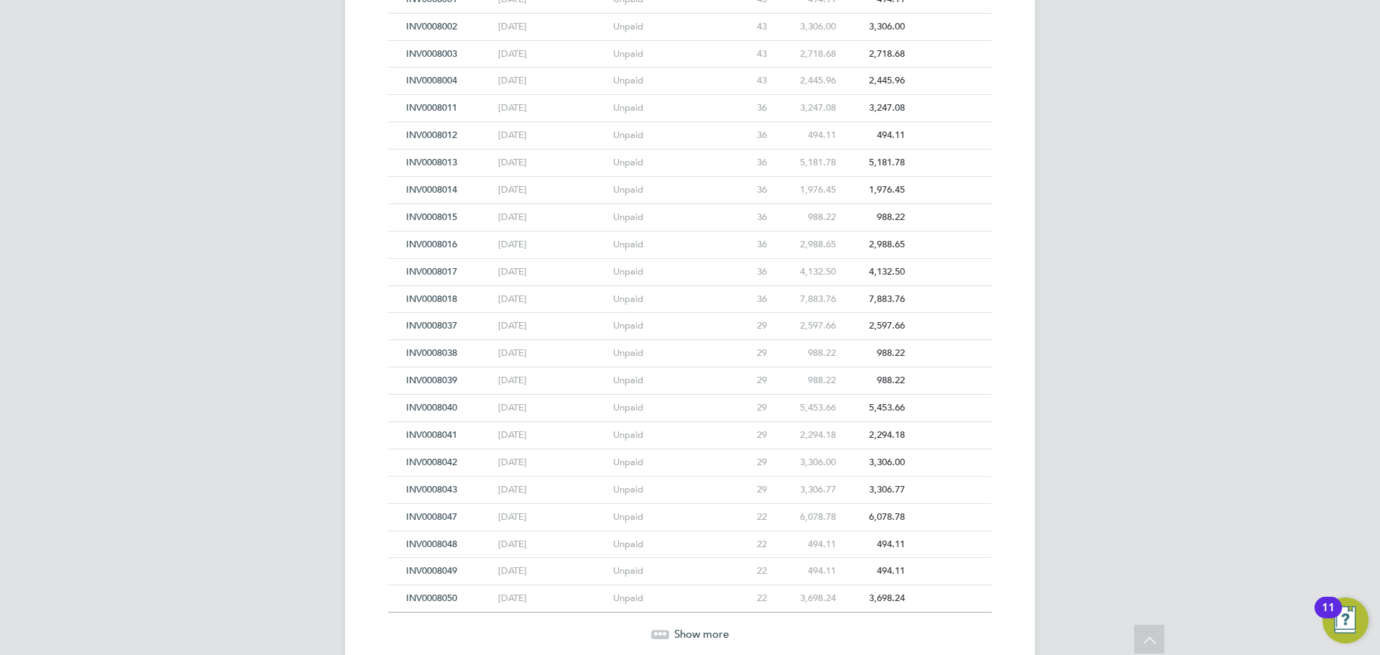
click at [415, 464] on span "INV0008042" at bounding box center [431, 462] width 51 height 12
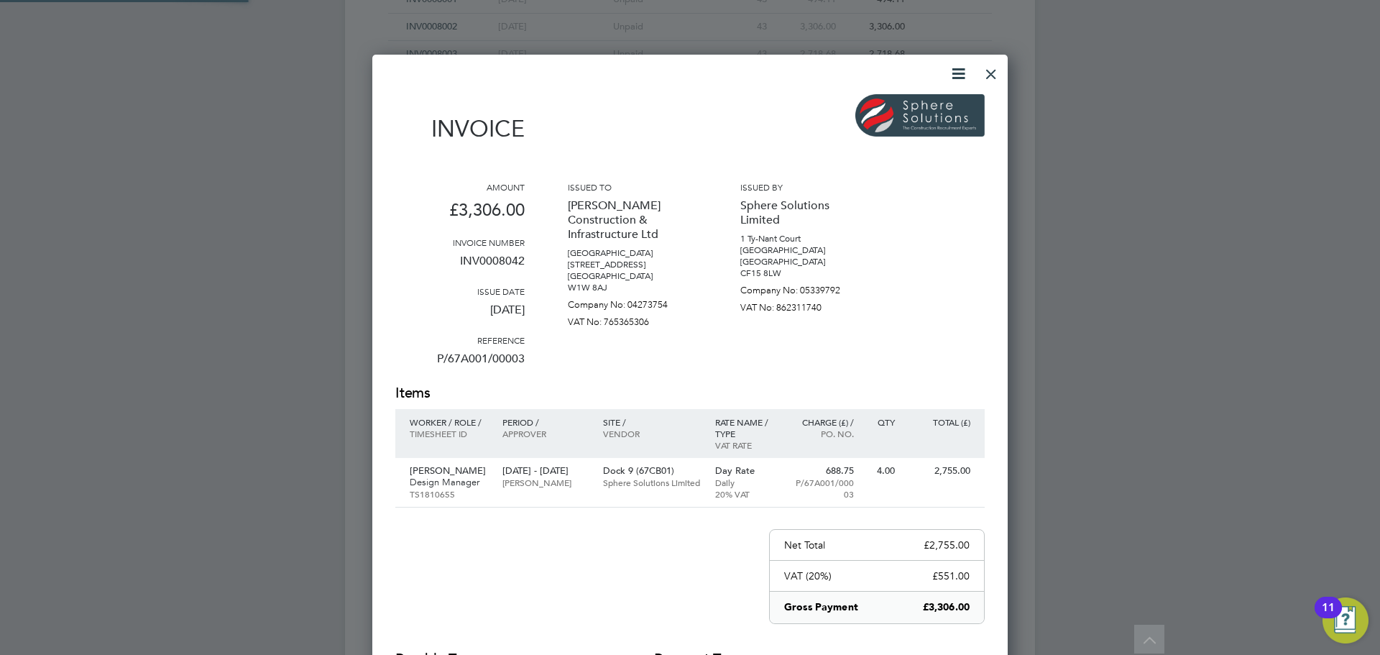
scroll to position [752, 636]
click at [990, 70] on div at bounding box center [991, 71] width 26 height 26
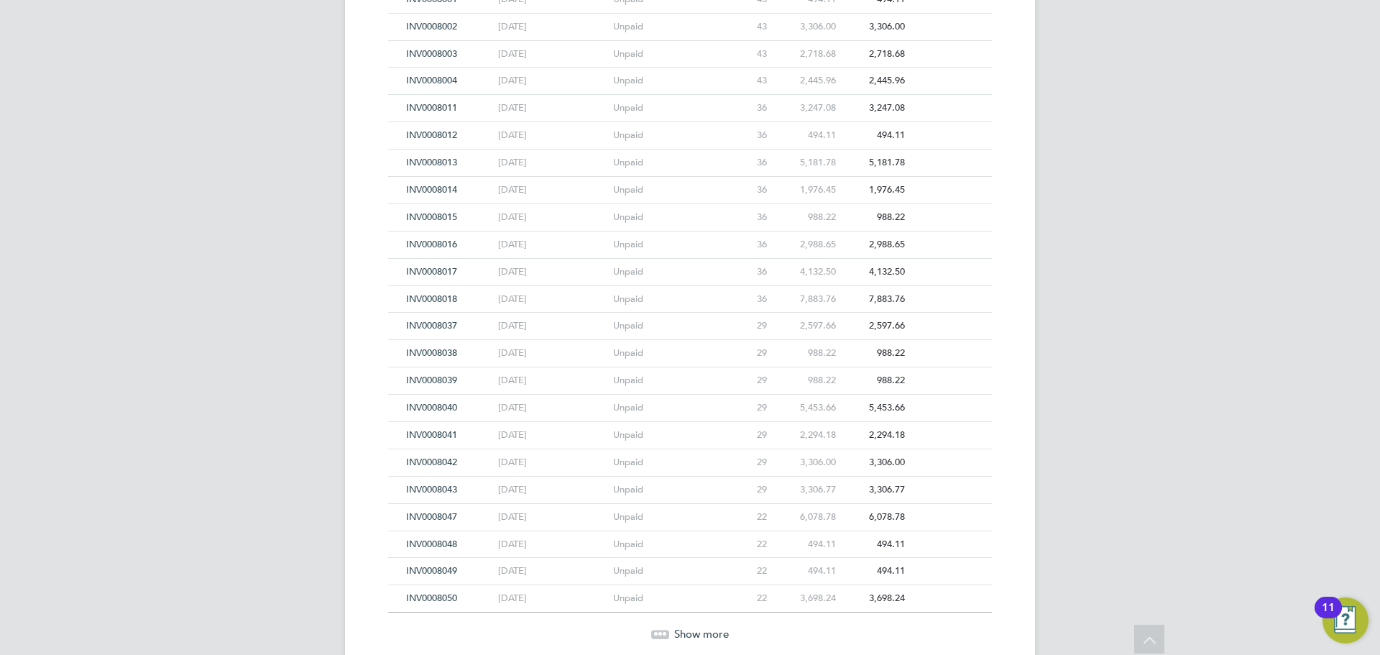
click at [426, 353] on span "INV0008038" at bounding box center [431, 353] width 51 height 12
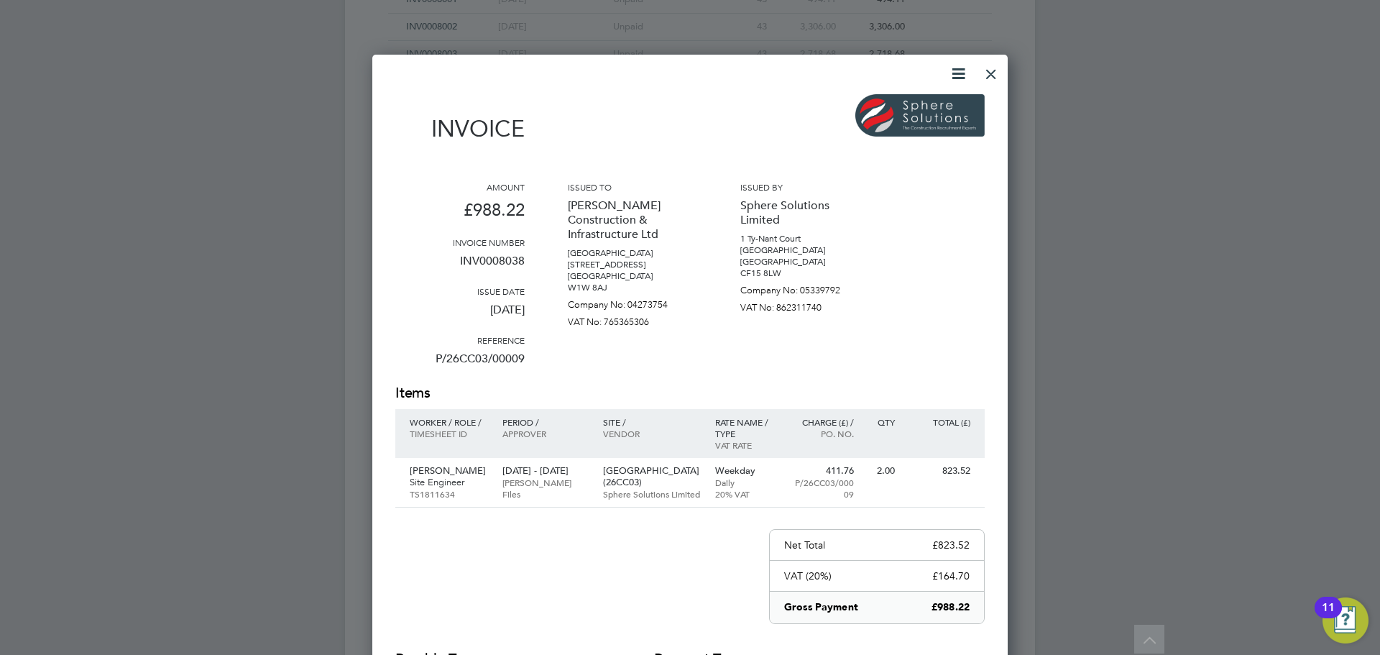
click at [986, 75] on div at bounding box center [991, 71] width 26 height 26
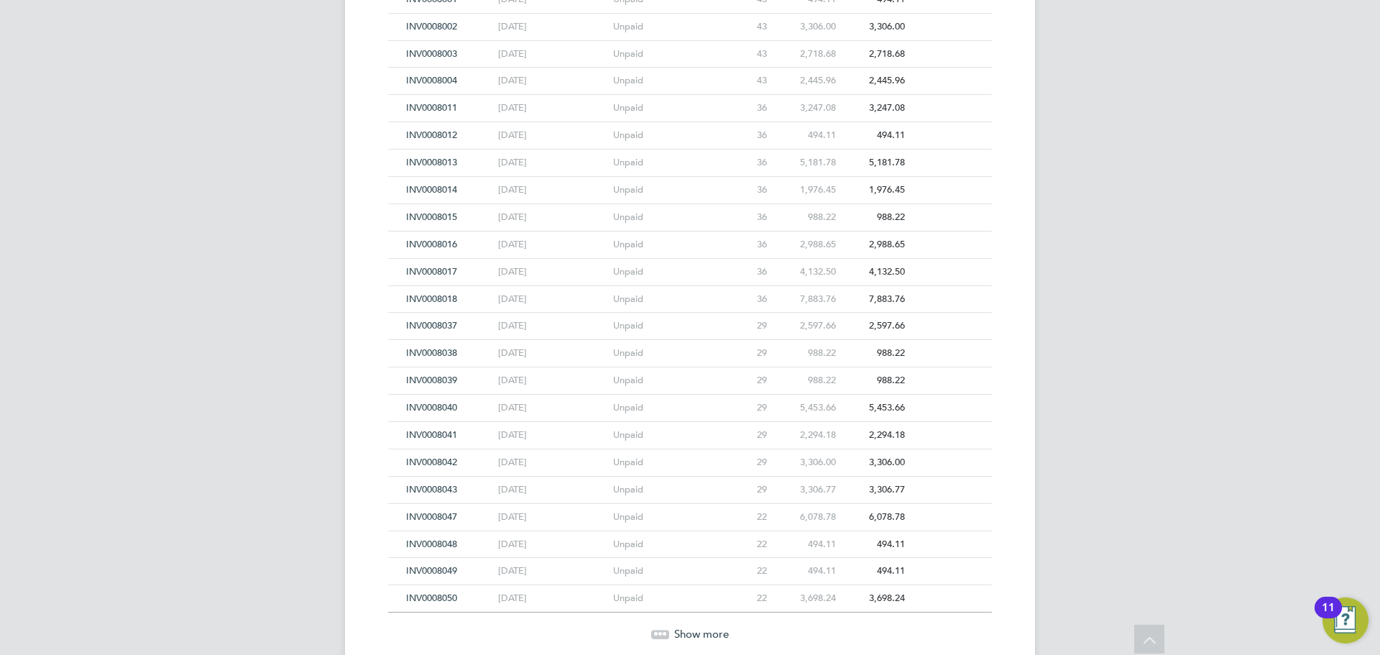
click at [431, 325] on span "INV0008037" at bounding box center [431, 325] width 51 height 12
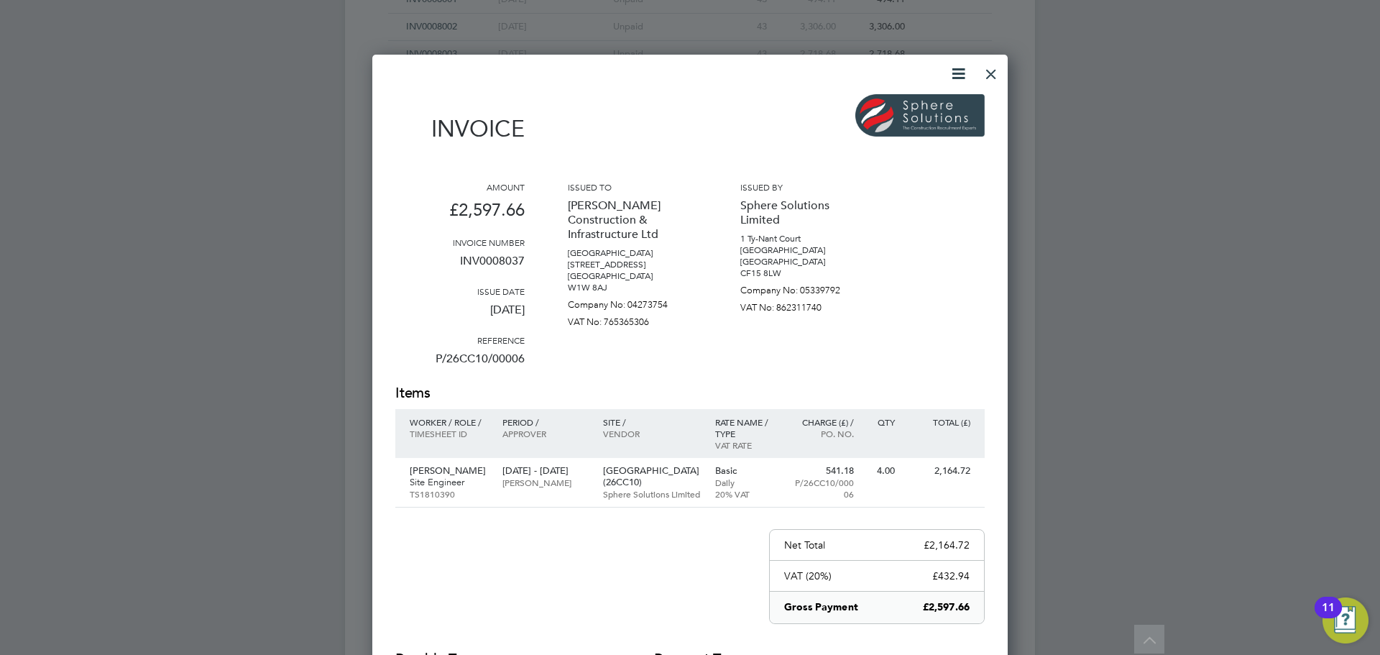
click at [996, 78] on div at bounding box center [991, 71] width 26 height 26
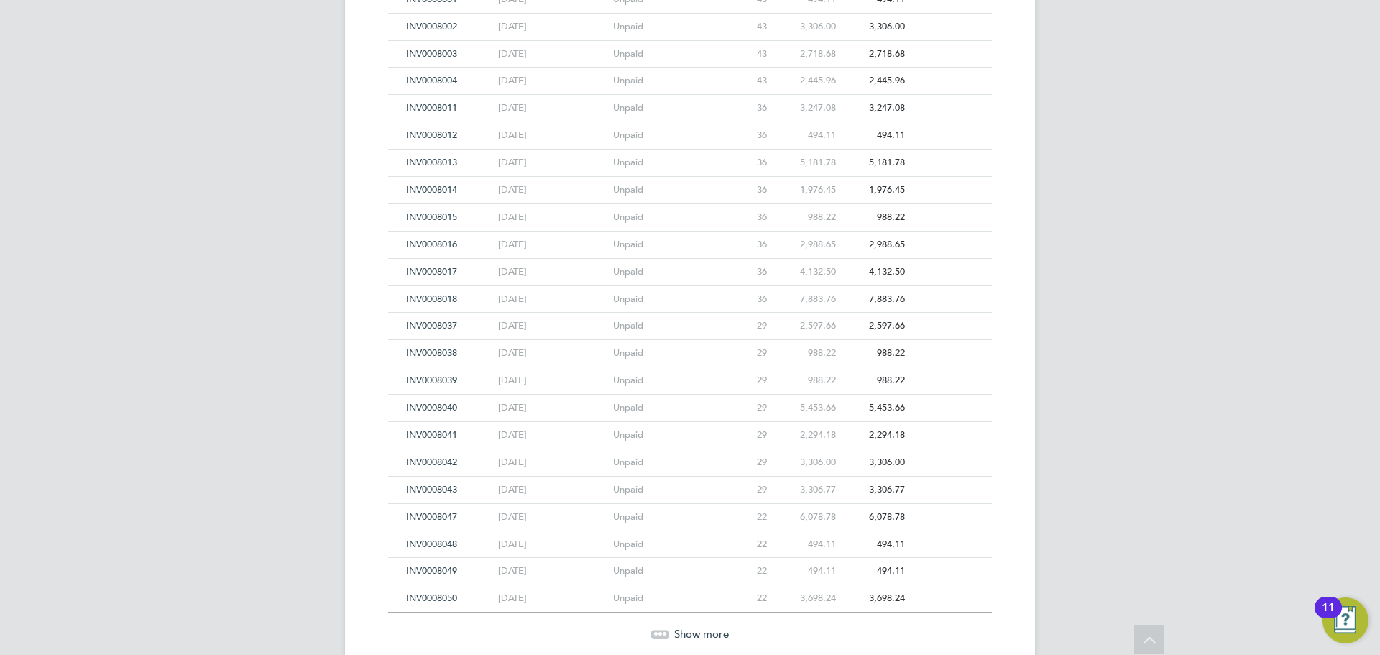
click at [418, 379] on span "INV0008039" at bounding box center [431, 380] width 51 height 12
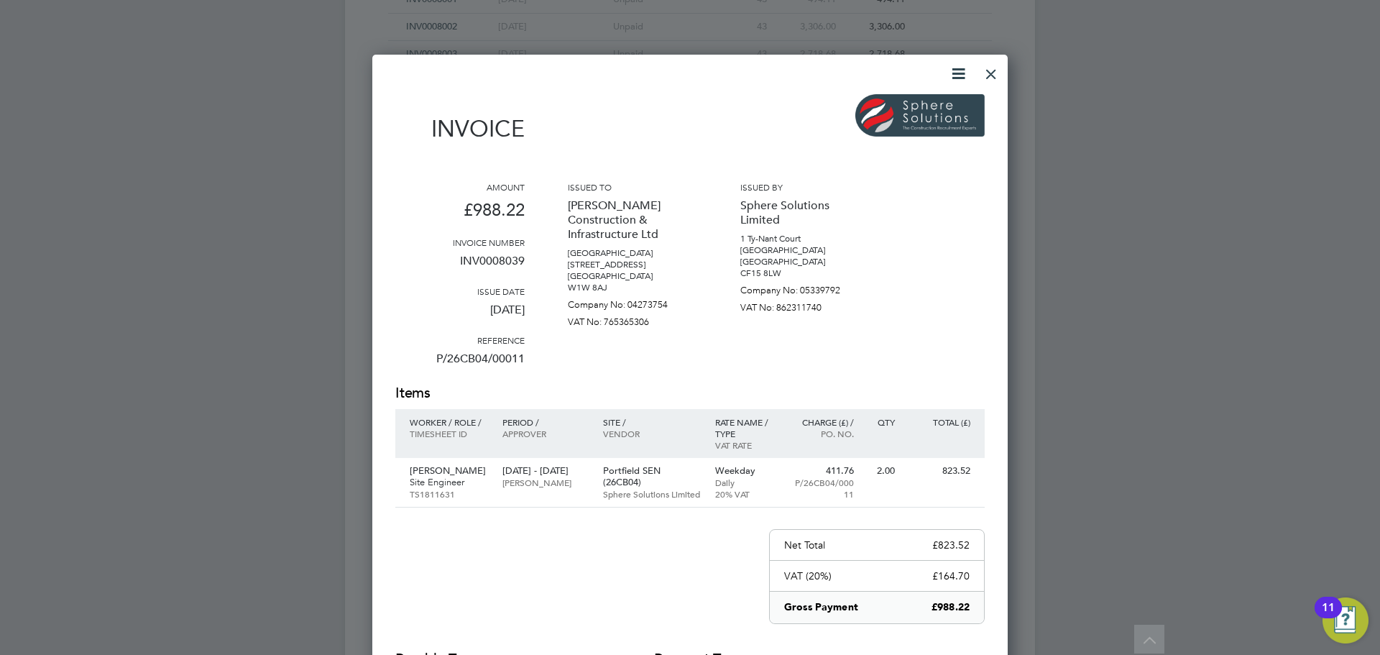
click at [993, 76] on div at bounding box center [991, 71] width 26 height 26
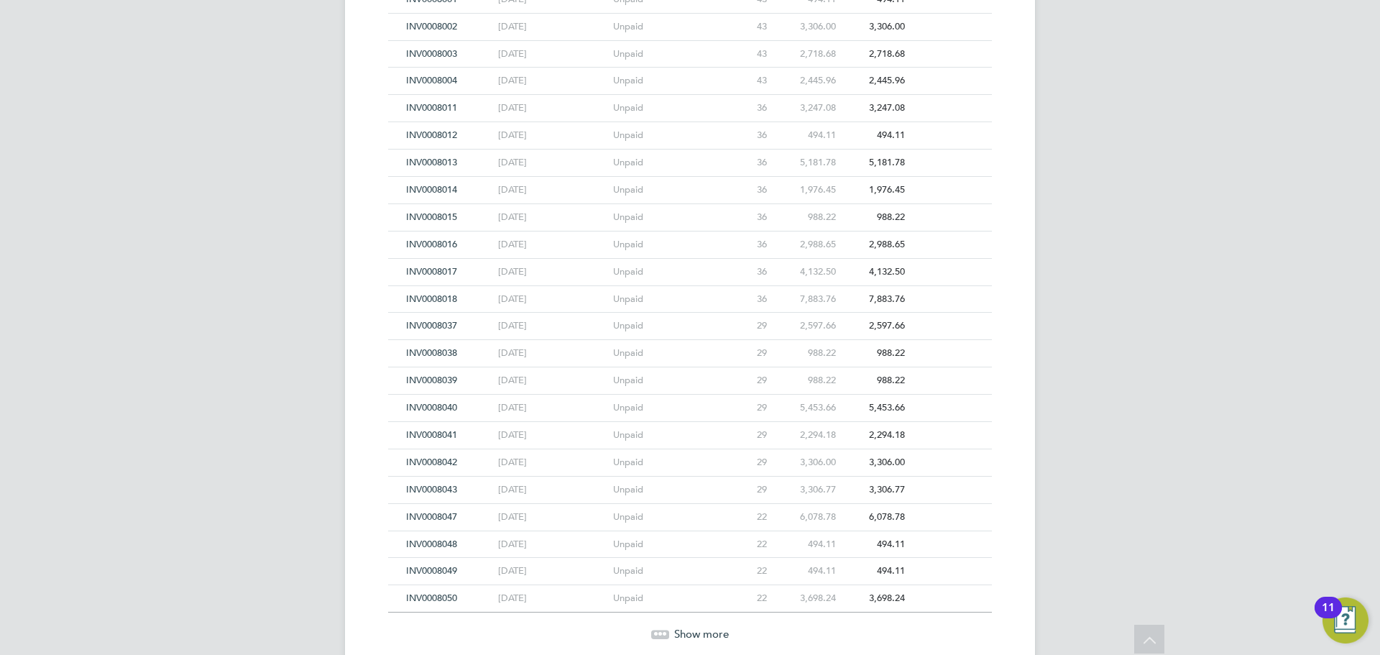
click at [429, 436] on span "INV0008041" at bounding box center [431, 434] width 51 height 12
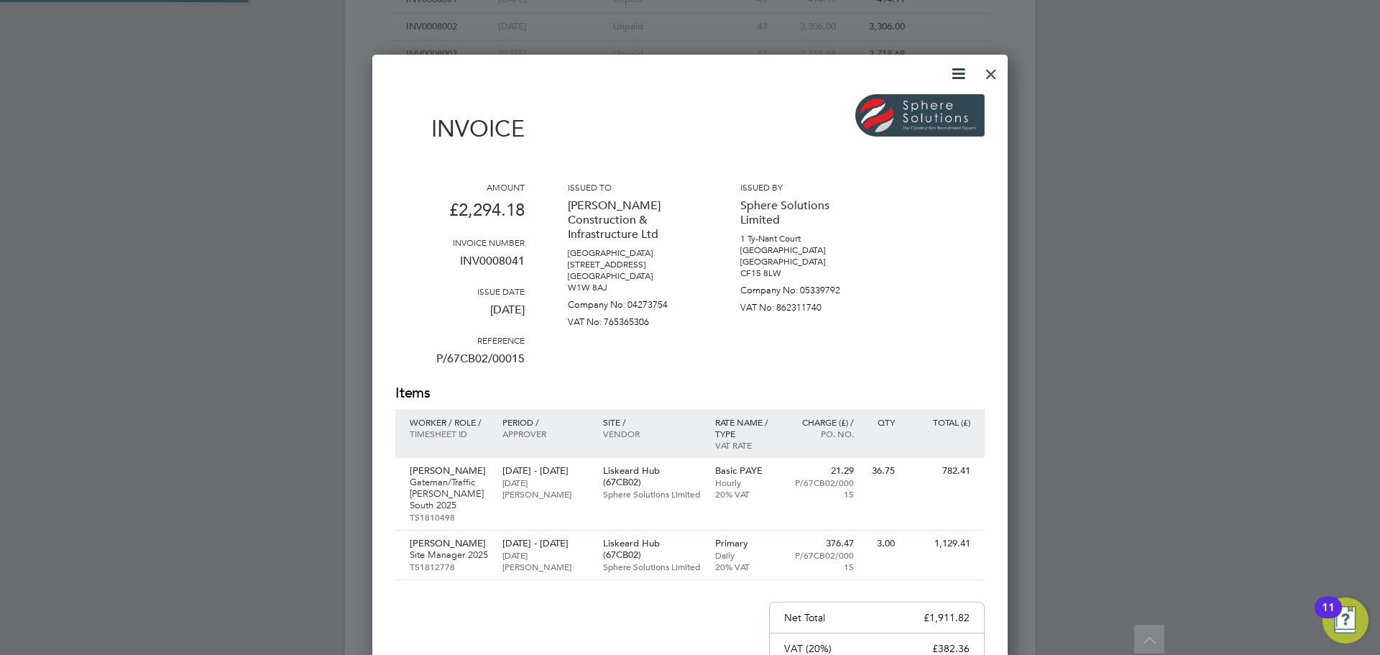
scroll to position [836, 636]
click at [987, 78] on div at bounding box center [991, 71] width 26 height 26
